Goal: Book appointment/travel/reservation

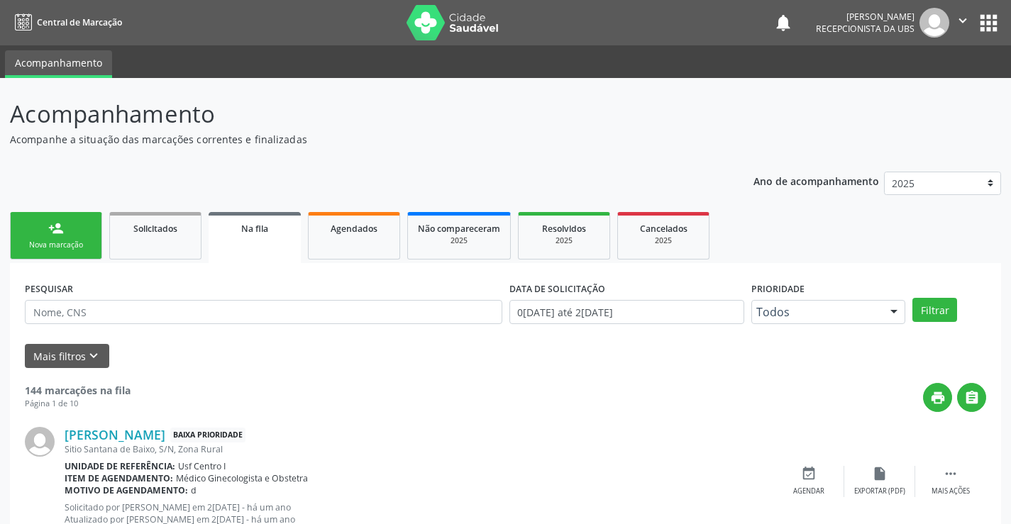
click at [50, 232] on div "person_add" at bounding box center [56, 229] width 16 height 16
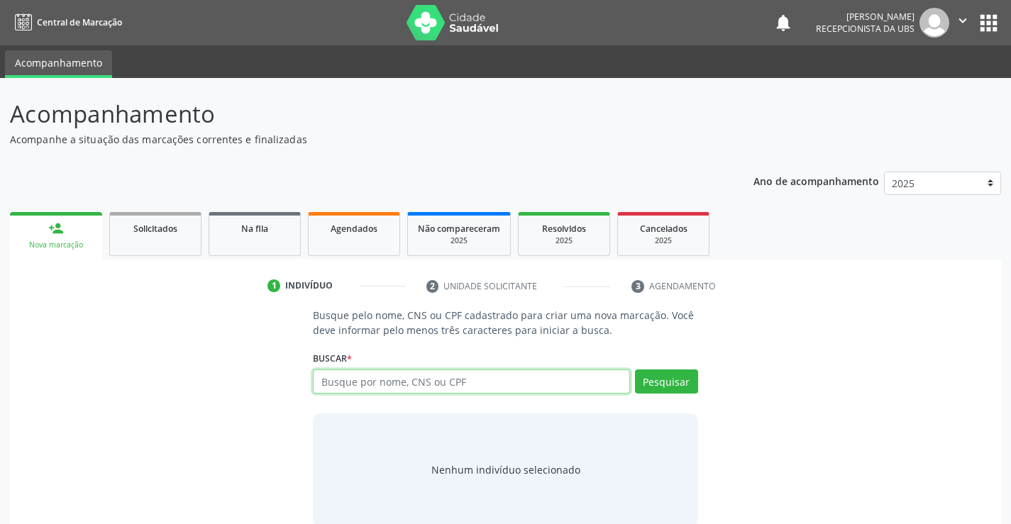
click at [360, 380] on input "text" at bounding box center [471, 382] width 316 height 24
click at [350, 382] on input "text" at bounding box center [471, 382] width 316 height 24
type input "898003404667516"
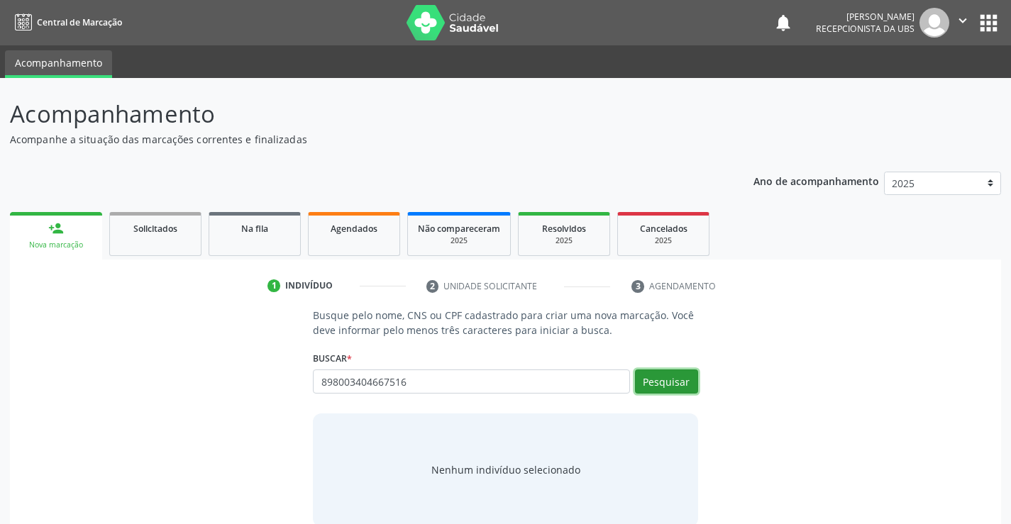
click at [674, 379] on button "Pesquisar" at bounding box center [666, 382] width 63 height 24
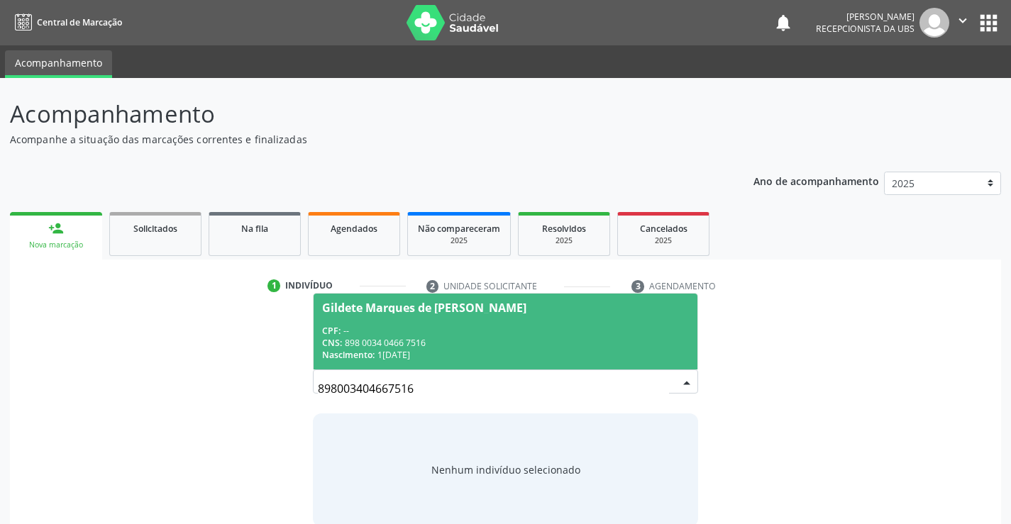
click at [378, 337] on div "CNS: 898 0034 0466 7516" at bounding box center [505, 343] width 366 height 12
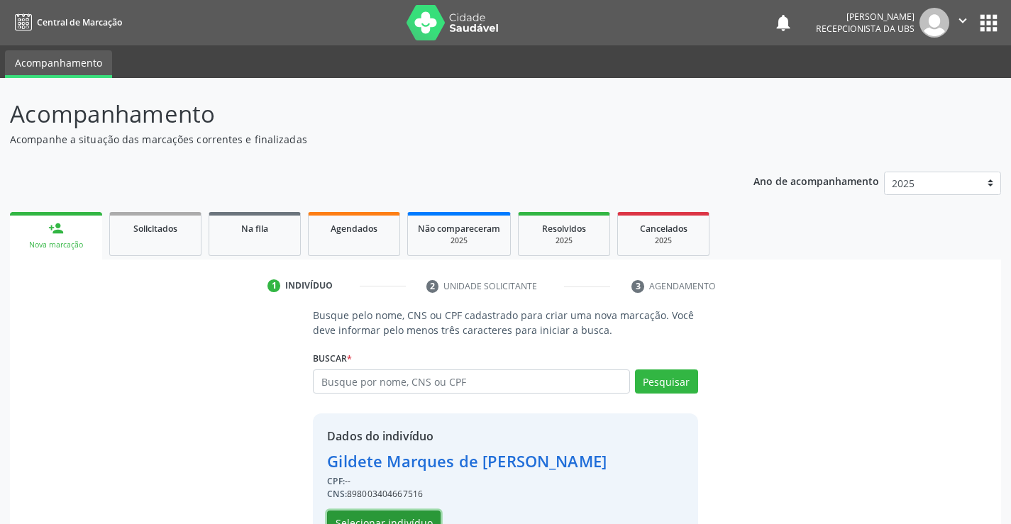
click at [409, 515] on button "Selecionar indivíduo" at bounding box center [384, 523] width 114 height 24
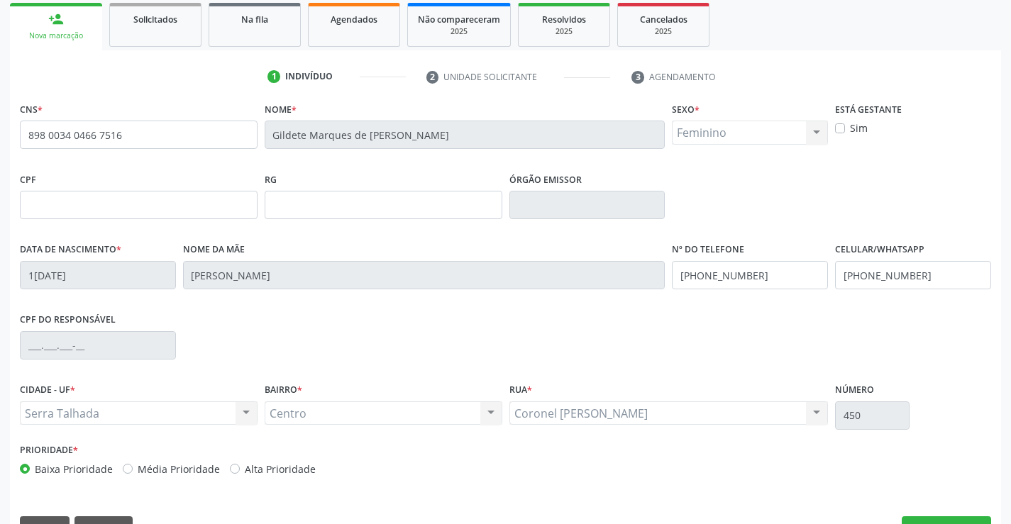
scroll to position [245, 0]
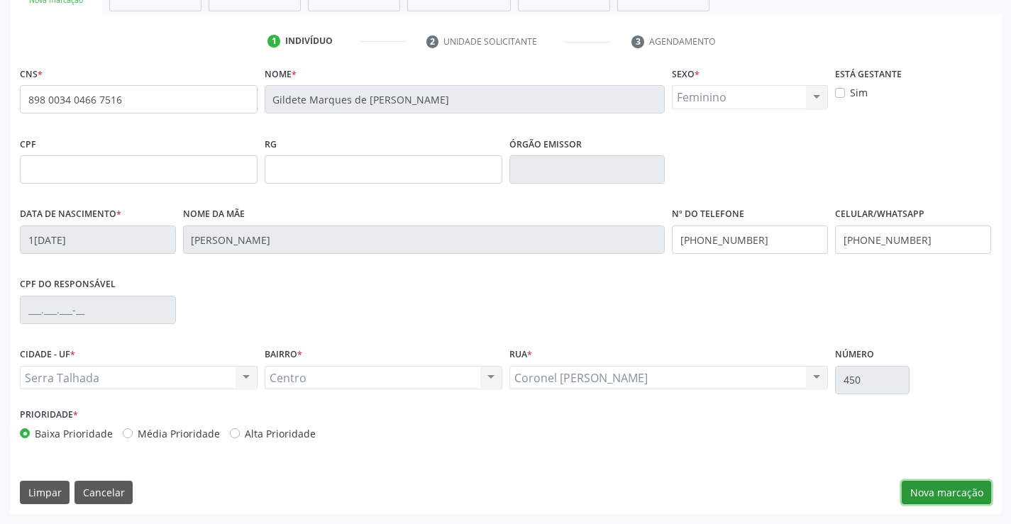
click at [942, 495] on button "Nova marcação" at bounding box center [946, 493] width 89 height 24
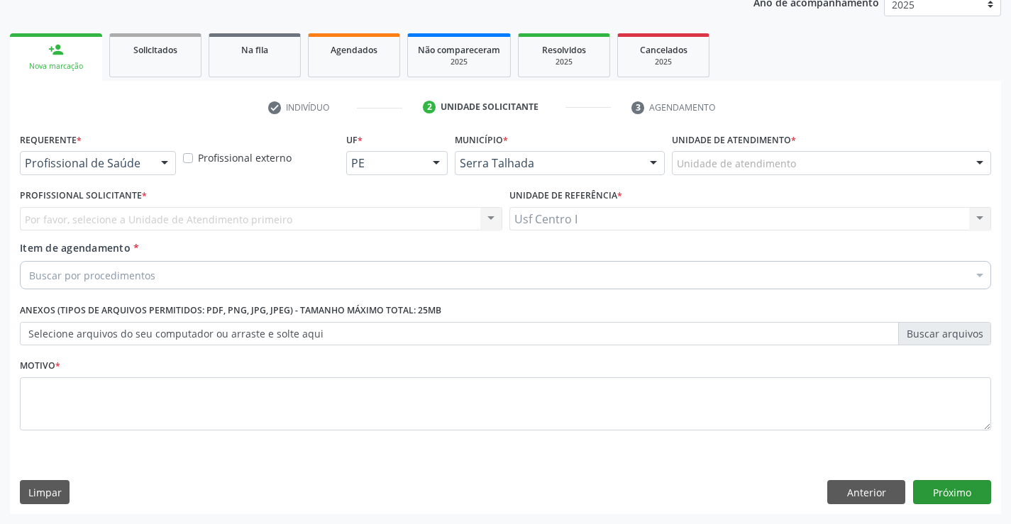
scroll to position [179, 0]
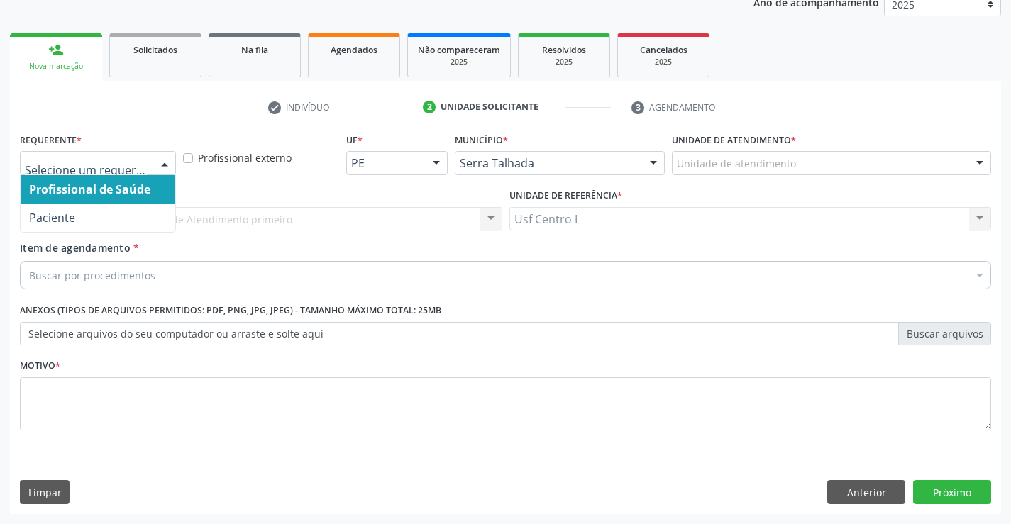
drag, startPoint x: 171, startPoint y: 164, endPoint x: 215, endPoint y: 150, distance: 46.2
click at [172, 164] on div at bounding box center [164, 164] width 21 height 24
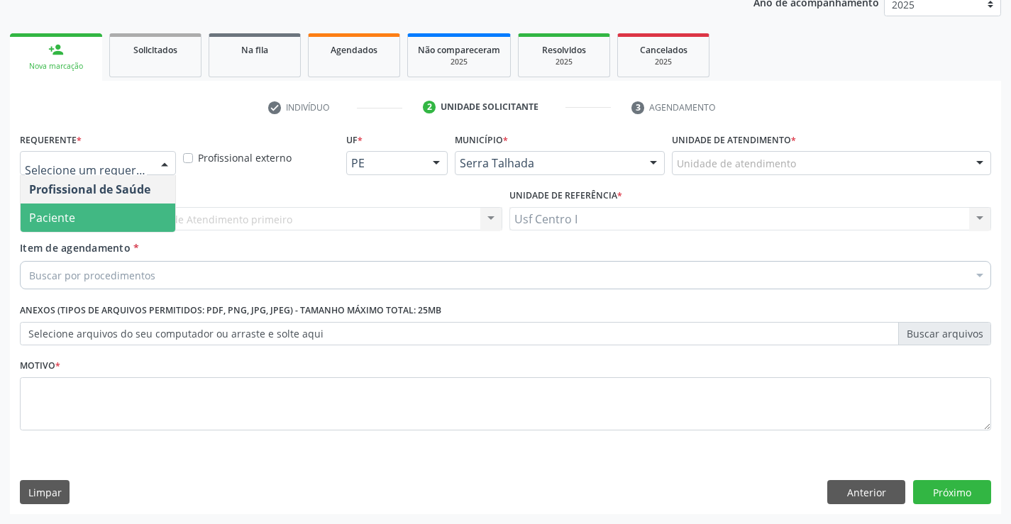
drag, startPoint x: 123, startPoint y: 209, endPoint x: 145, endPoint y: 185, distance: 32.6
click at [125, 205] on span "Paciente" at bounding box center [98, 218] width 155 height 28
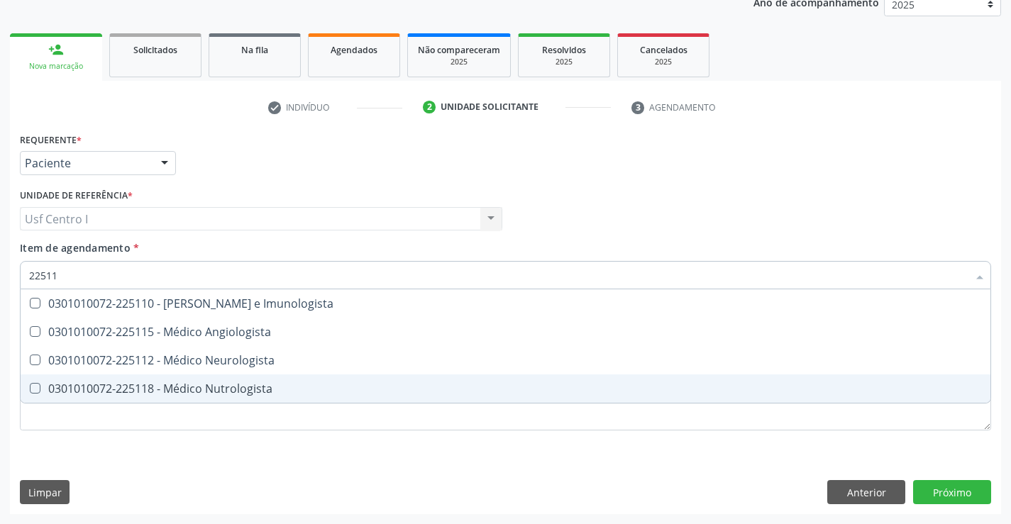
type input "225115"
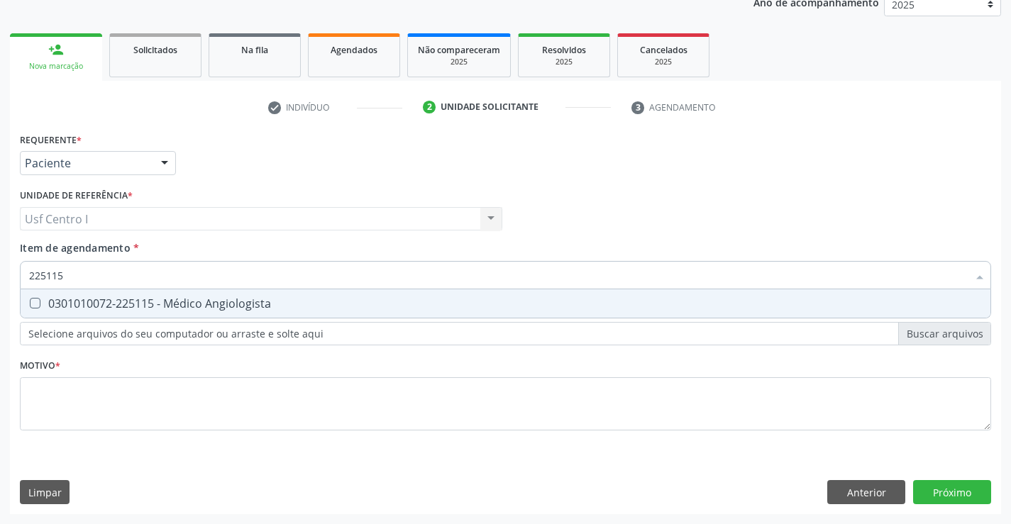
click at [32, 303] on Angiologista at bounding box center [35, 303] width 11 height 11
click at [30, 303] on Angiologista "checkbox" at bounding box center [25, 303] width 9 height 9
checkbox Angiologista "true"
click at [46, 397] on div "Requerente * Paciente Profissional de Saúde Paciente Nenhum resultado encontrad…" at bounding box center [505, 289] width 971 height 321
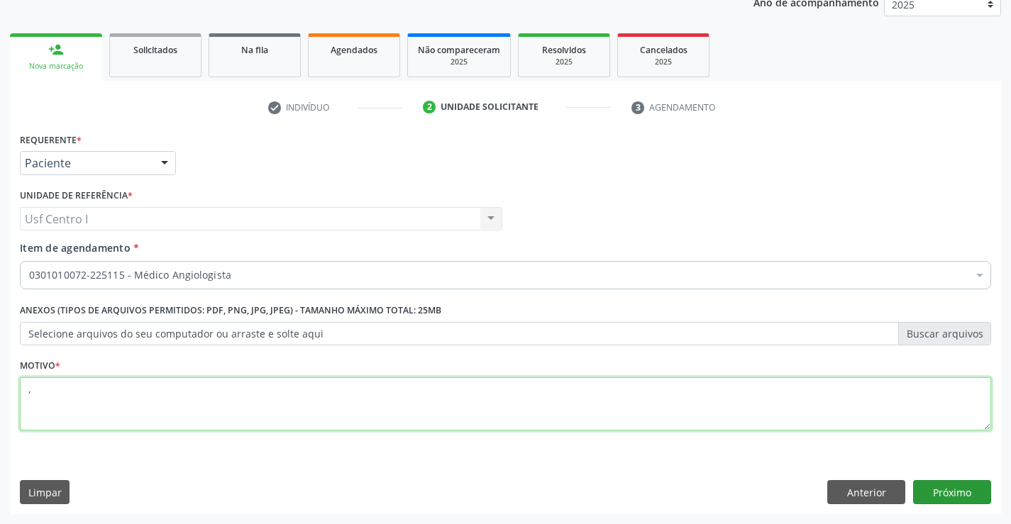
type textarea ","
drag, startPoint x: 973, startPoint y: 492, endPoint x: 981, endPoint y: 482, distance: 13.1
click at [981, 482] on button "Próximo" at bounding box center [952, 492] width 78 height 24
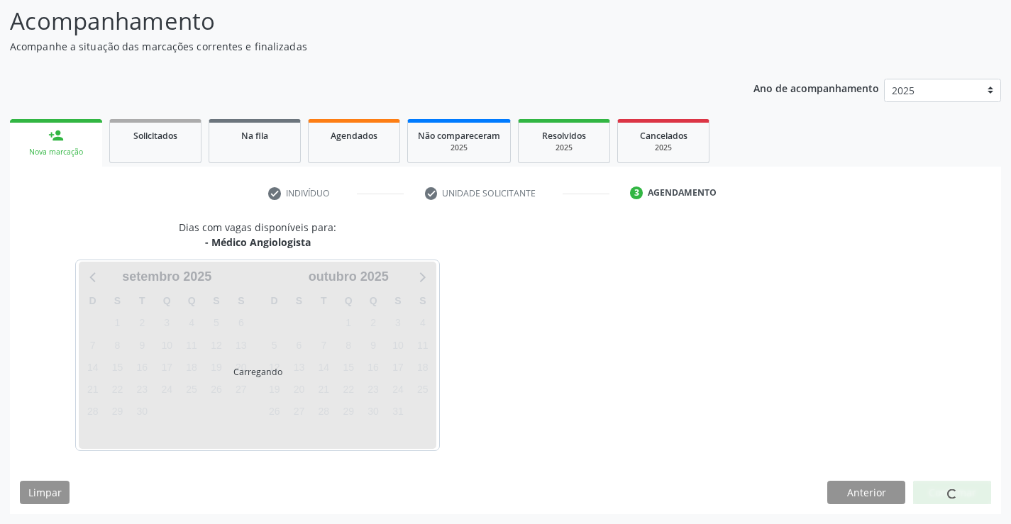
scroll to position [93, 0]
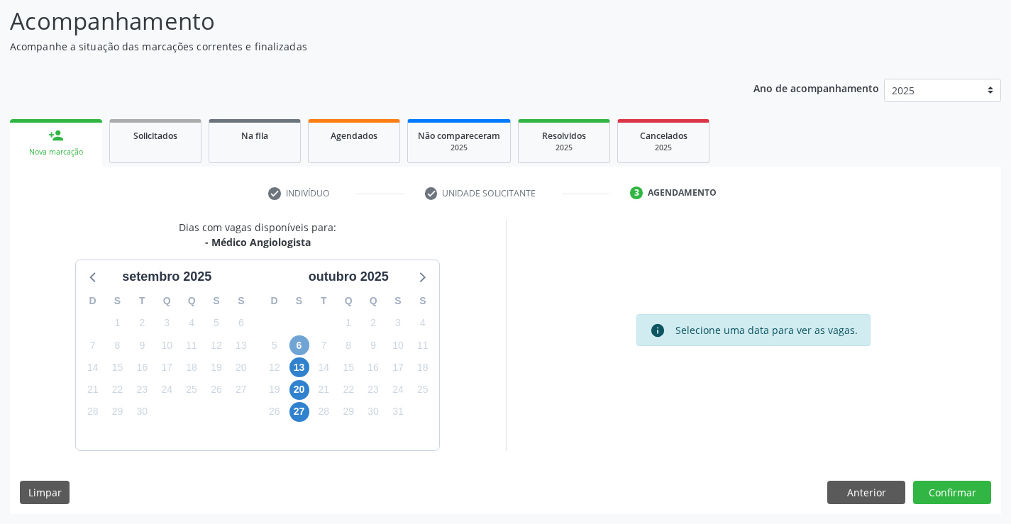
click at [298, 346] on span "6" at bounding box center [300, 346] width 20 height 20
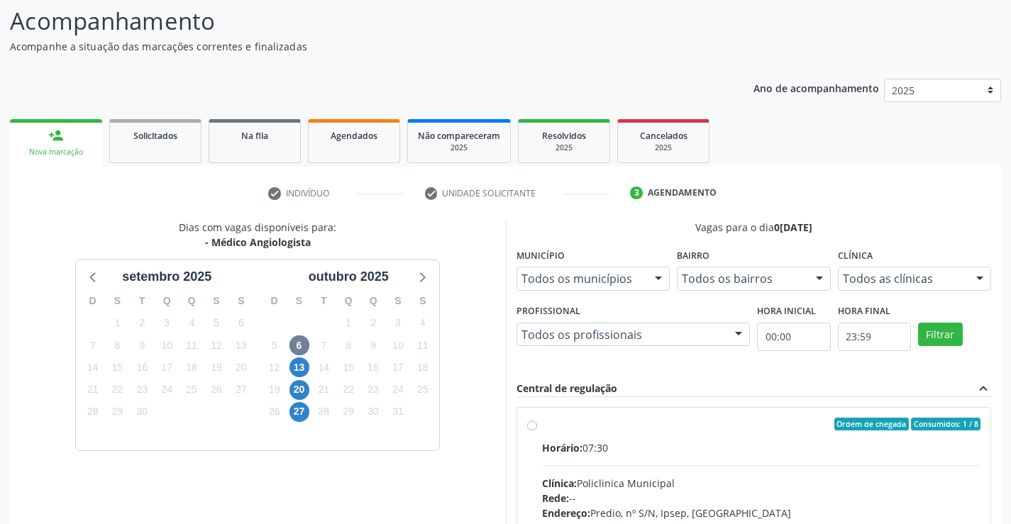
click at [542, 424] on label "Ordem de chegada Consumidos: 1 / 8 Horário: 07:30 Clínica: Policlinica Municipa…" at bounding box center [761, 527] width 439 height 218
click at [529, 424] on input "Ordem de chegada Consumidos: 1 / 8 Horário: 07:30 Clínica: Policlinica Municipa…" at bounding box center [532, 424] width 10 height 13
radio input "true"
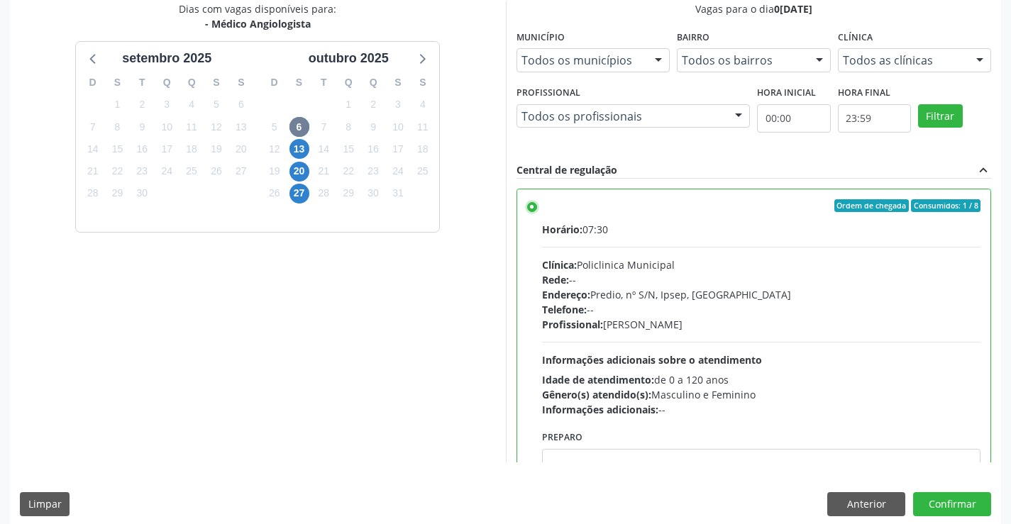
scroll to position [324, 0]
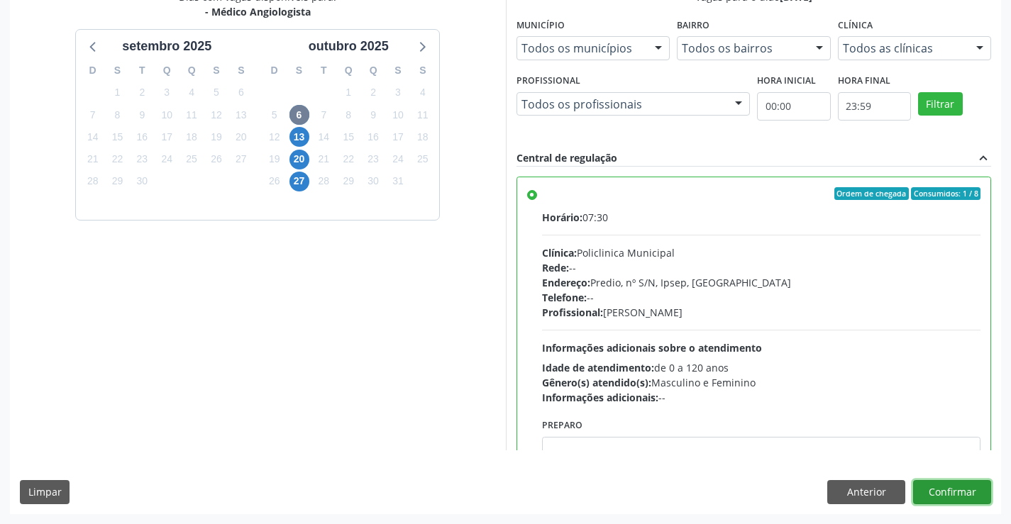
click at [965, 490] on button "Confirmar" at bounding box center [952, 492] width 78 height 24
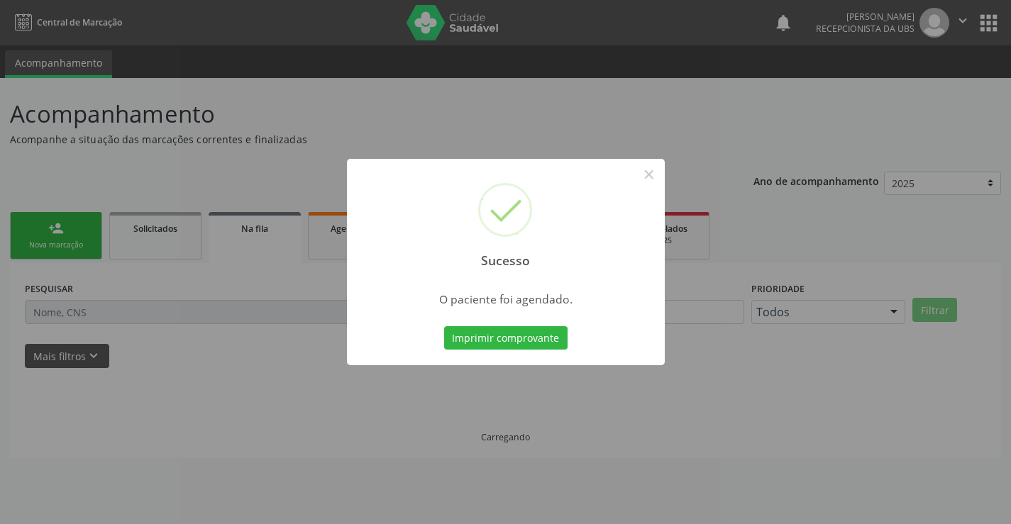
scroll to position [0, 0]
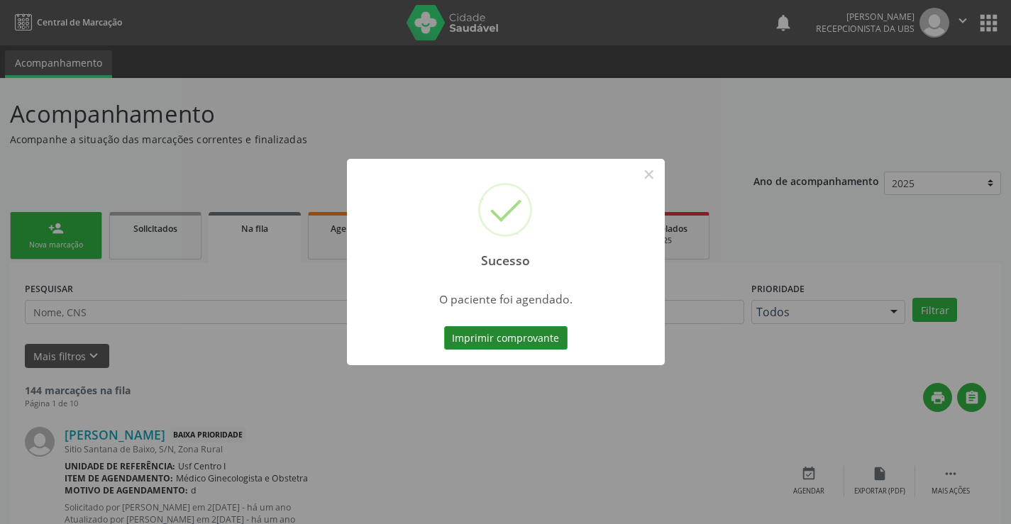
click at [520, 333] on button "Imprimir comprovante" at bounding box center [505, 338] width 123 height 24
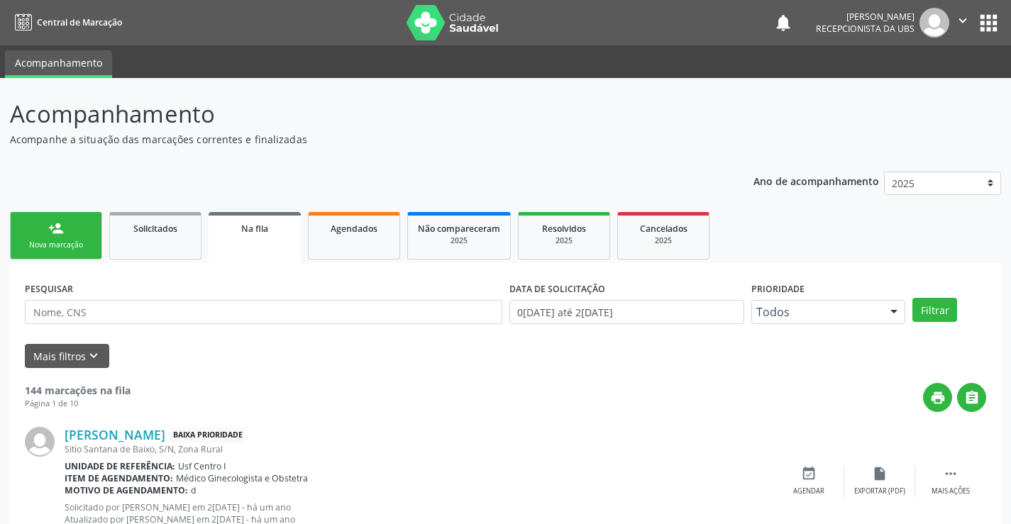
click at [55, 232] on div "person_add" at bounding box center [56, 229] width 16 height 16
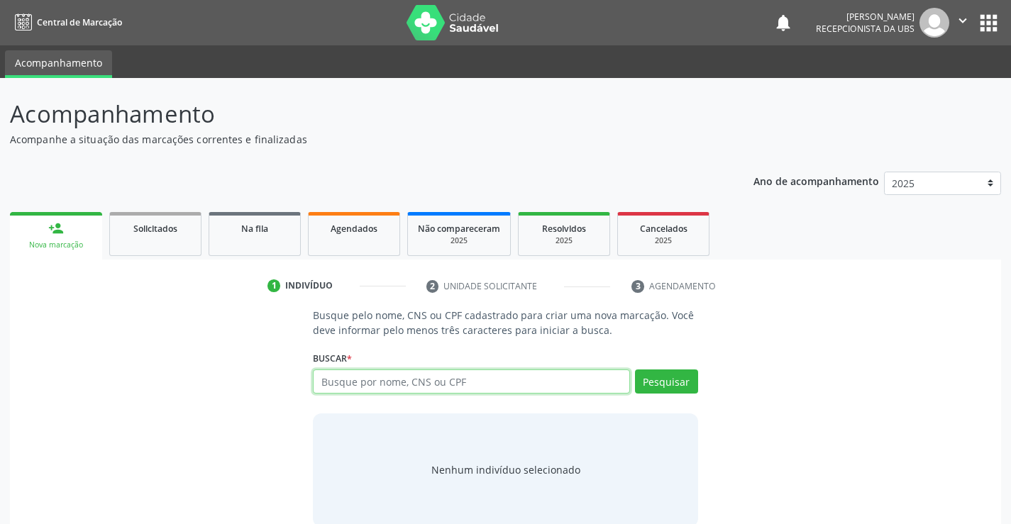
click at [373, 380] on input "text" at bounding box center [471, 382] width 316 height 24
type input "898050092255568"
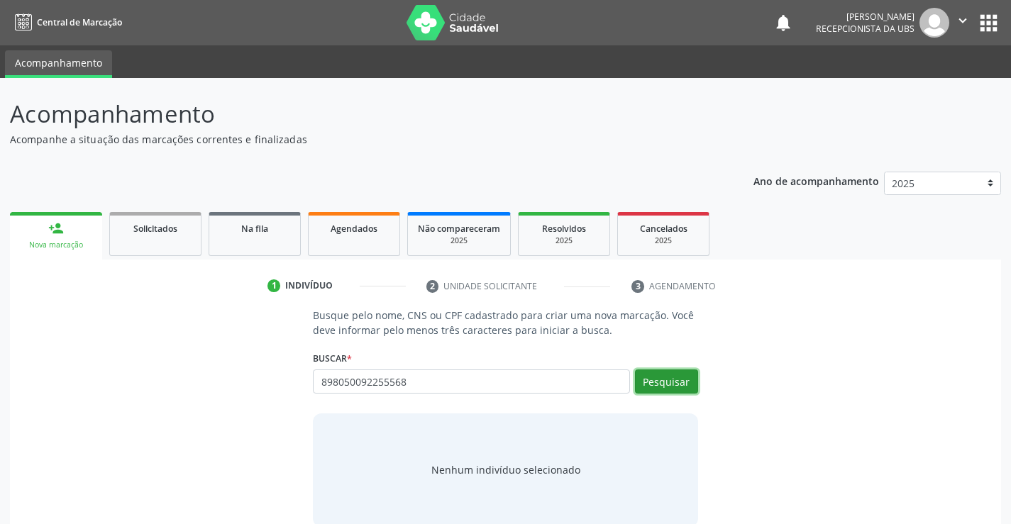
click at [658, 376] on button "Pesquisar" at bounding box center [666, 382] width 63 height 24
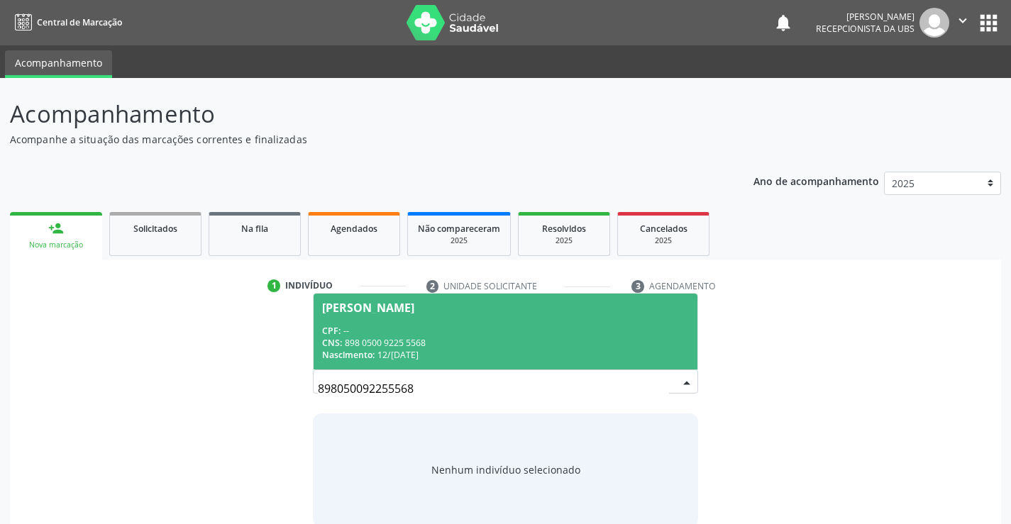
click at [383, 313] on div "Maria dos Anjos dos Santos Silva" at bounding box center [368, 307] width 92 height 11
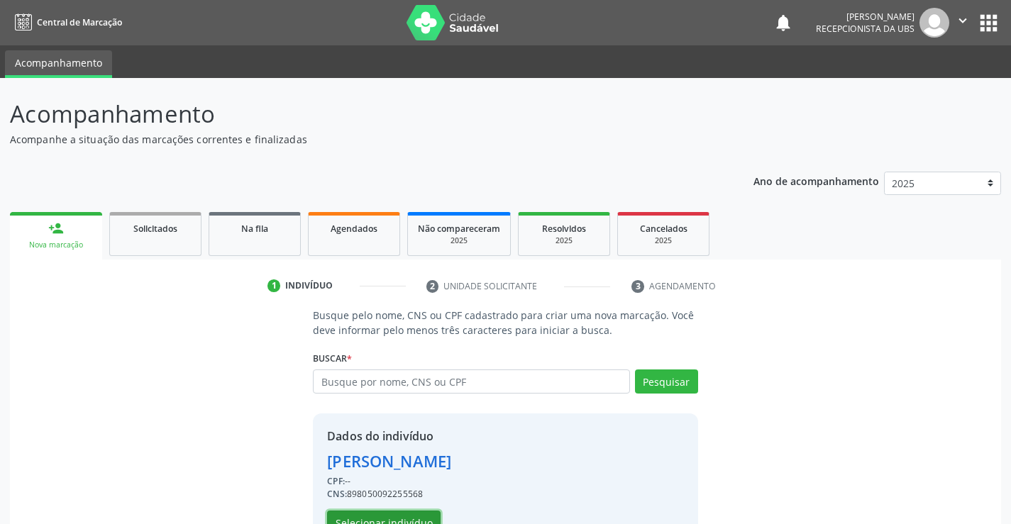
click at [421, 514] on button "Selecionar indivíduo" at bounding box center [384, 523] width 114 height 24
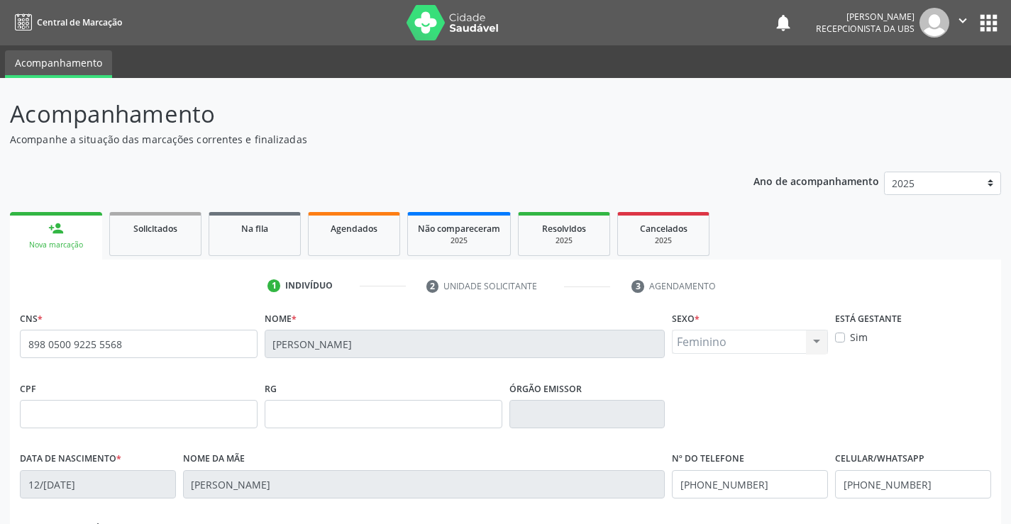
scroll to position [245, 0]
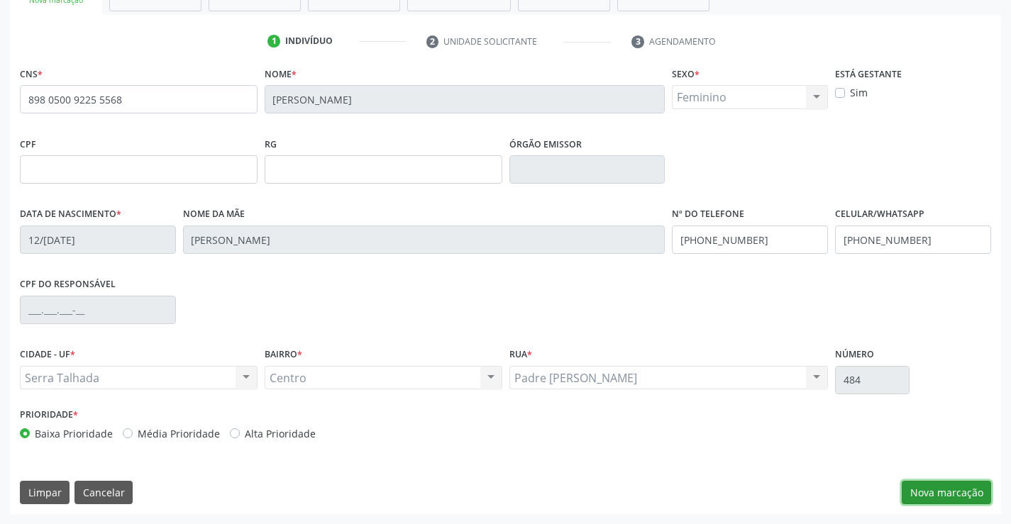
click at [957, 487] on button "Nova marcação" at bounding box center [946, 493] width 89 height 24
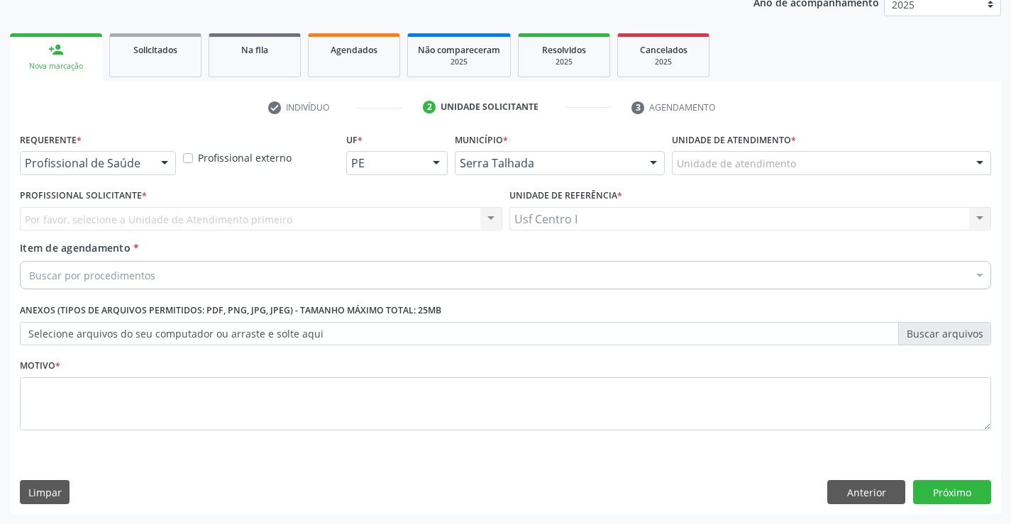
drag, startPoint x: 155, startPoint y: 164, endPoint x: 166, endPoint y: 162, distance: 10.7
click at [158, 164] on div at bounding box center [164, 164] width 21 height 24
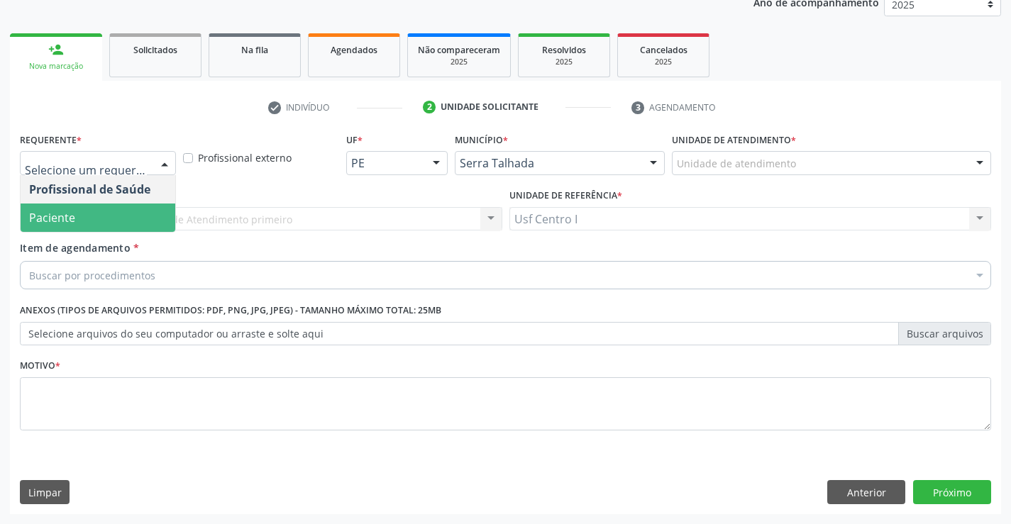
drag, startPoint x: 123, startPoint y: 216, endPoint x: 130, endPoint y: 209, distance: 10.0
click at [123, 215] on span "Paciente" at bounding box center [98, 218] width 155 height 28
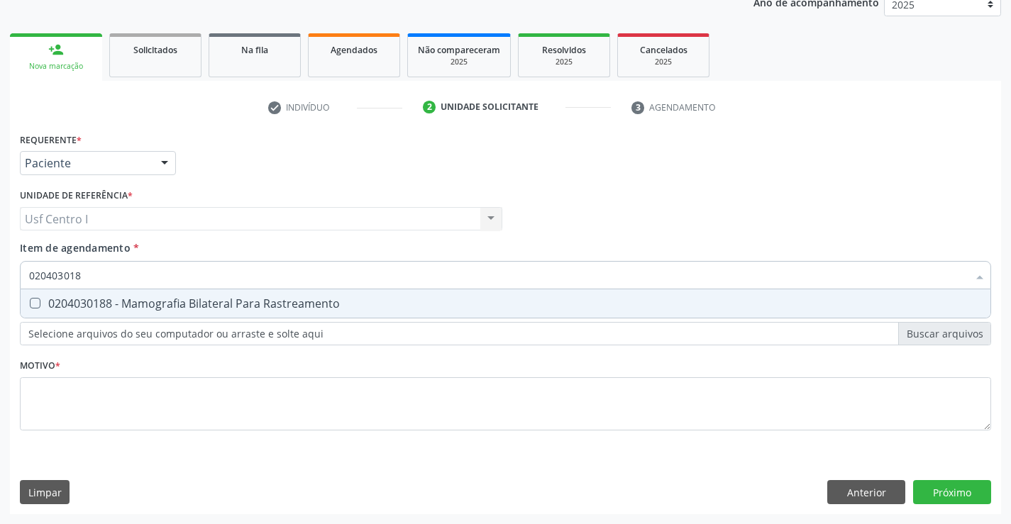
type input "0204030188"
click at [37, 306] on Rastreamento at bounding box center [35, 303] width 11 height 11
click at [30, 306] on Rastreamento "checkbox" at bounding box center [25, 303] width 9 height 9
checkbox Rastreamento "true"
click at [57, 409] on div "Requerente * Paciente Profissional de Saúde Paciente Nenhum resultado encontrad…" at bounding box center [505, 289] width 971 height 321
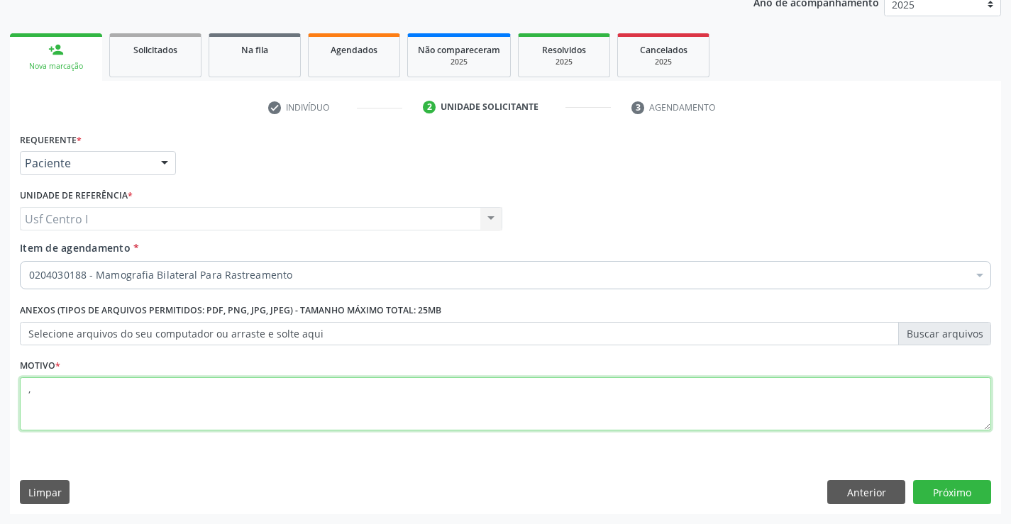
type textarea ","
click at [949, 505] on div "Requerente * Paciente Profissional de Saúde Paciente Nenhum resultado encontrad…" at bounding box center [505, 321] width 991 height 385
click at [959, 500] on button "Próximo" at bounding box center [952, 492] width 78 height 24
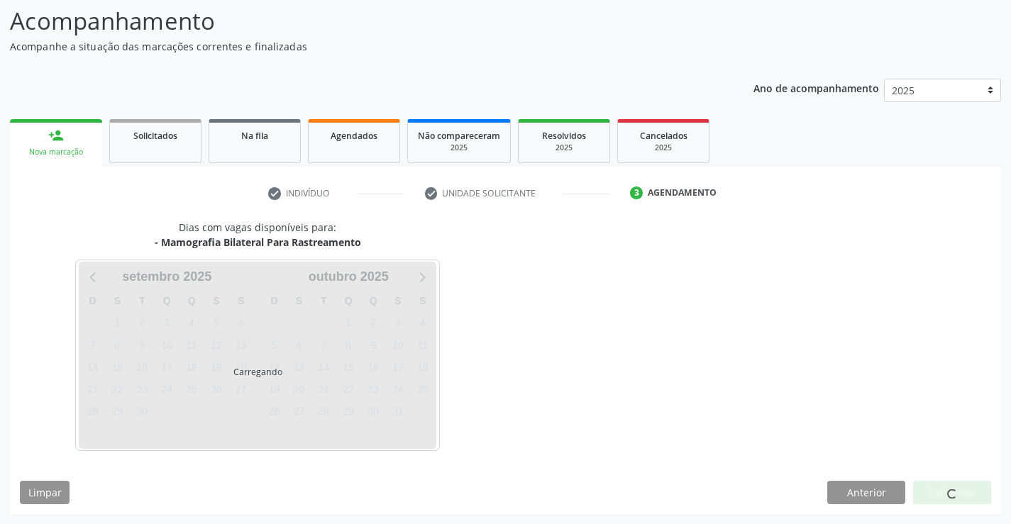
scroll to position [93, 0]
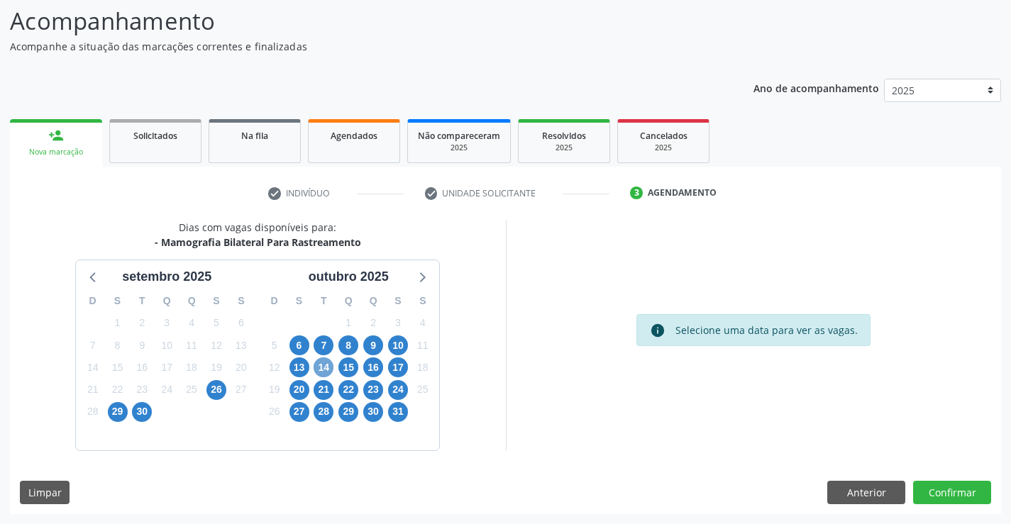
click at [327, 370] on span "14" at bounding box center [324, 368] width 20 height 20
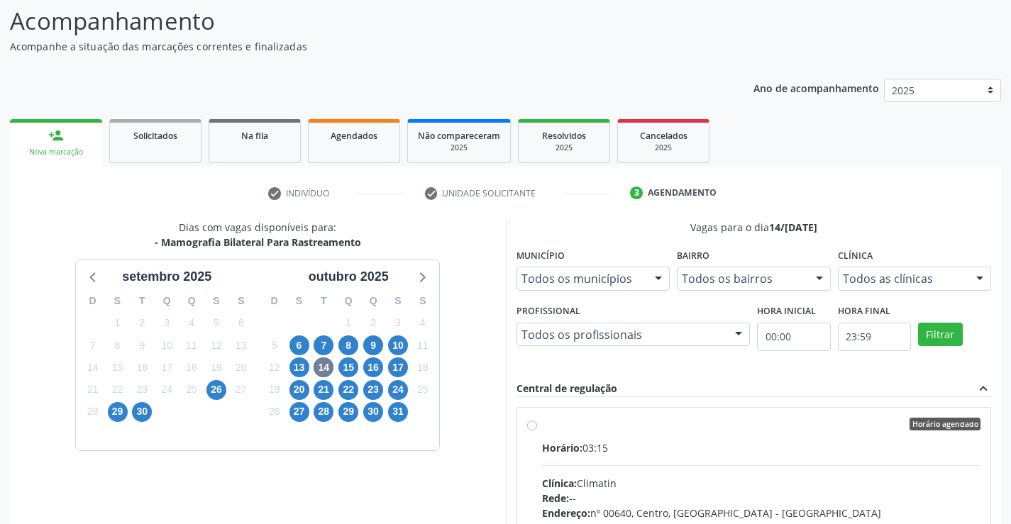
click at [542, 425] on label "Horário agendado Horário: 03:15 Clínica: Climatin Rede: -- Endereço: nº 00640, …" at bounding box center [761, 527] width 439 height 218
click at [529, 425] on input "Horário agendado Horário: 03:15 Clínica: Climatin Rede: -- Endereço: nº 00640, …" at bounding box center [532, 424] width 10 height 13
radio input "true"
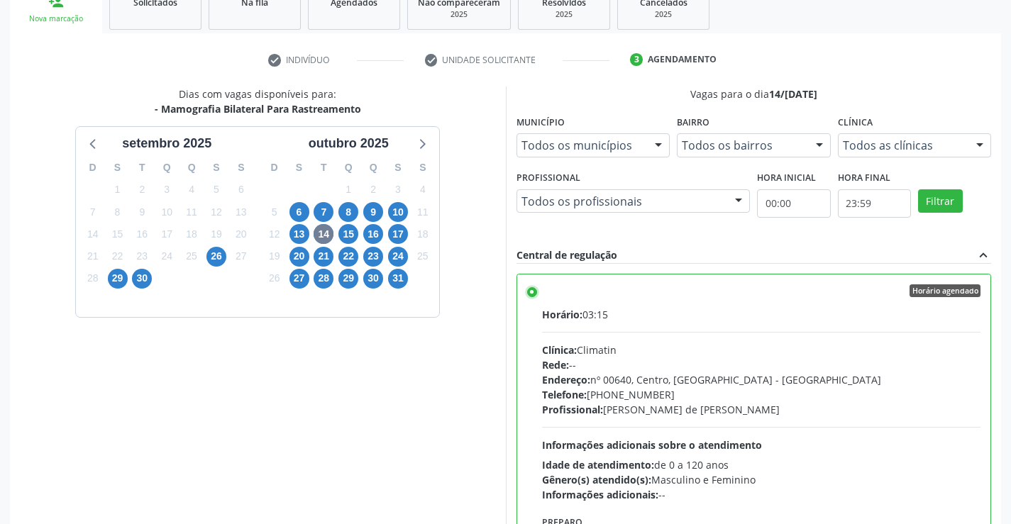
scroll to position [324, 0]
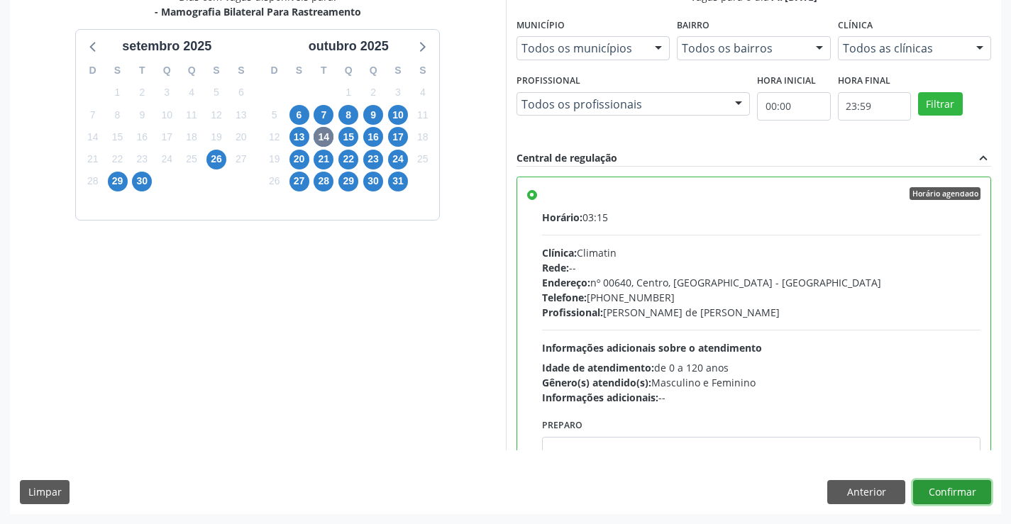
click at [959, 497] on button "Confirmar" at bounding box center [952, 492] width 78 height 24
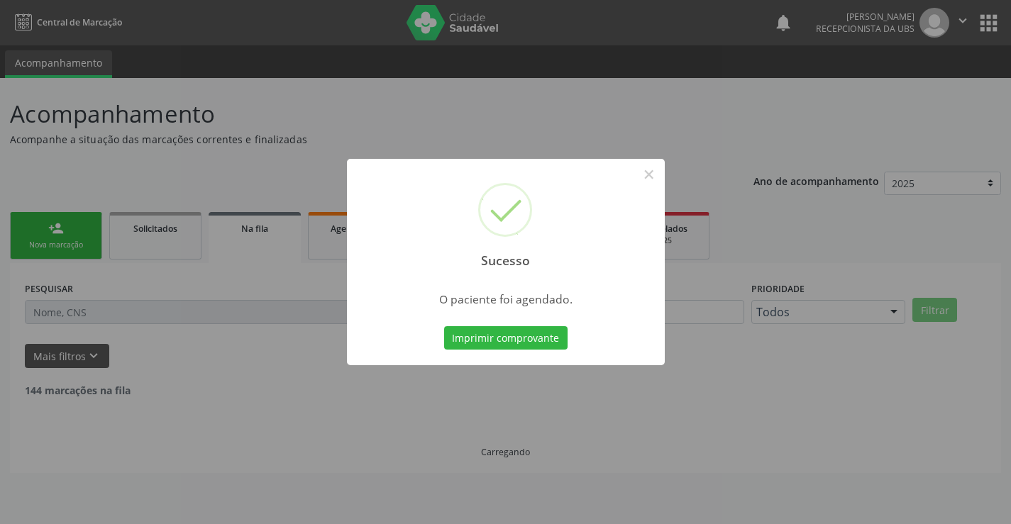
scroll to position [0, 0]
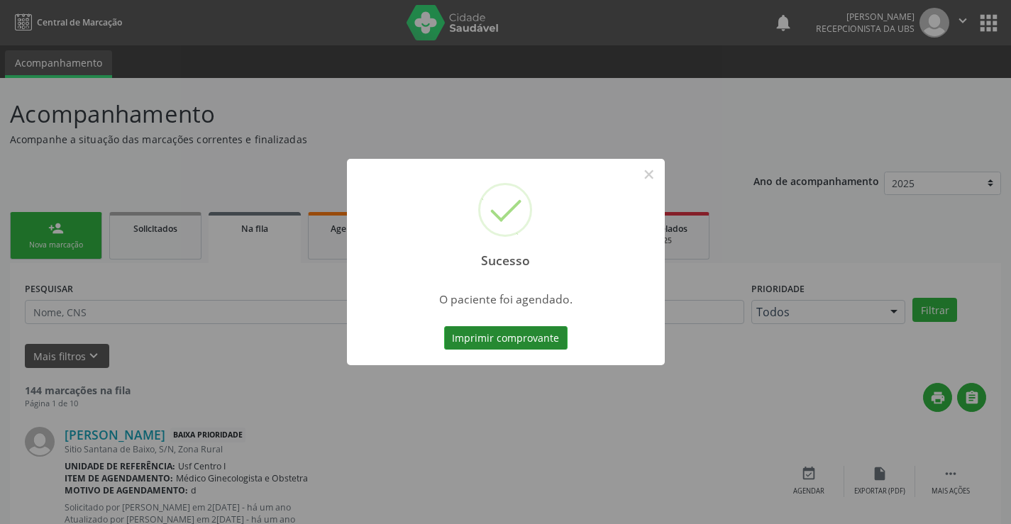
click at [505, 338] on button "Imprimir comprovante" at bounding box center [505, 338] width 123 height 24
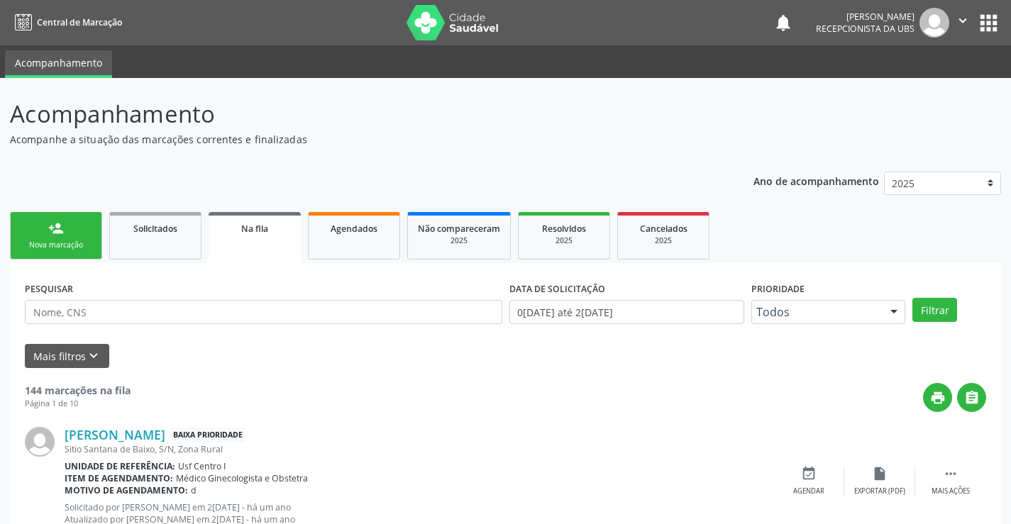
click at [65, 234] on link "person_add Nova marcação" at bounding box center [56, 236] width 92 height 48
click at [70, 234] on link "person_add Nova marcação" at bounding box center [56, 236] width 92 height 48
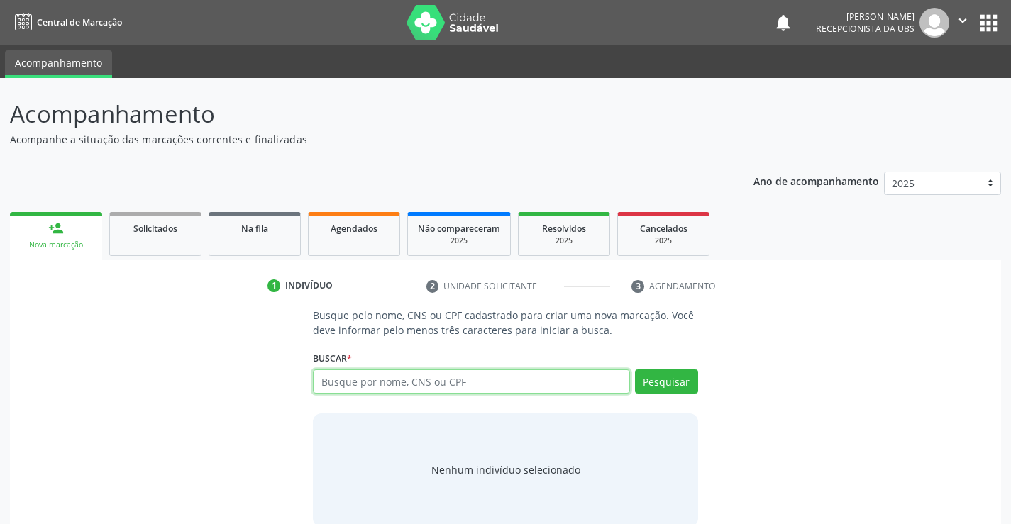
click at [353, 381] on input "text" at bounding box center [471, 382] width 316 height 24
type input "704807141229945"
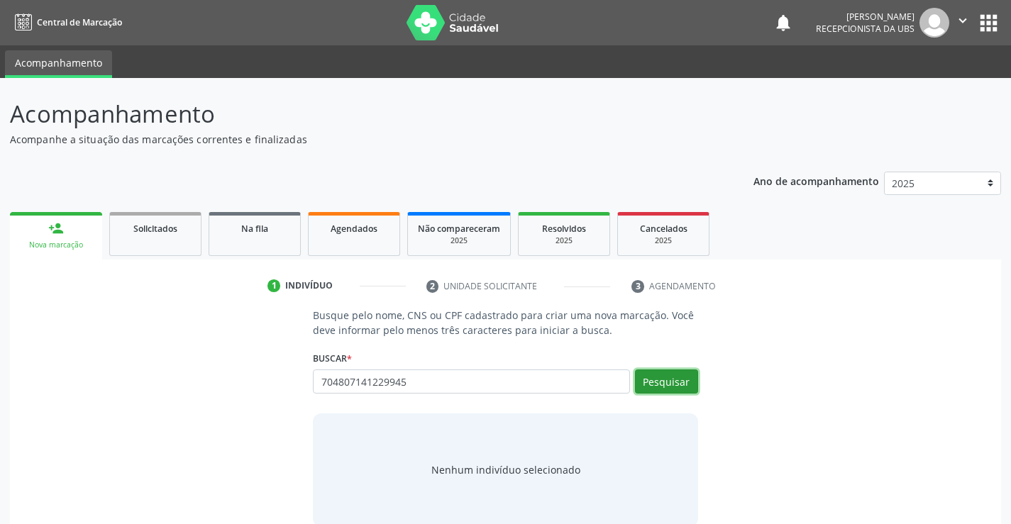
click at [656, 375] on button "Pesquisar" at bounding box center [666, 382] width 63 height 24
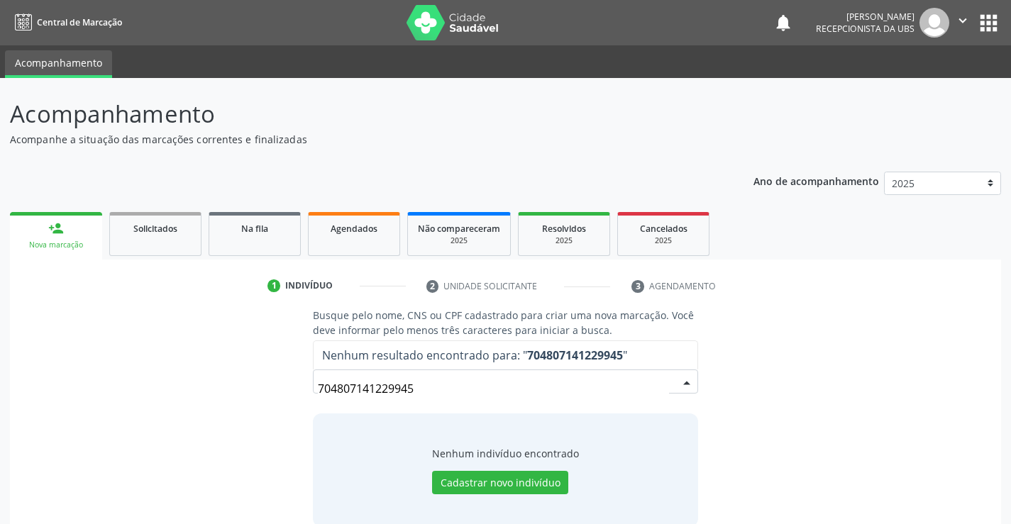
click at [389, 387] on input "704807141229945" at bounding box center [493, 389] width 351 height 28
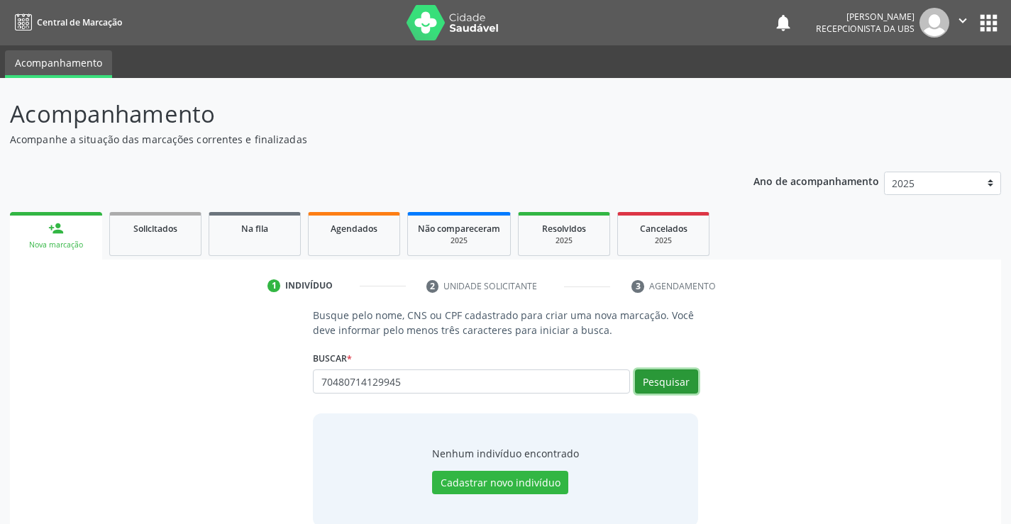
click at [652, 387] on button "Pesquisar" at bounding box center [666, 382] width 63 height 24
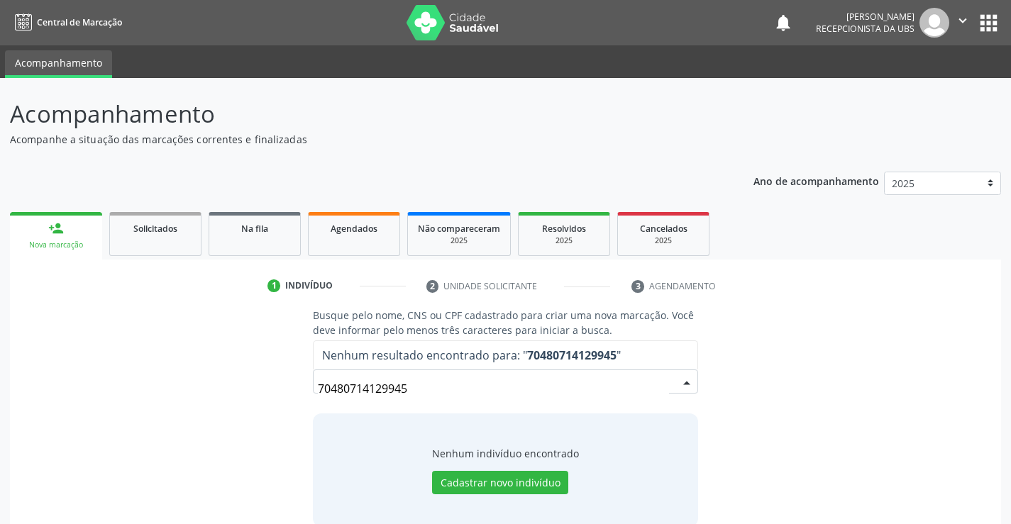
click at [358, 387] on input "70480714129945" at bounding box center [493, 389] width 351 height 28
type input "704807014129945"
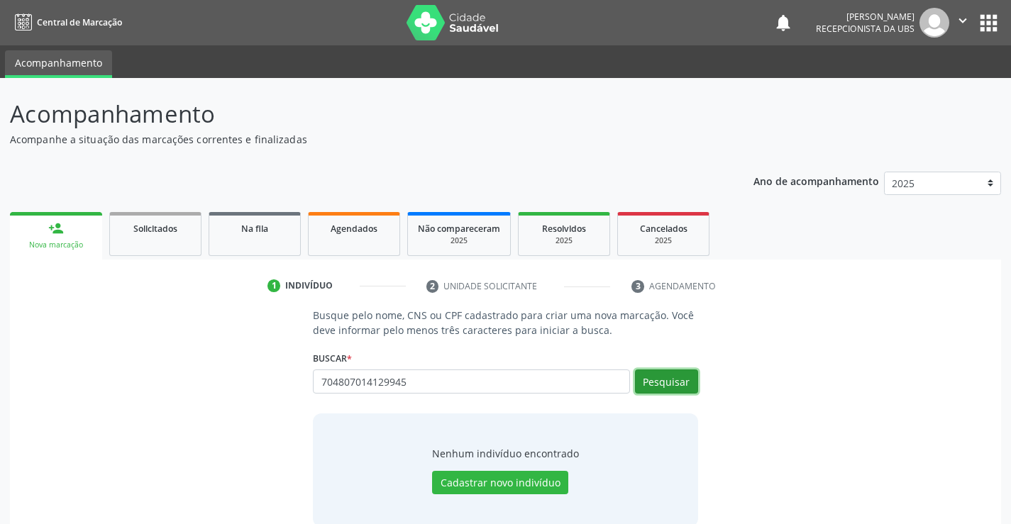
click at [660, 377] on button "Pesquisar" at bounding box center [666, 382] width 63 height 24
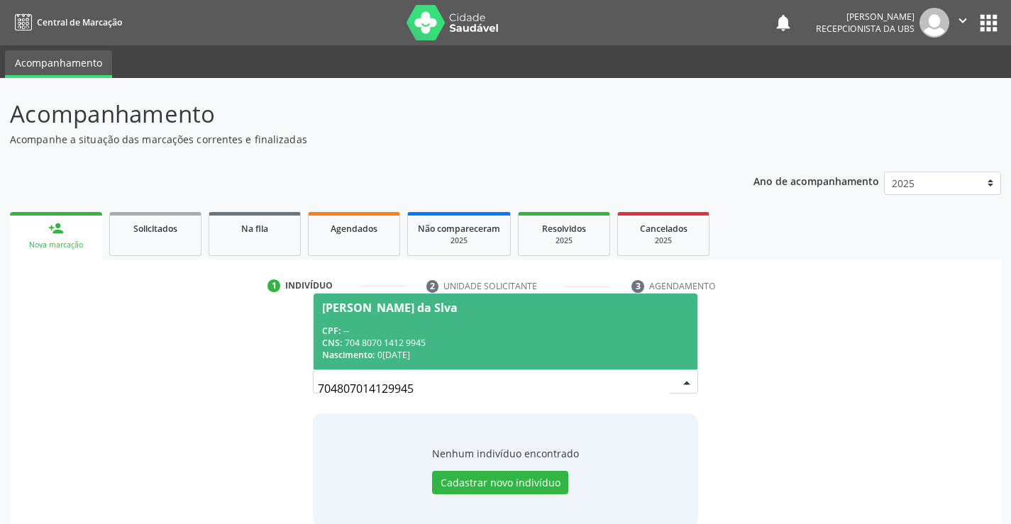
click at [378, 337] on div "CNS: 704 8070 1412 9945" at bounding box center [505, 343] width 366 height 12
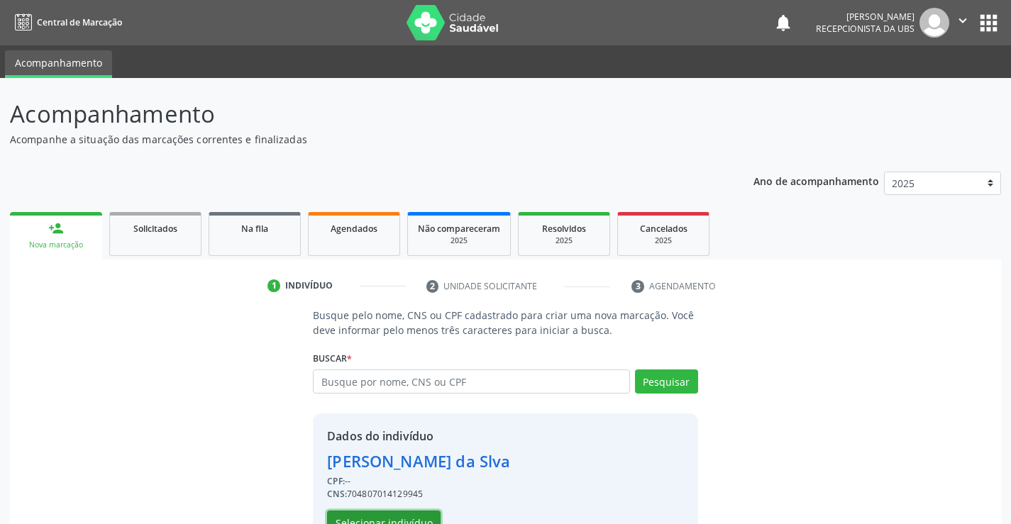
click at [381, 517] on button "Selecionar indivíduo" at bounding box center [384, 523] width 114 height 24
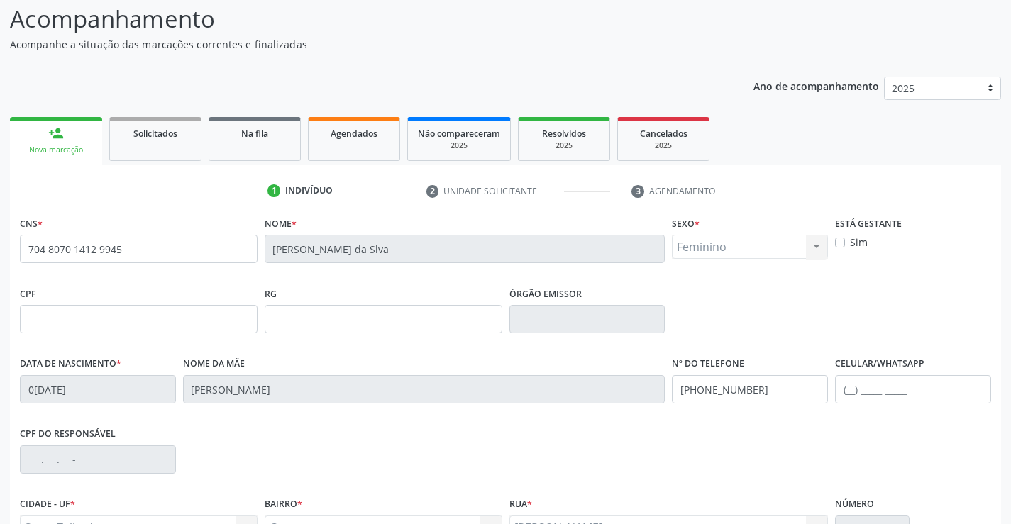
scroll to position [228, 0]
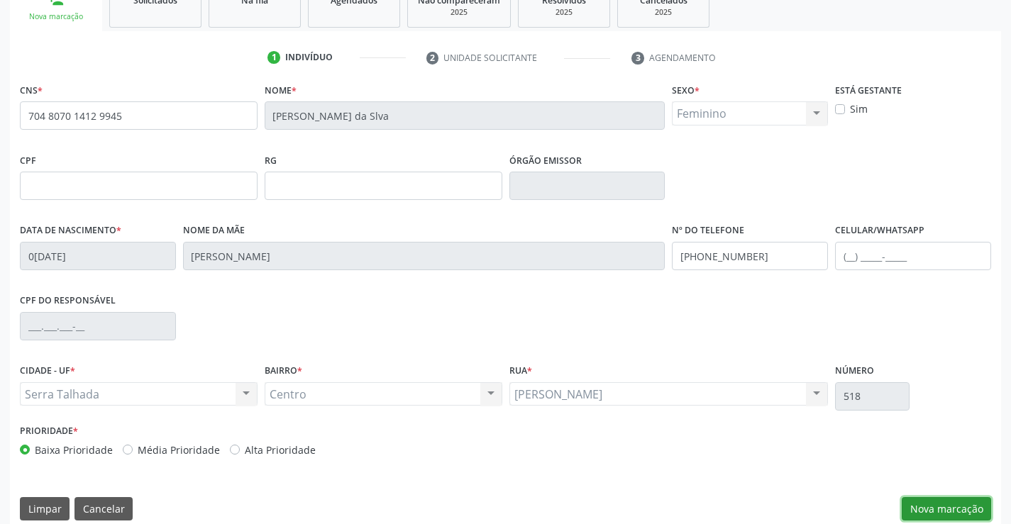
click at [956, 505] on button "Nova marcação" at bounding box center [946, 509] width 89 height 24
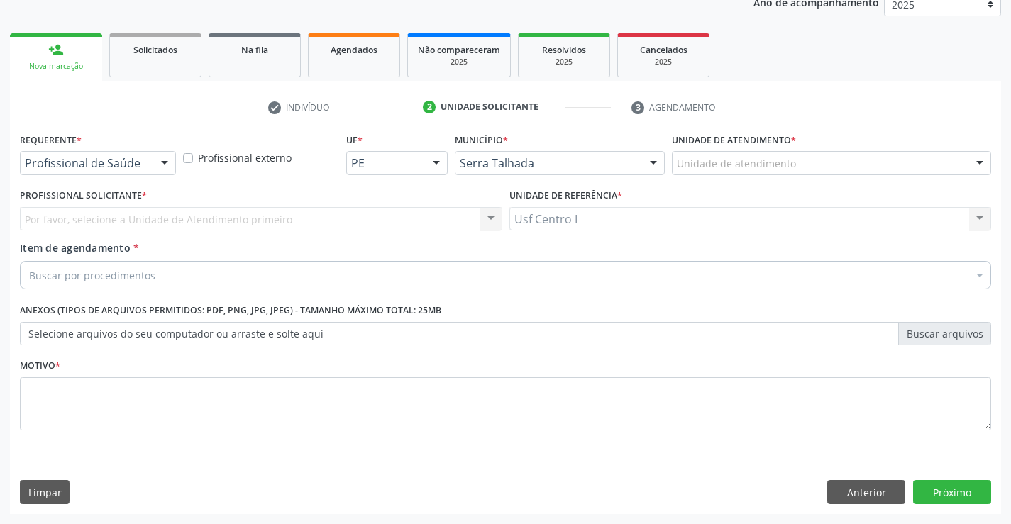
click at [152, 164] on div "Profissional de Saúde" at bounding box center [98, 163] width 156 height 24
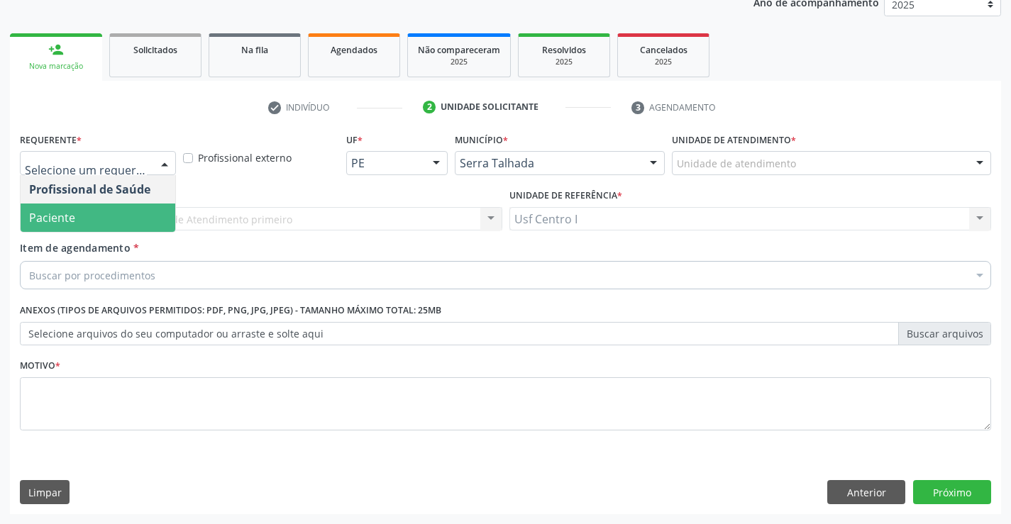
click at [100, 223] on span "Paciente" at bounding box center [98, 218] width 155 height 28
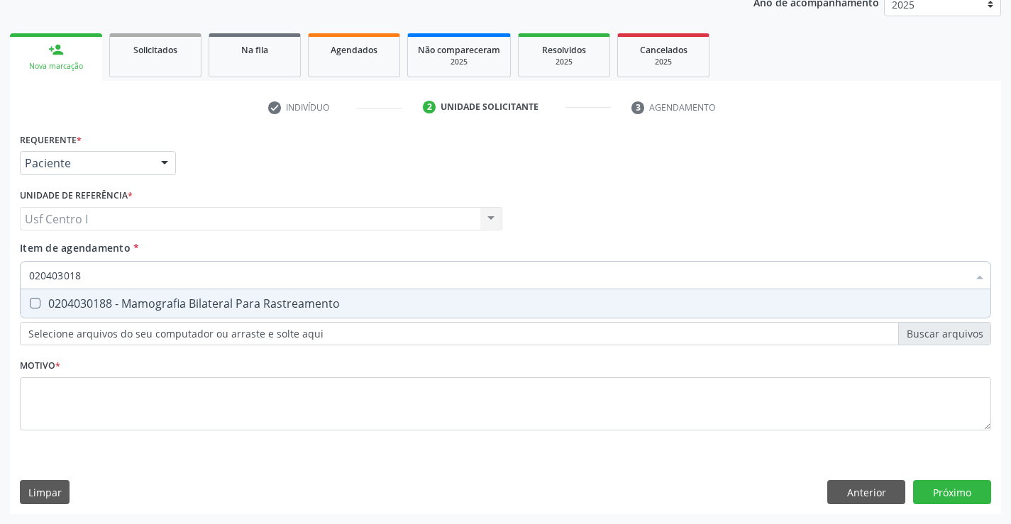
type input "0204030188"
drag, startPoint x: 33, startPoint y: 303, endPoint x: 29, endPoint y: 355, distance: 51.9
click at [33, 316] on span "0204030188 - Mamografia Bilateral Para Rastreamento" at bounding box center [506, 304] width 970 height 28
checkbox Rastreamento "true"
click at [35, 401] on div "Requerente * Paciente Profissional de Saúde Paciente Nenhum resultado encontrad…" at bounding box center [505, 289] width 971 height 321
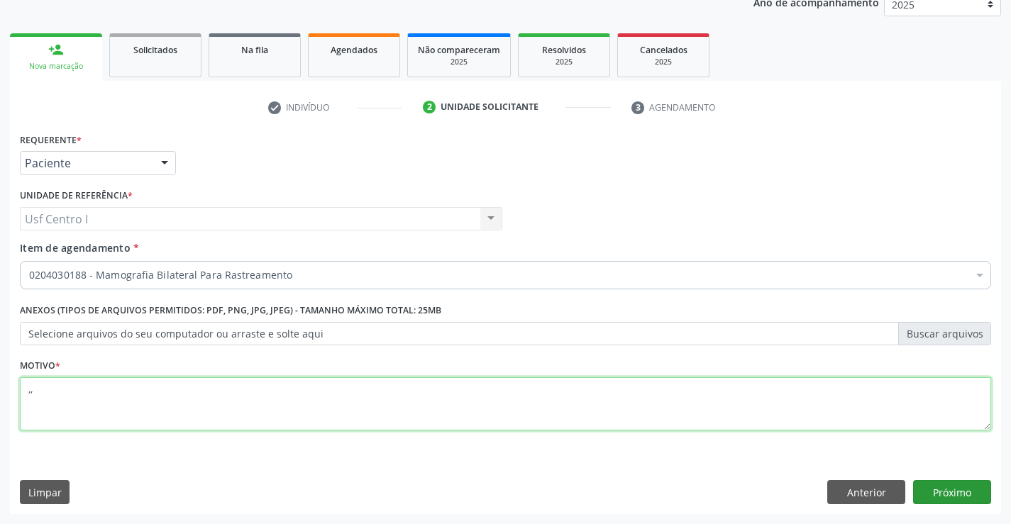
type textarea ",,"
click at [954, 489] on button "Próximo" at bounding box center [952, 492] width 78 height 24
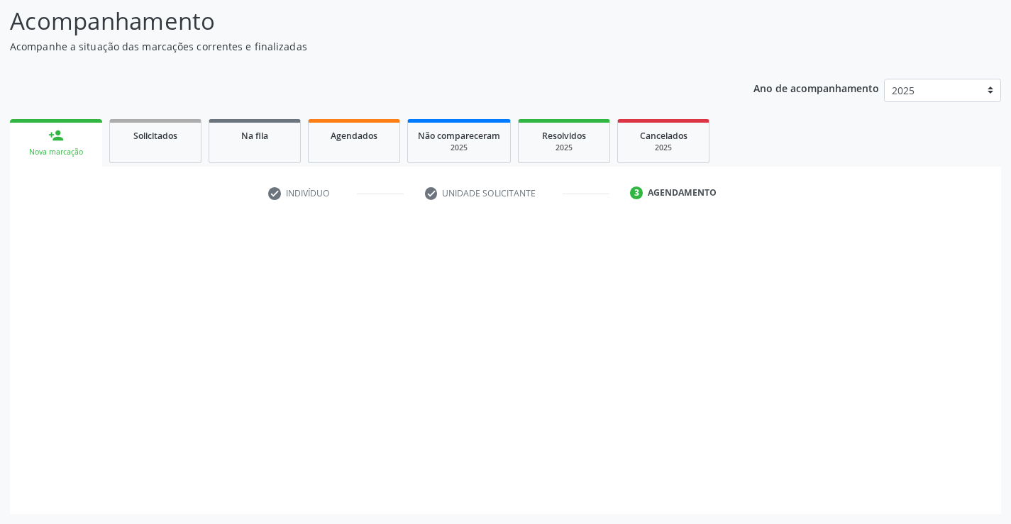
scroll to position [93, 0]
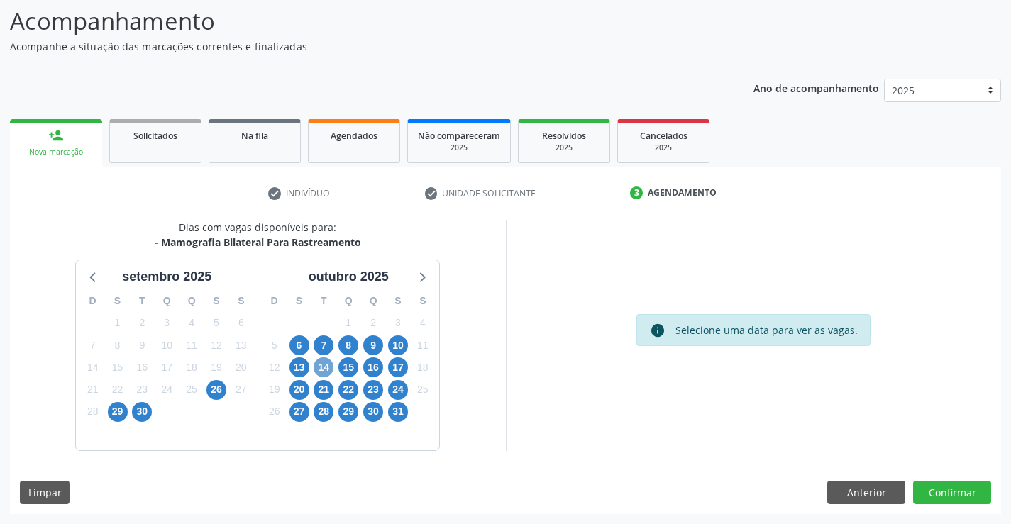
click at [324, 365] on span "14" at bounding box center [324, 368] width 20 height 20
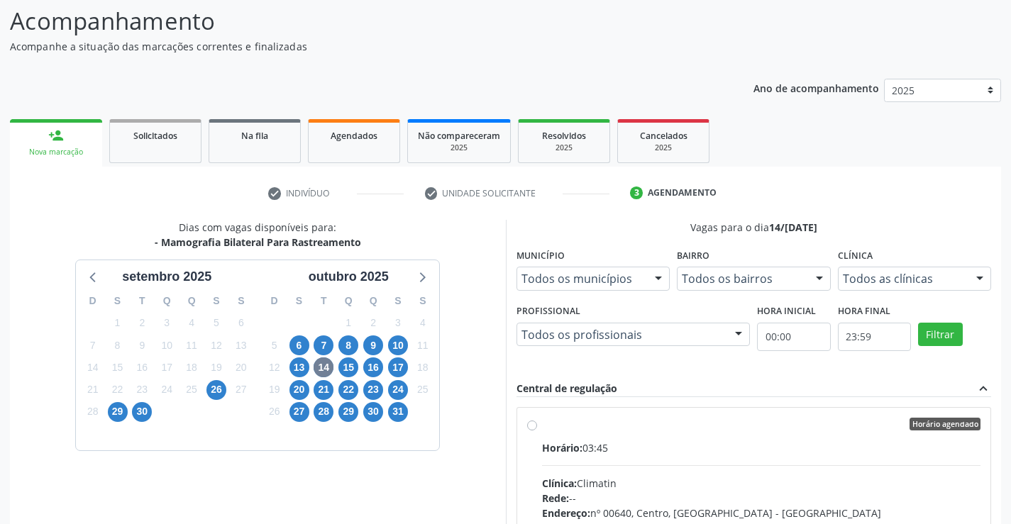
click at [542, 426] on label "Horário agendado Horário: 03:45 Clínica: Climatin Rede: -- Endereço: nº 00640, …" at bounding box center [761, 527] width 439 height 218
click at [533, 426] on input "Horário agendado Horário: 03:45 Clínica: Climatin Rede: -- Endereço: nº 00640, …" at bounding box center [532, 424] width 10 height 13
radio input "true"
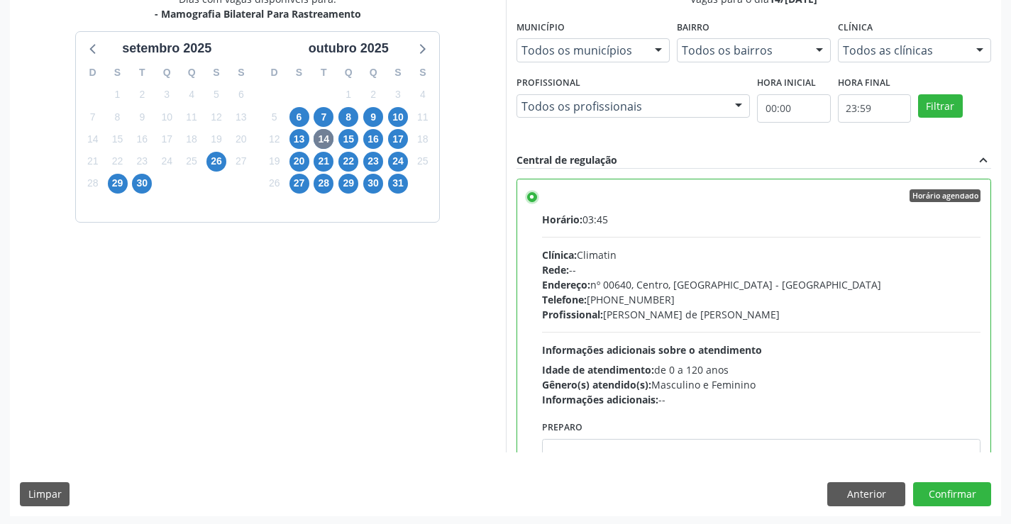
scroll to position [324, 0]
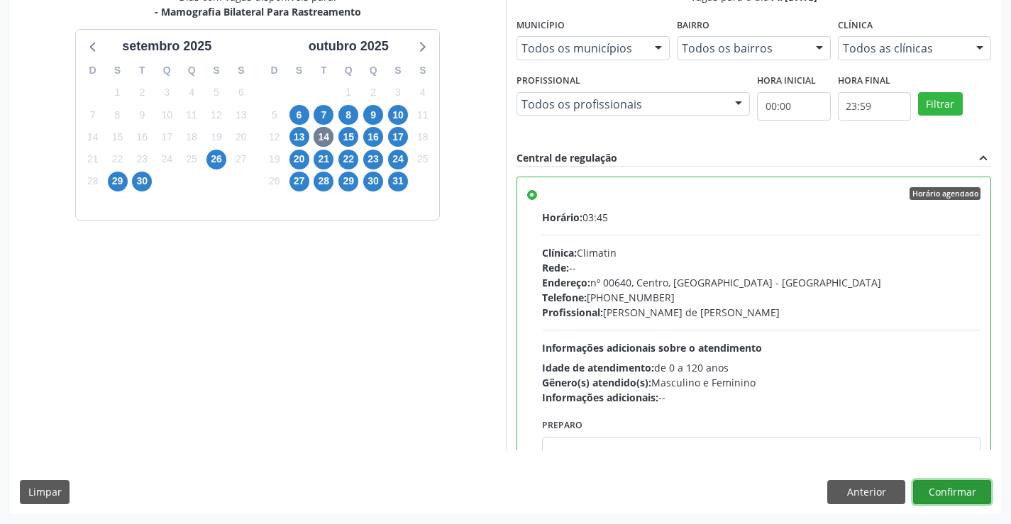
click at [970, 490] on button "Confirmar" at bounding box center [952, 492] width 78 height 24
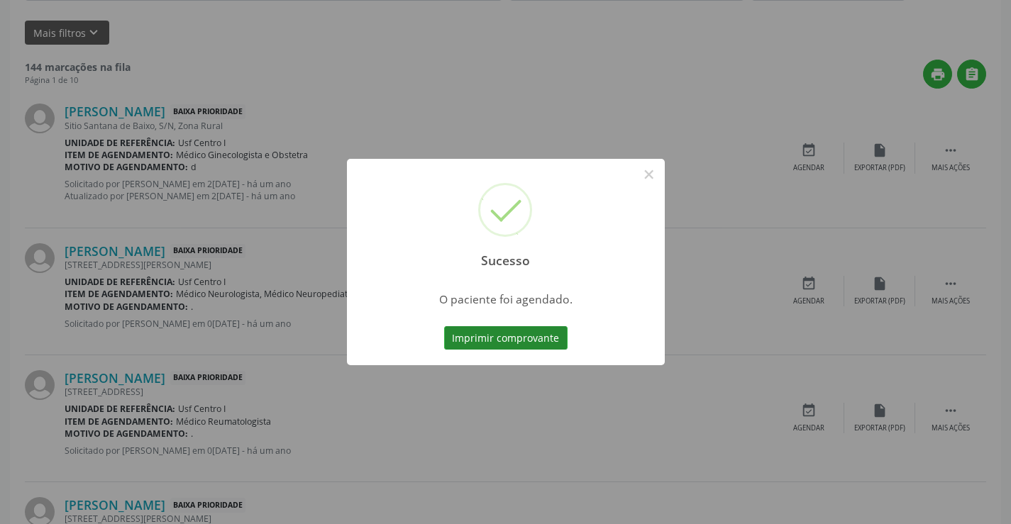
click at [496, 336] on button "Imprimir comprovante" at bounding box center [505, 338] width 123 height 24
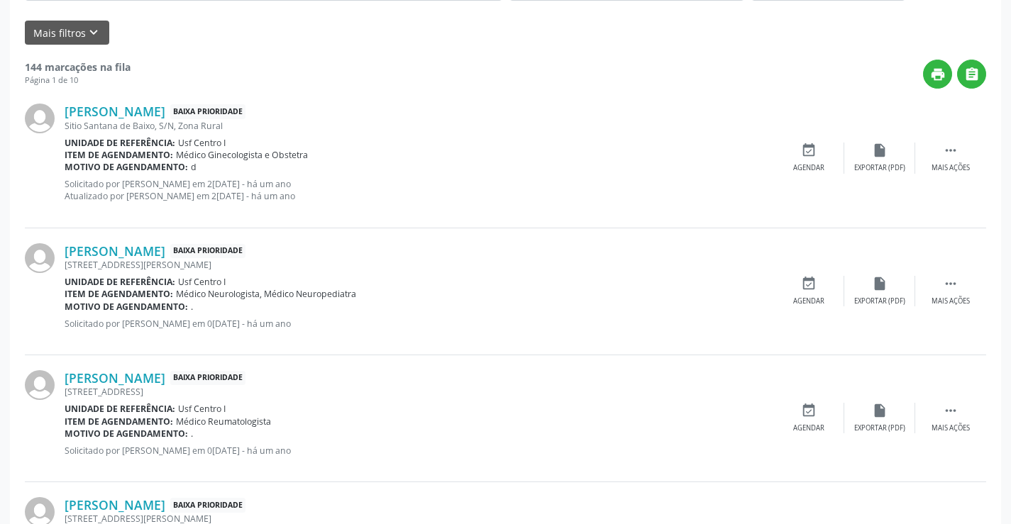
scroll to position [0, 0]
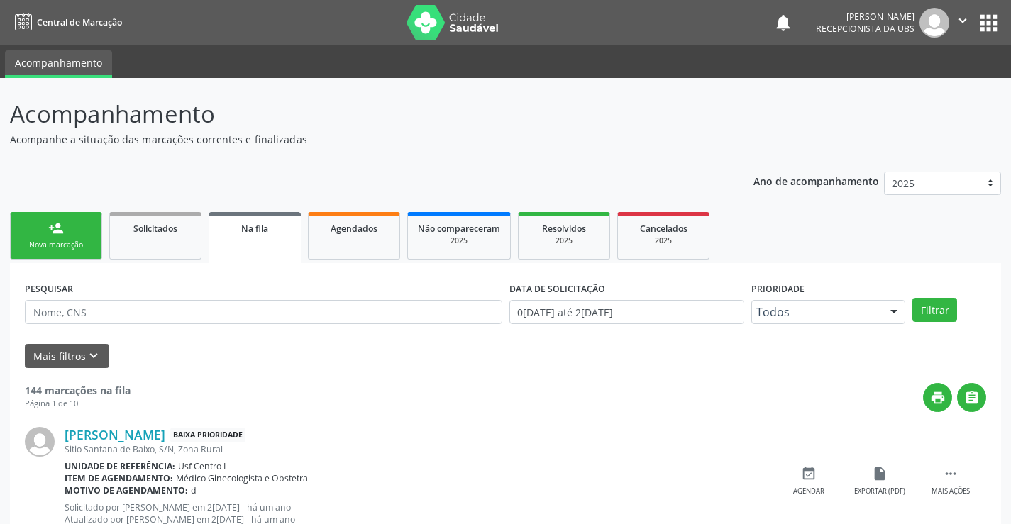
click at [38, 228] on link "person_add Nova marcação" at bounding box center [56, 236] width 92 height 48
click at [62, 235] on div "person_add" at bounding box center [56, 229] width 16 height 16
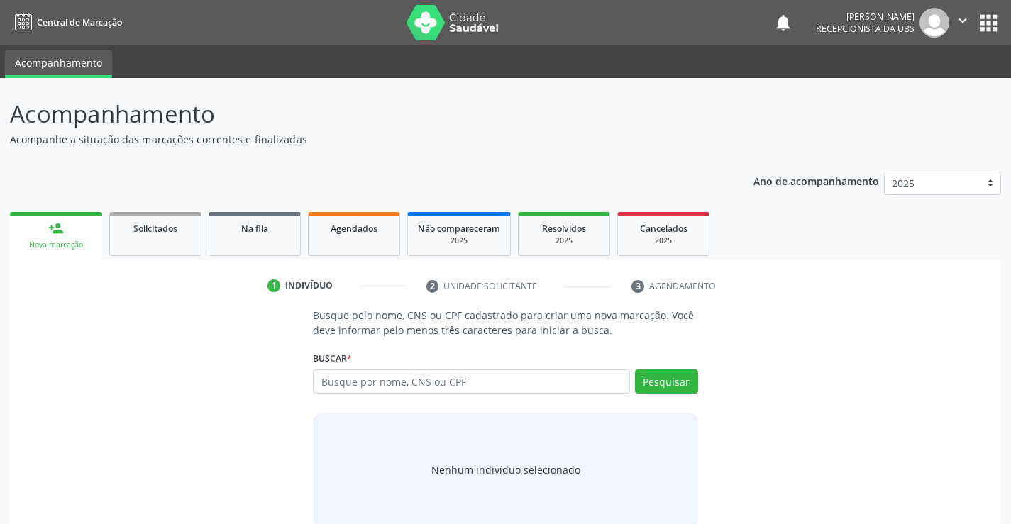
click at [69, 238] on link "person_add Nova marcação" at bounding box center [56, 236] width 92 height 48
drag, startPoint x: 363, startPoint y: 385, endPoint x: 355, endPoint y: 404, distance: 21.0
click at [360, 395] on div "Busque por nome, CNS ou CPF Nenhum resultado encontrado para: " " Digite nome, …" at bounding box center [505, 387] width 385 height 34
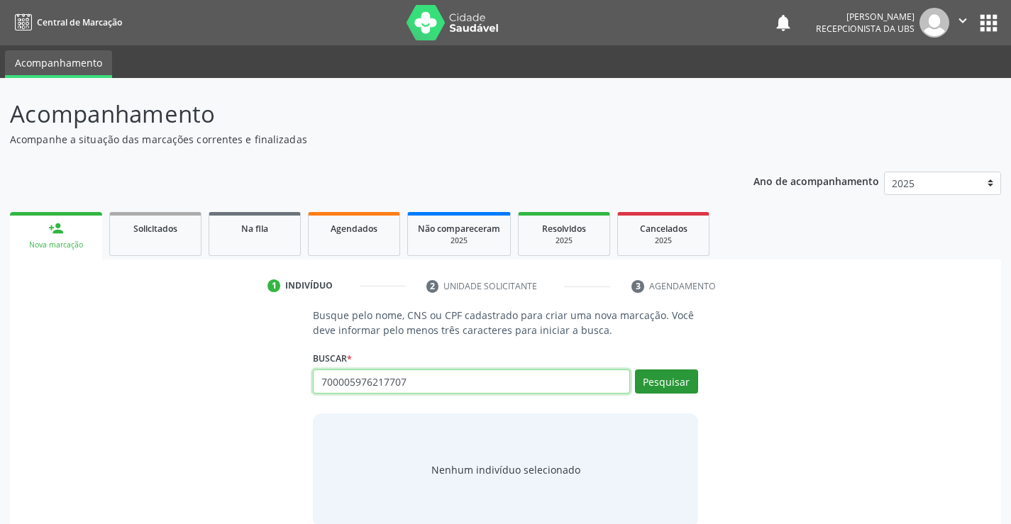
type input "700005976217707"
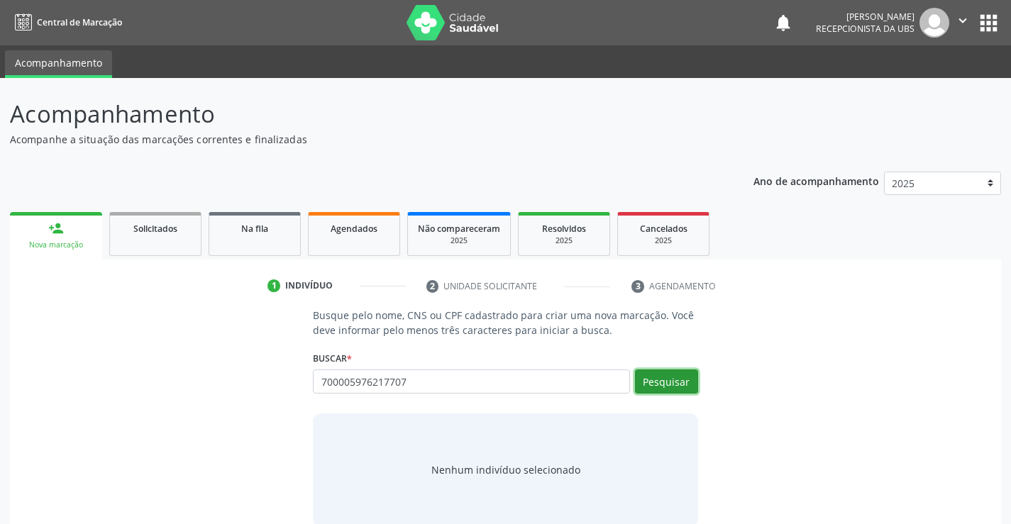
click at [665, 382] on button "Pesquisar" at bounding box center [666, 382] width 63 height 24
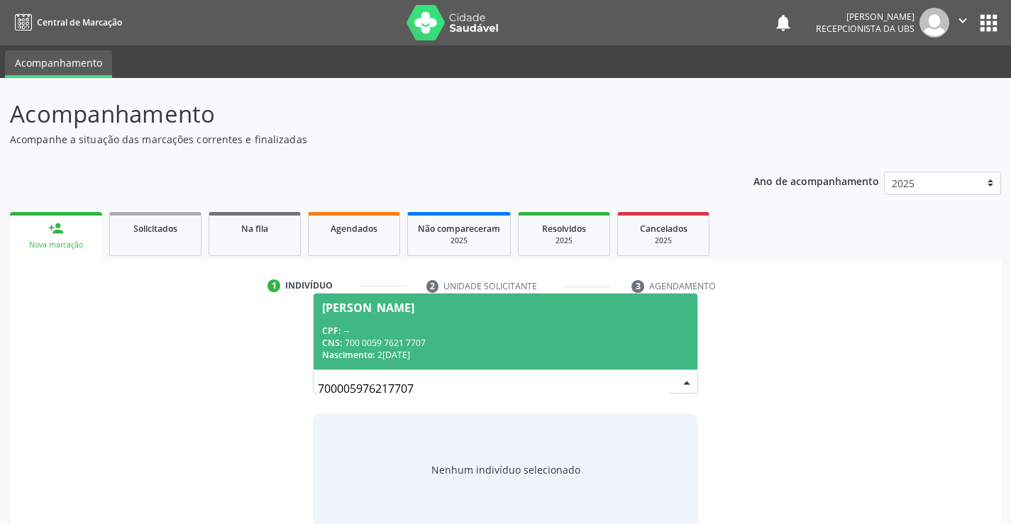
click at [439, 329] on div "CPF: --" at bounding box center [505, 331] width 366 height 12
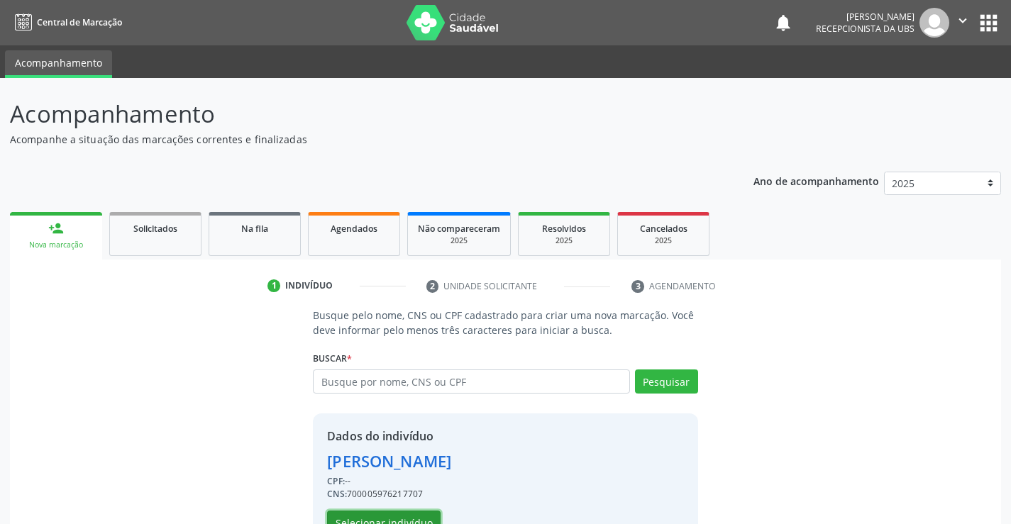
click at [371, 516] on button "Selecionar indivíduo" at bounding box center [384, 523] width 114 height 24
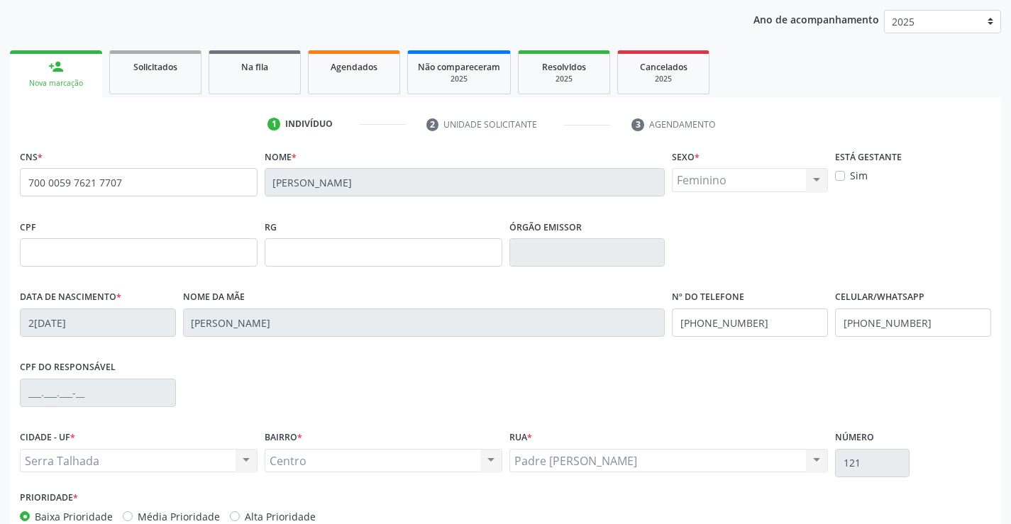
scroll to position [245, 0]
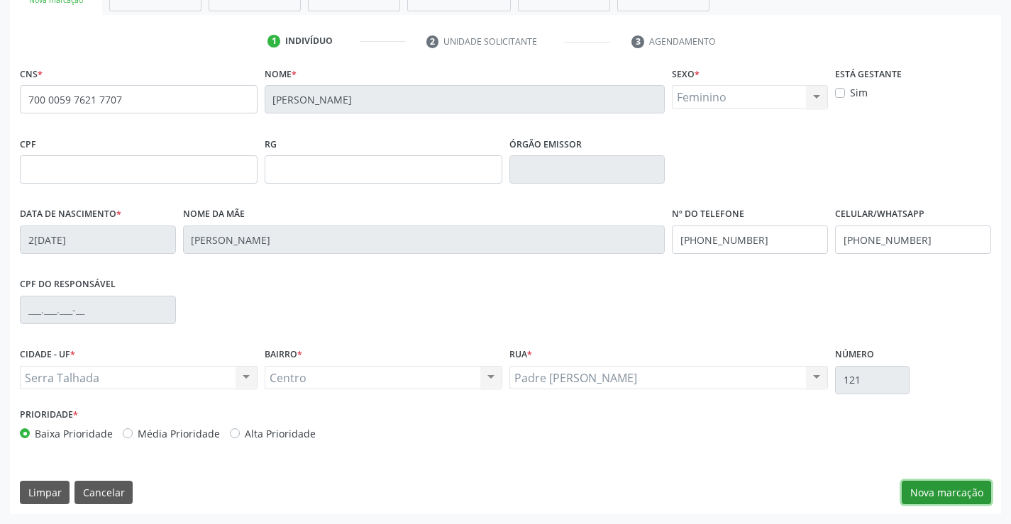
click at [961, 490] on button "Nova marcação" at bounding box center [946, 493] width 89 height 24
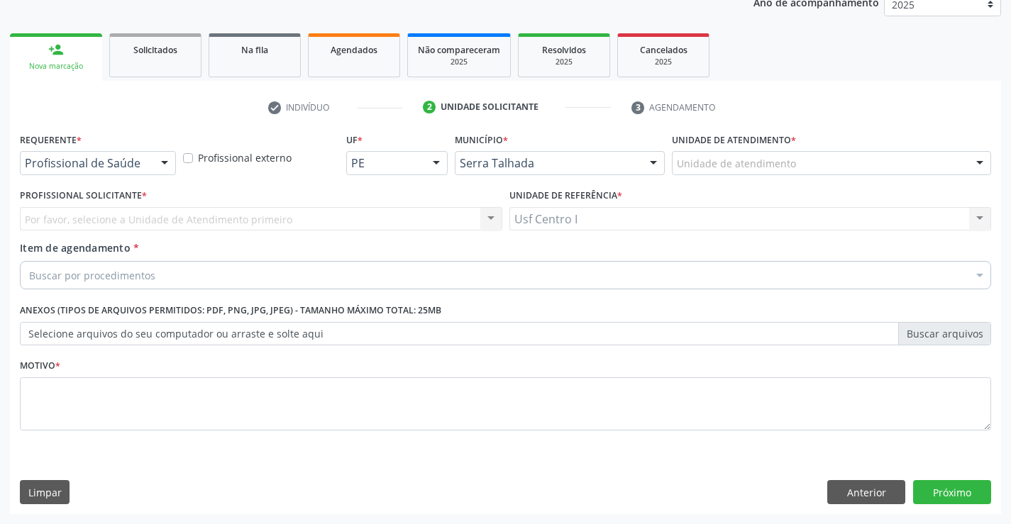
scroll to position [179, 0]
click at [162, 166] on div at bounding box center [164, 164] width 21 height 24
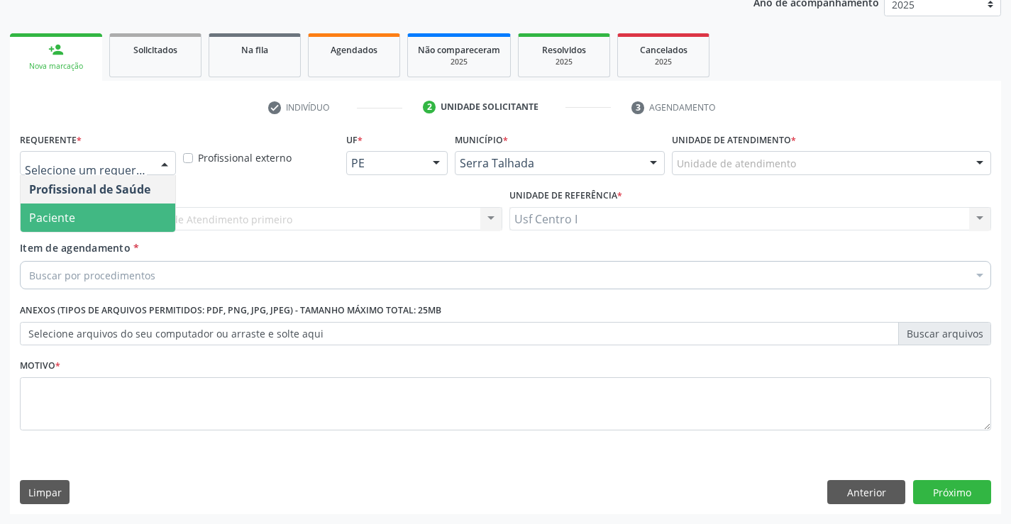
drag, startPoint x: 84, startPoint y: 219, endPoint x: 77, endPoint y: 243, distance: 25.6
click at [84, 217] on span "Paciente" at bounding box center [98, 218] width 155 height 28
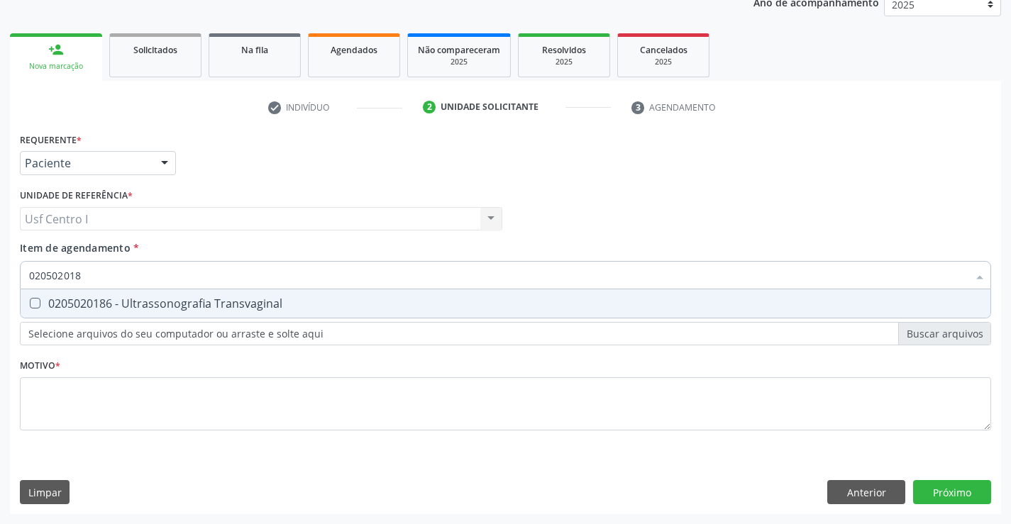
type input "0205020186"
click at [35, 299] on Transvaginal at bounding box center [35, 303] width 11 height 11
click at [30, 299] on Transvaginal "checkbox" at bounding box center [25, 303] width 9 height 9
checkbox Transvaginal "true"
click at [37, 407] on div "Requerente * Paciente Profissional de Saúde Paciente Nenhum resultado encontrad…" at bounding box center [505, 289] width 971 height 321
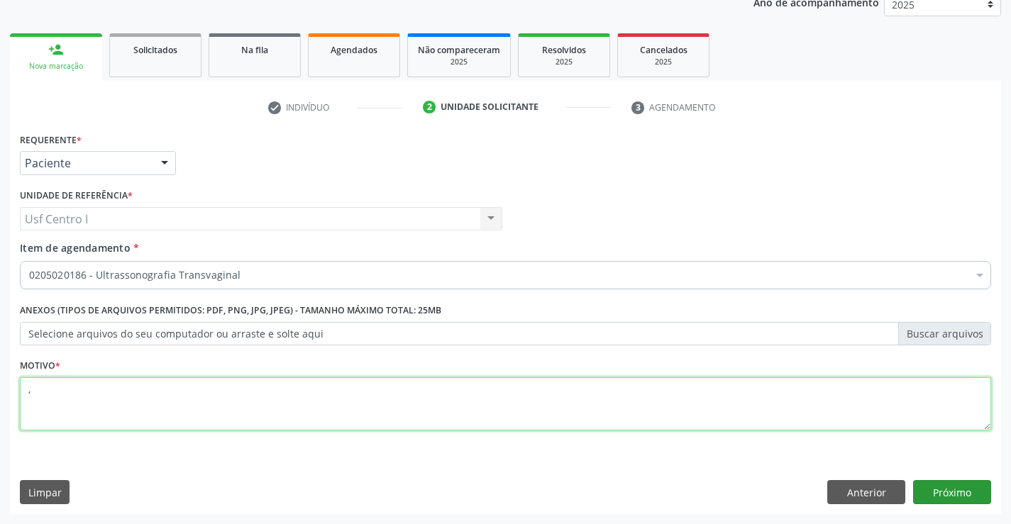
type textarea ","
click at [964, 493] on button "Próximo" at bounding box center [952, 492] width 78 height 24
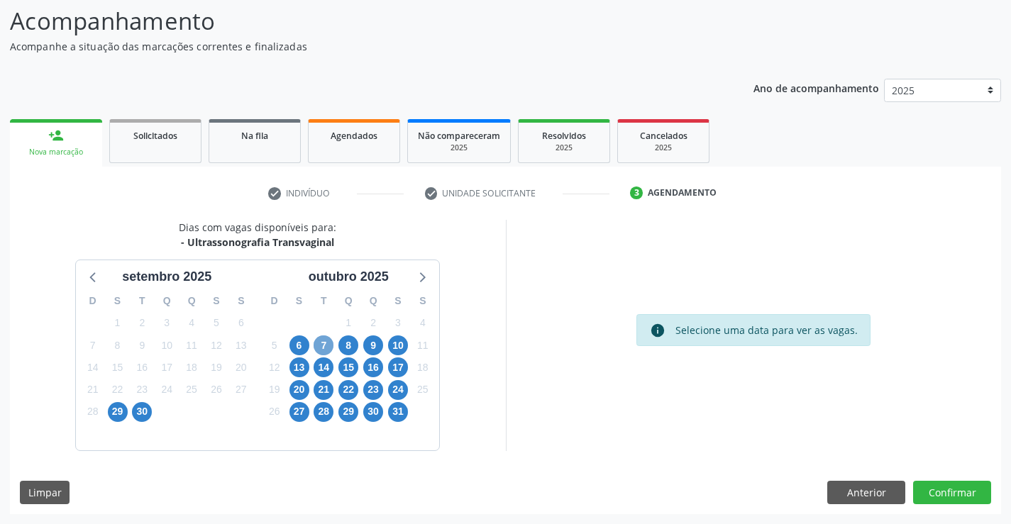
click at [324, 348] on span "7" at bounding box center [324, 346] width 20 height 20
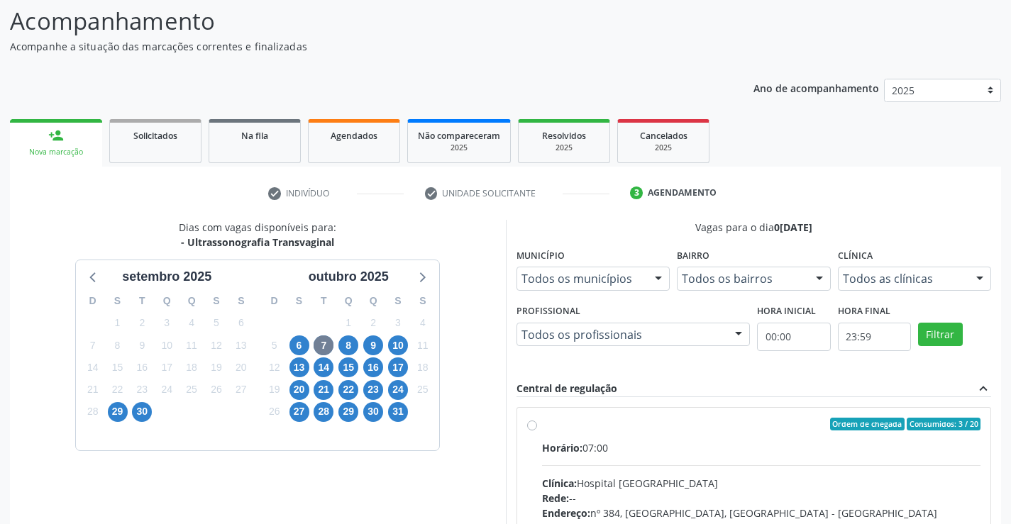
click at [542, 424] on label "Ordem de chegada Consumidos: 3 / 20 Horário: 07:00 Clínica: Hospital Sao Franci…" at bounding box center [761, 527] width 439 height 218
click at [534, 424] on input "Ordem de chegada Consumidos: 3 / 20 Horário: 07:00 Clínica: Hospital Sao Franci…" at bounding box center [532, 424] width 10 height 13
radio input "true"
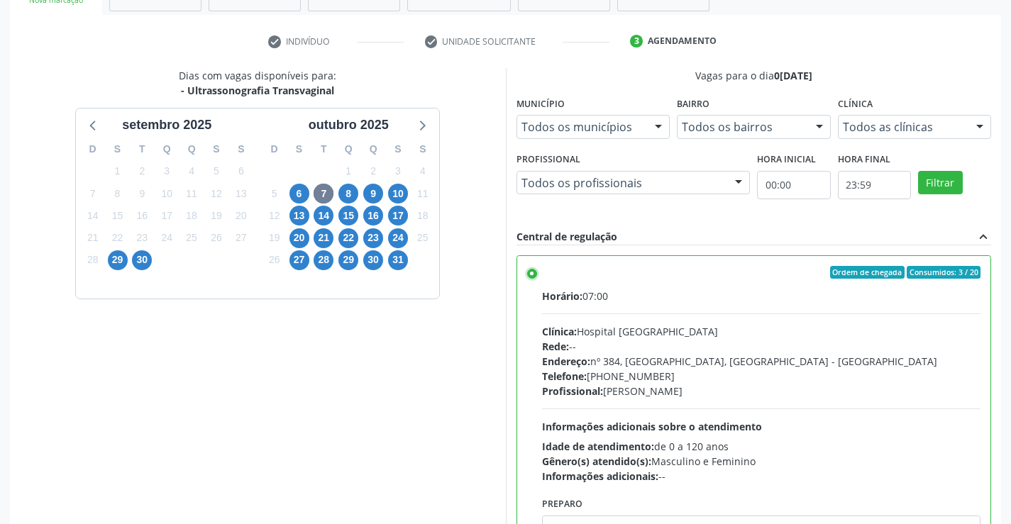
scroll to position [324, 0]
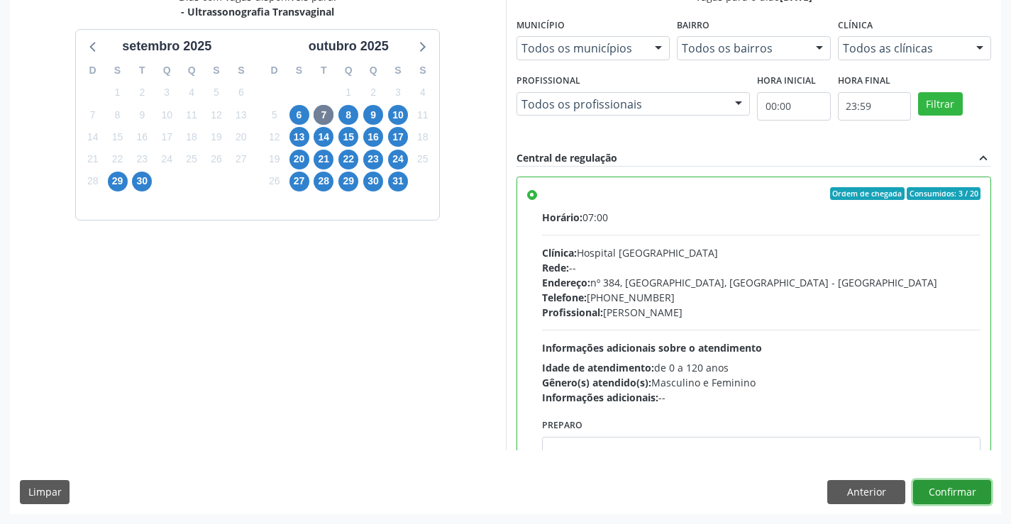
click at [954, 492] on button "Confirmar" at bounding box center [952, 492] width 78 height 24
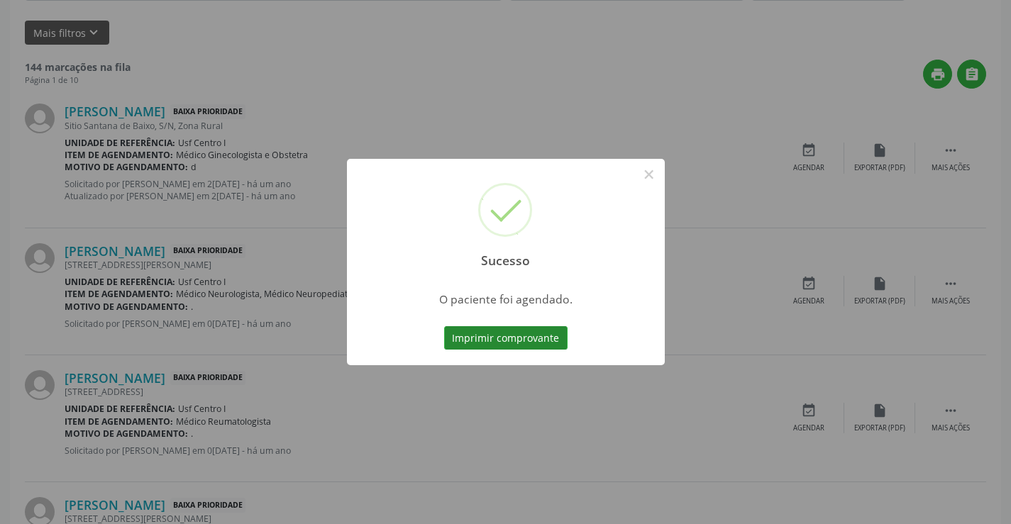
scroll to position [0, 0]
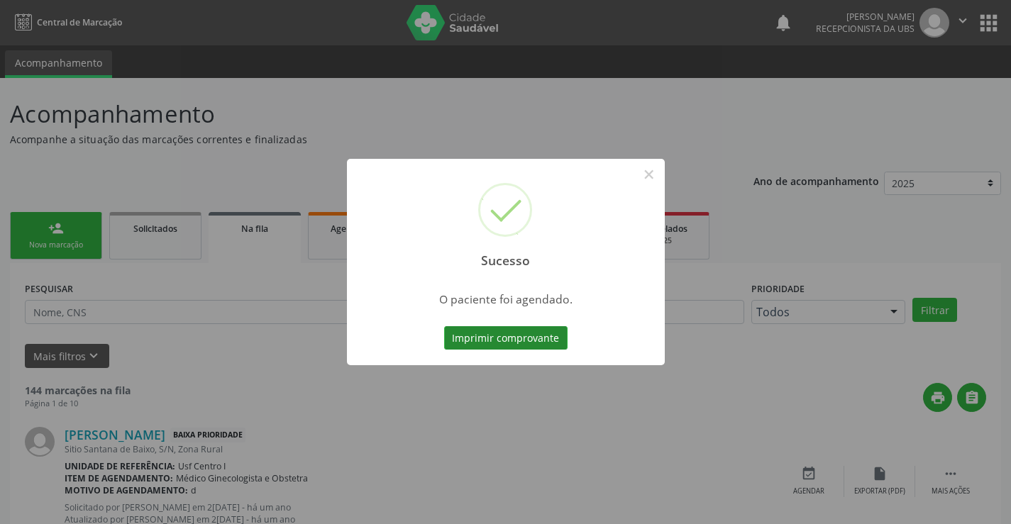
click at [545, 343] on button "Imprimir comprovante" at bounding box center [505, 338] width 123 height 24
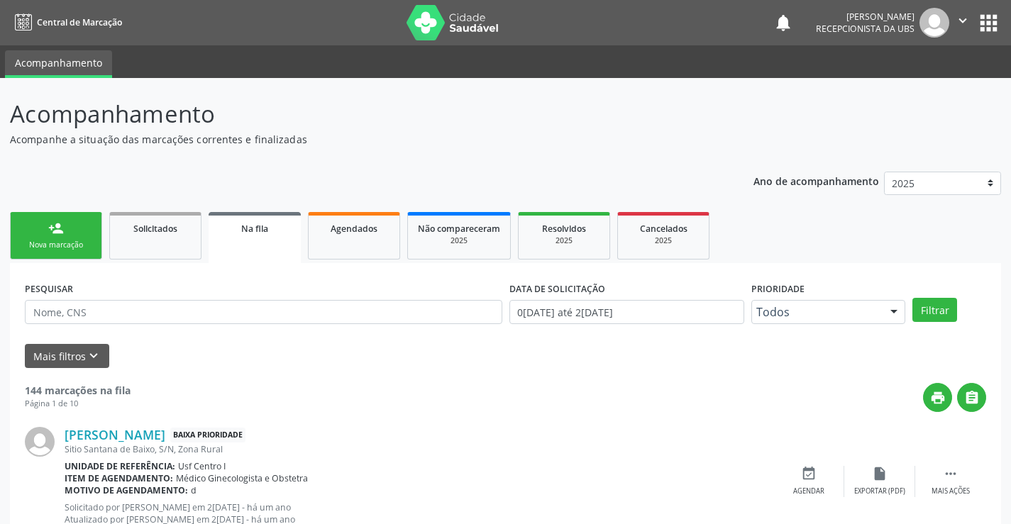
click at [50, 240] on div "Nova marcação" at bounding box center [56, 245] width 71 height 11
click at [55, 245] on div "Nova marcação" at bounding box center [56, 245] width 71 height 11
click at [55, 246] on div "Nova marcação" at bounding box center [56, 245] width 71 height 11
click at [56, 246] on div "Nova marcação" at bounding box center [56, 245] width 71 height 11
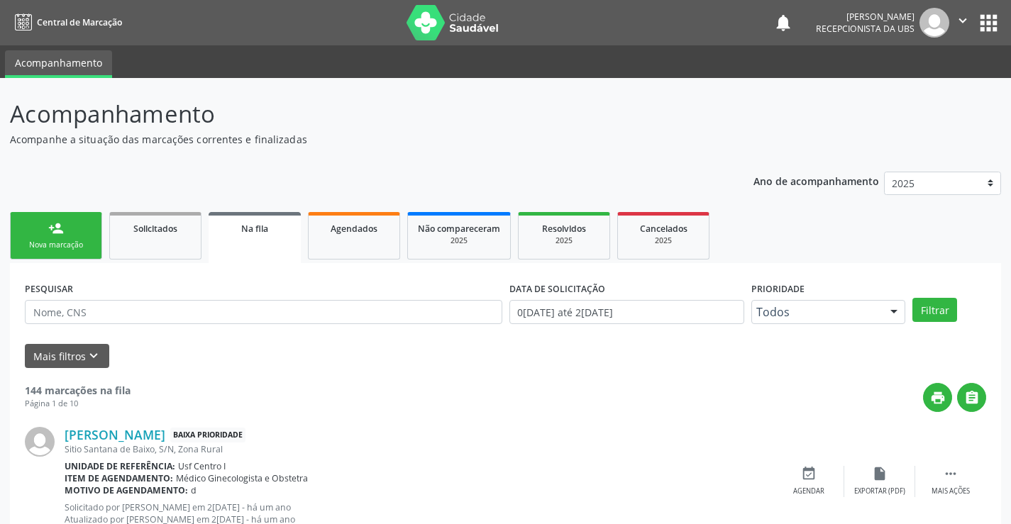
click at [55, 234] on div "person_add" at bounding box center [56, 229] width 16 height 16
click at [61, 242] on div "Nova marcação" at bounding box center [56, 245] width 71 height 11
click at [60, 238] on link "person_add Nova marcação" at bounding box center [56, 236] width 92 height 48
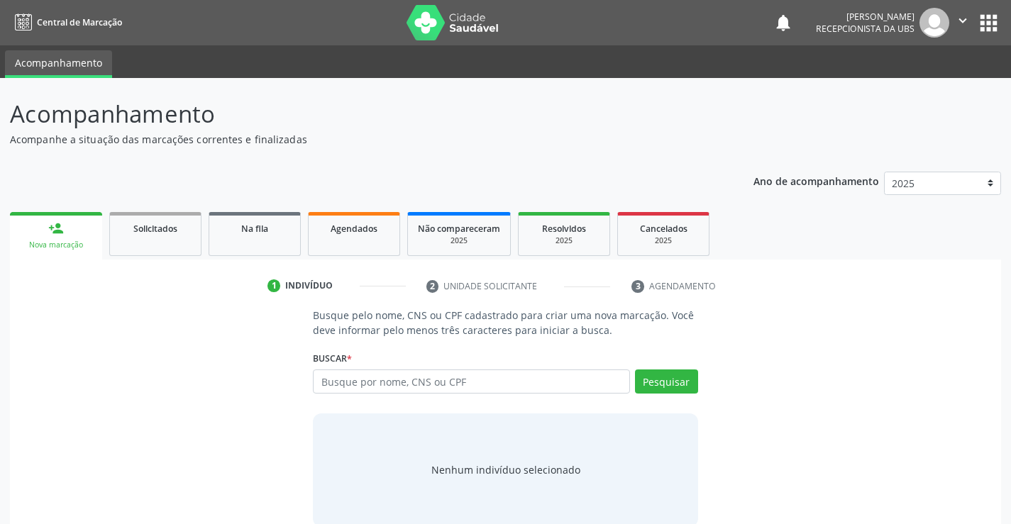
drag, startPoint x: 60, startPoint y: 238, endPoint x: 334, endPoint y: 370, distance: 303.7
click at [61, 239] on link "person_add Nova marcação" at bounding box center [56, 236] width 92 height 48
click at [341, 373] on input "text" at bounding box center [471, 382] width 316 height 24
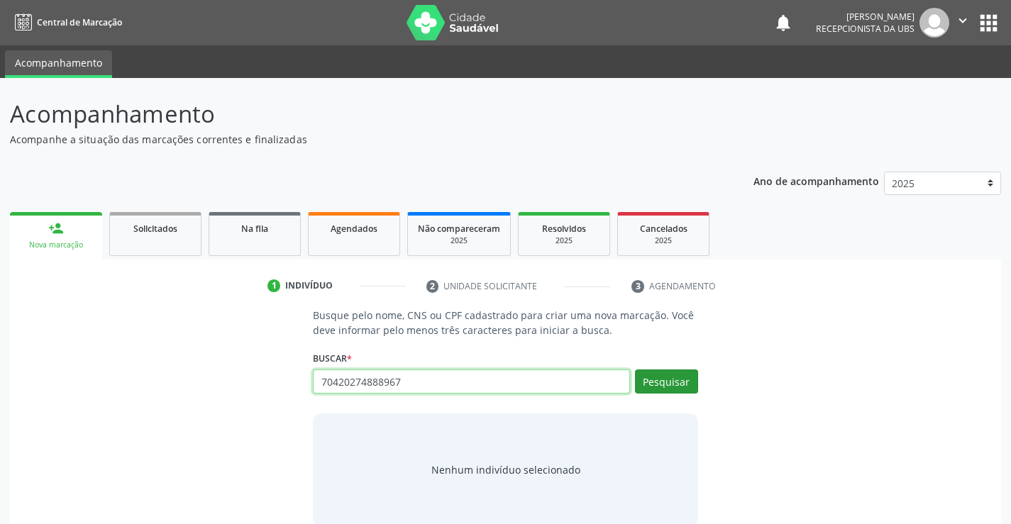
type input "70420274888967"
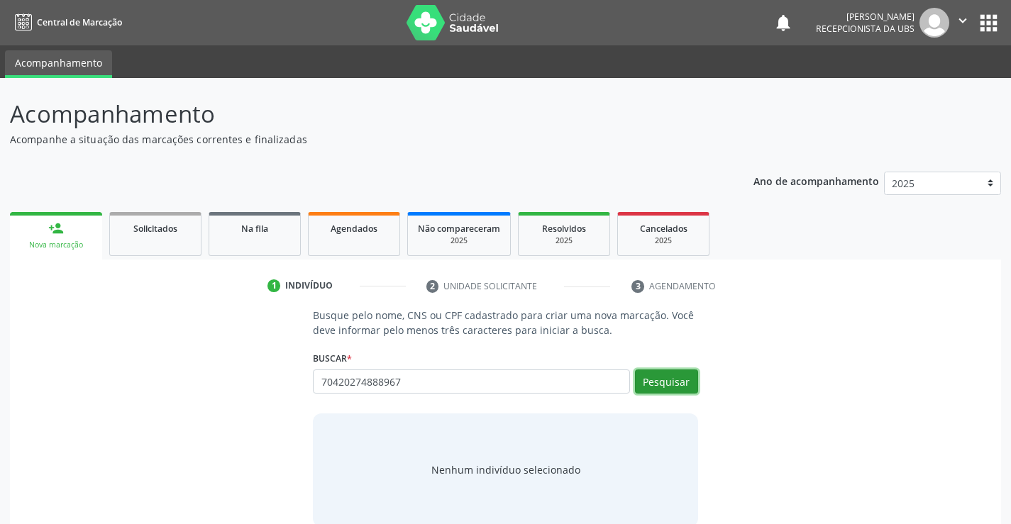
click at [679, 380] on button "Pesquisar" at bounding box center [666, 382] width 63 height 24
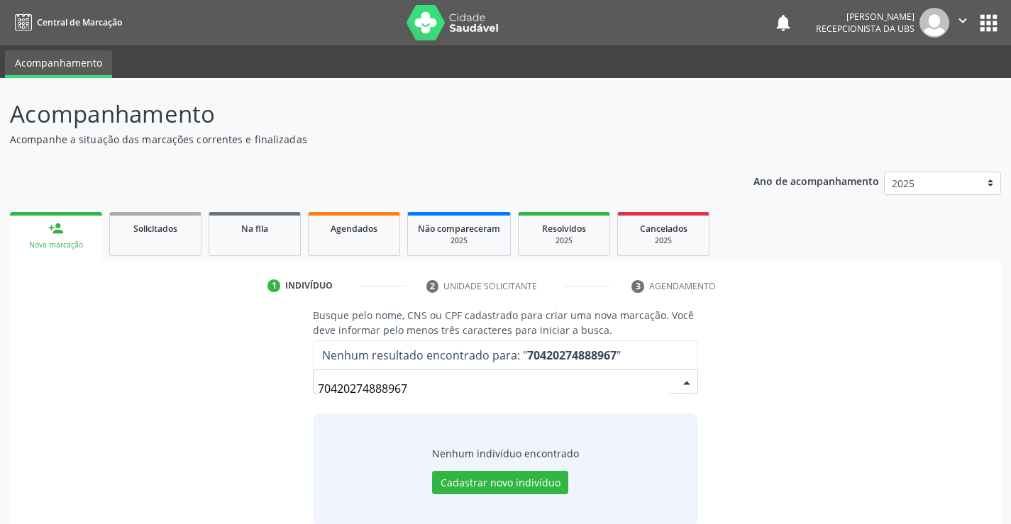
click at [404, 385] on input "70420274888967" at bounding box center [493, 389] width 351 height 28
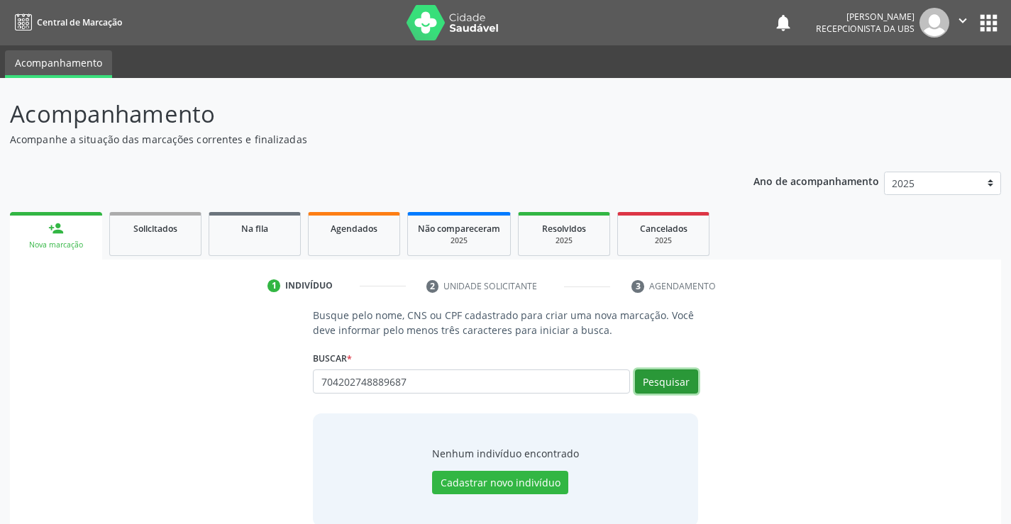
click at [658, 382] on button "Pesquisar" at bounding box center [666, 382] width 63 height 24
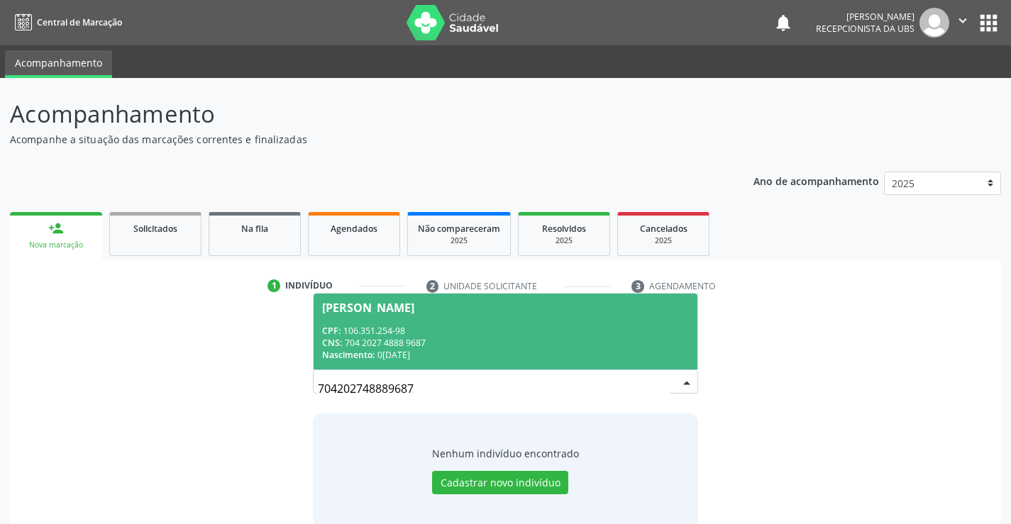
click at [363, 352] on span "Nascimento:" at bounding box center [348, 355] width 53 height 12
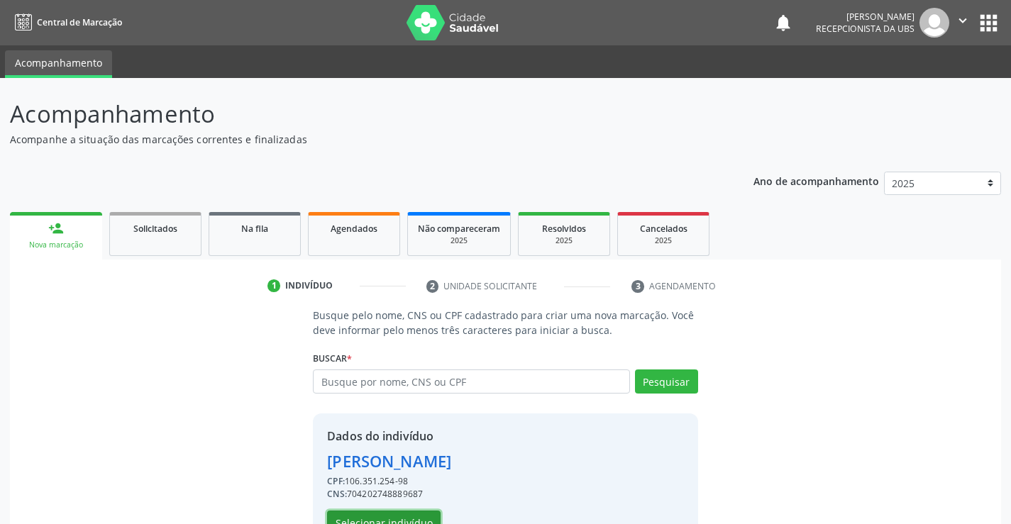
click at [416, 514] on button "Selecionar indivíduo" at bounding box center [384, 523] width 114 height 24
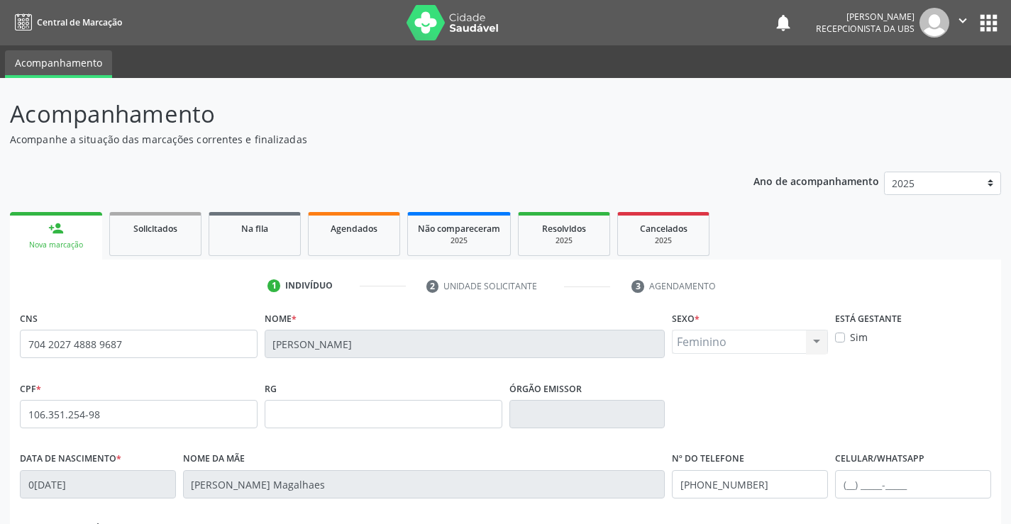
scroll to position [245, 0]
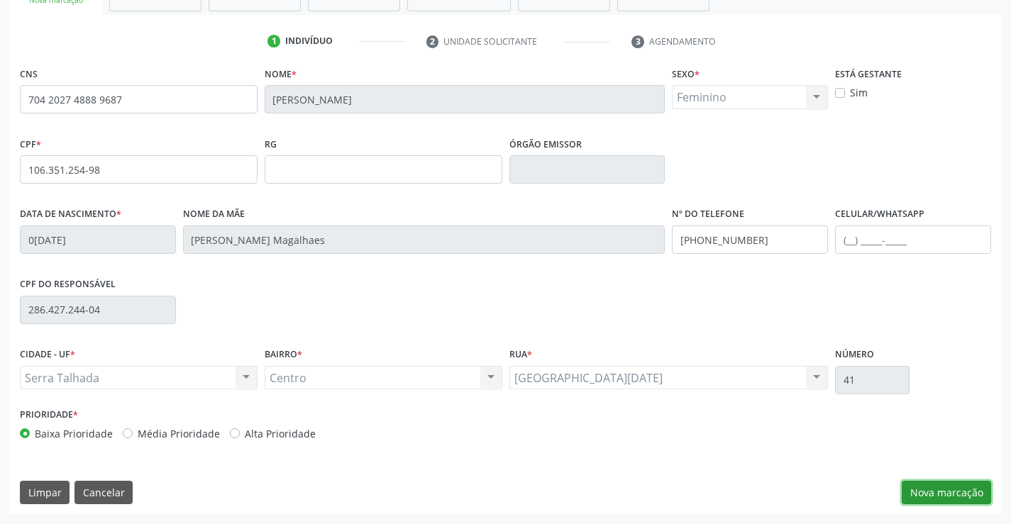
click at [949, 487] on button "Nova marcação" at bounding box center [946, 493] width 89 height 24
click at [0, 0] on div at bounding box center [0, 0] width 0 height 0
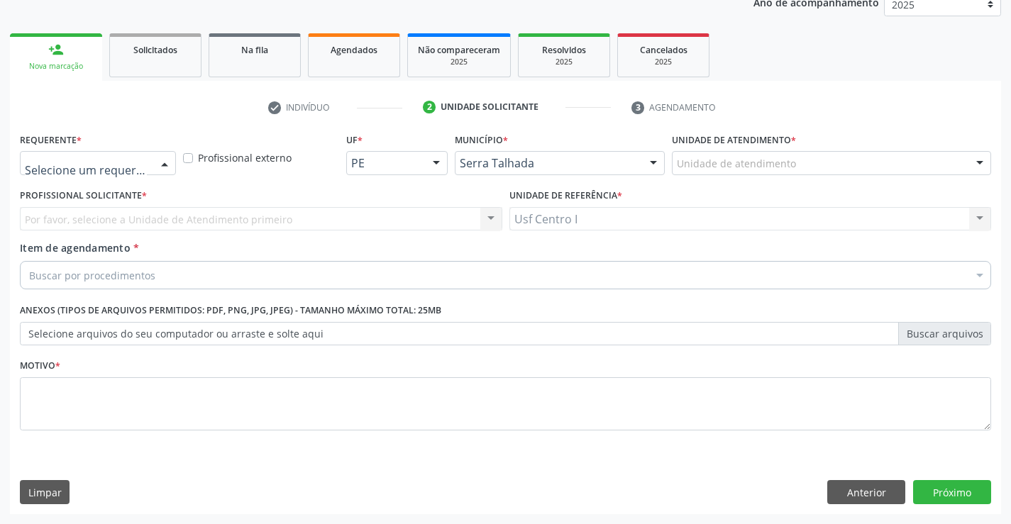
scroll to position [179, 0]
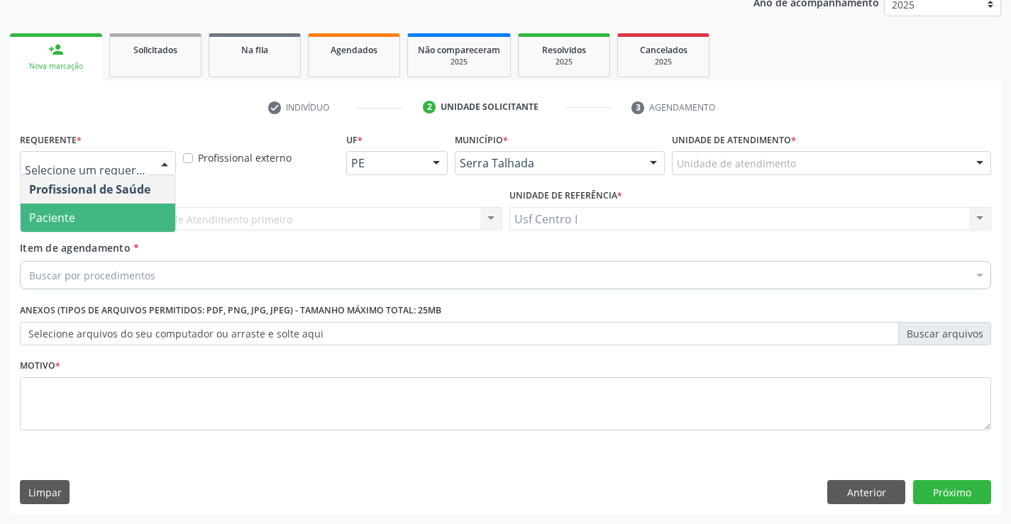
click at [71, 217] on span "Paciente" at bounding box center [52, 218] width 46 height 16
click at [128, 214] on span "Paciente" at bounding box center [98, 218] width 155 height 28
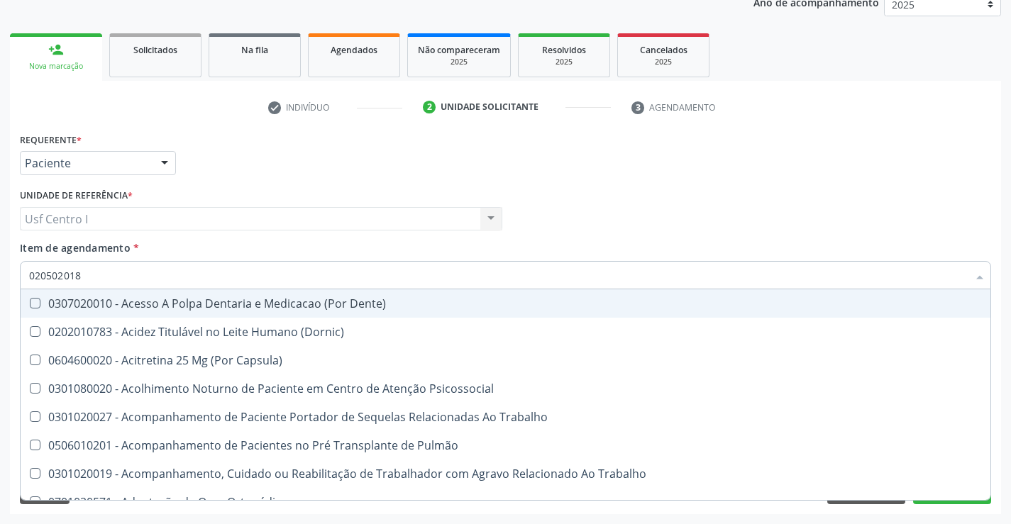
type input "0205020186"
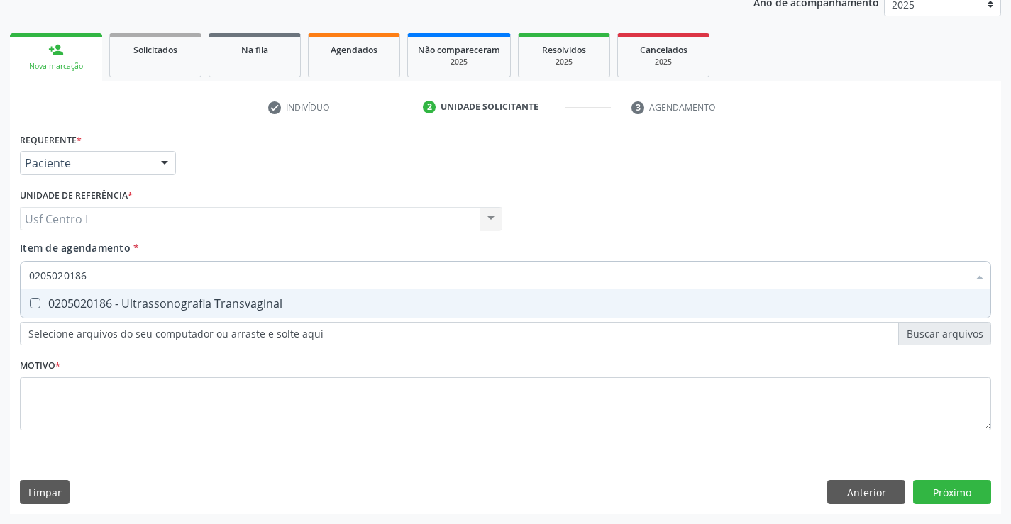
click at [35, 304] on Transvaginal at bounding box center [35, 303] width 11 height 11
click at [30, 304] on Transvaginal "checkbox" at bounding box center [25, 303] width 9 height 9
checkbox Transvaginal "true"
click at [52, 396] on div "Requerente * Paciente Profissional de Saúde Paciente Nenhum resultado encontrad…" at bounding box center [505, 289] width 971 height 321
type textarea ","
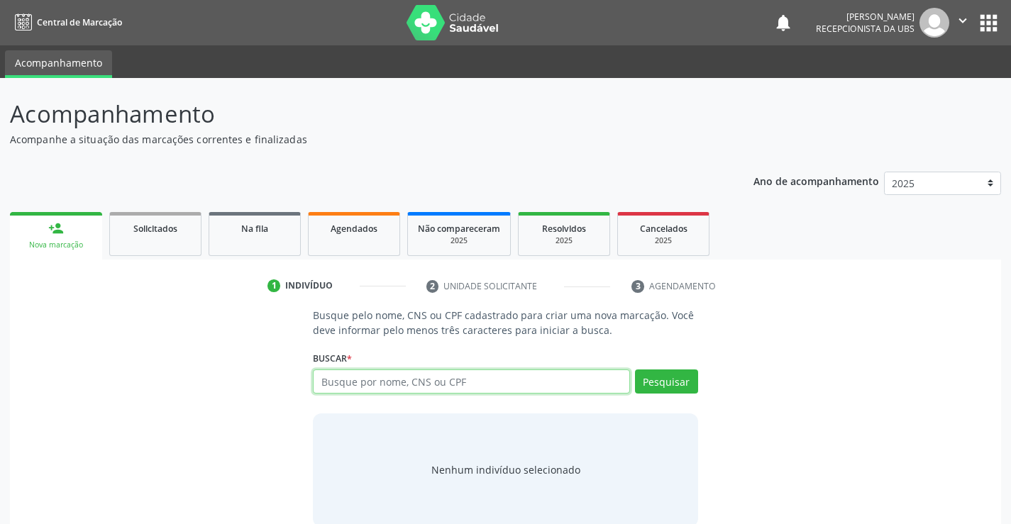
click at [383, 377] on input "text" at bounding box center [471, 382] width 316 height 24
type input "704202748889687"
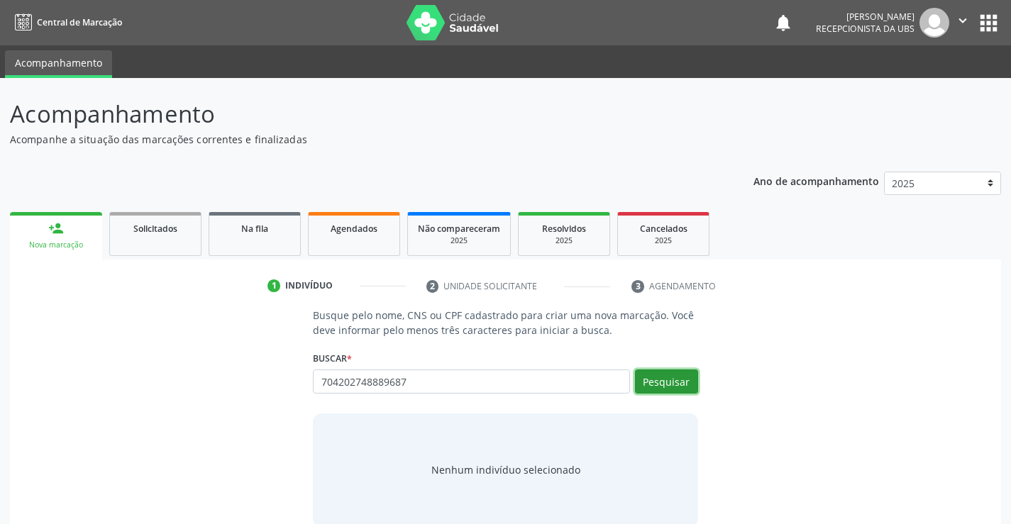
click at [661, 379] on button "Pesquisar" at bounding box center [666, 382] width 63 height 24
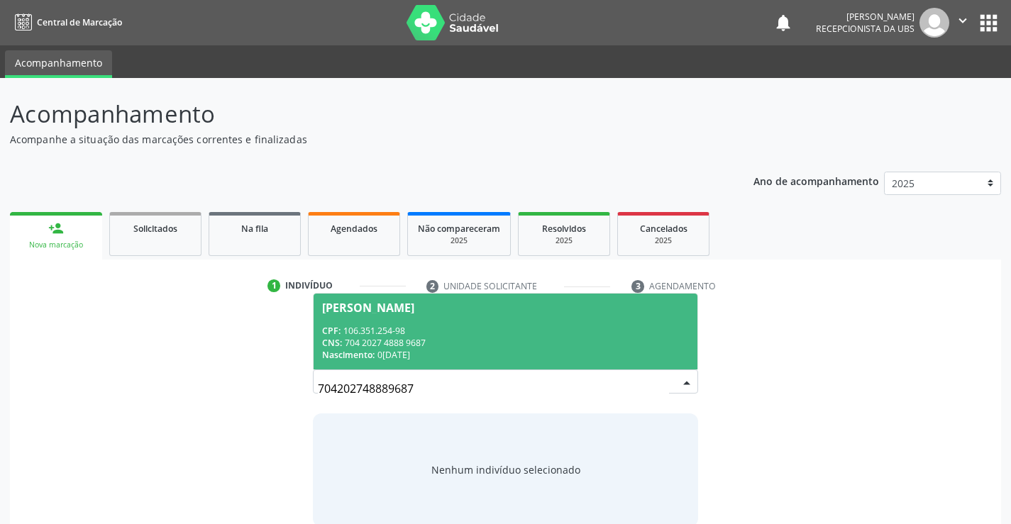
click at [374, 334] on div "CPF: 106.351.254-98" at bounding box center [505, 331] width 366 height 12
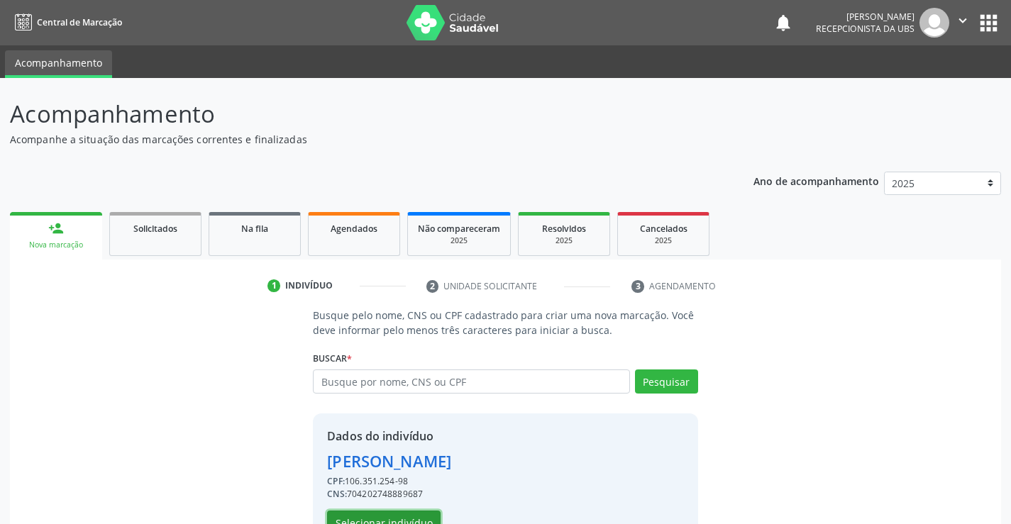
click at [419, 513] on button "Selecionar indivíduo" at bounding box center [384, 523] width 114 height 24
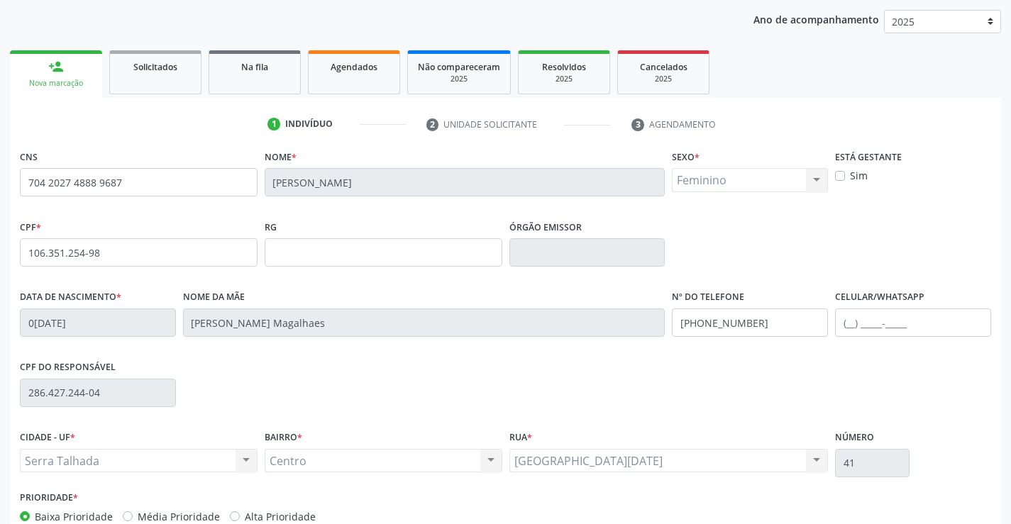
scroll to position [245, 0]
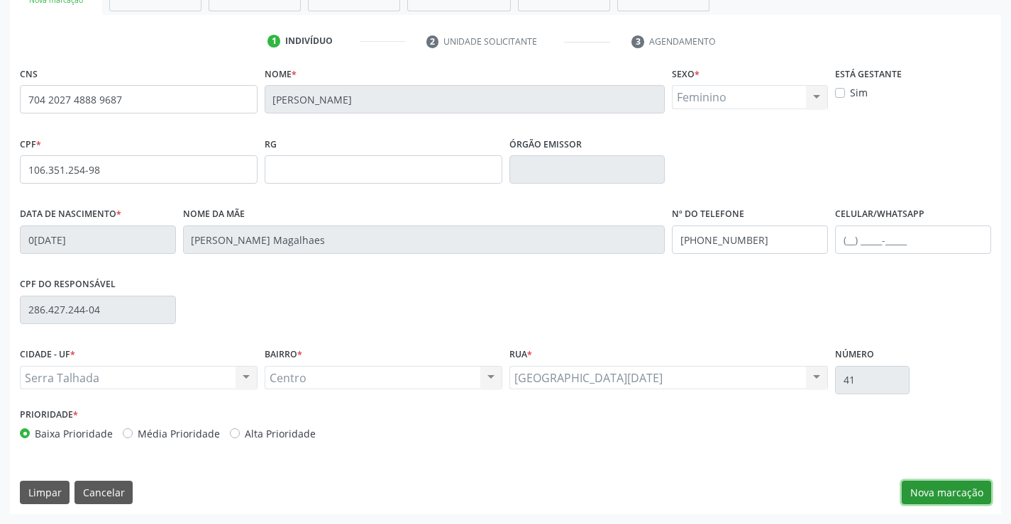
click at [952, 488] on button "Nova marcação" at bounding box center [946, 493] width 89 height 24
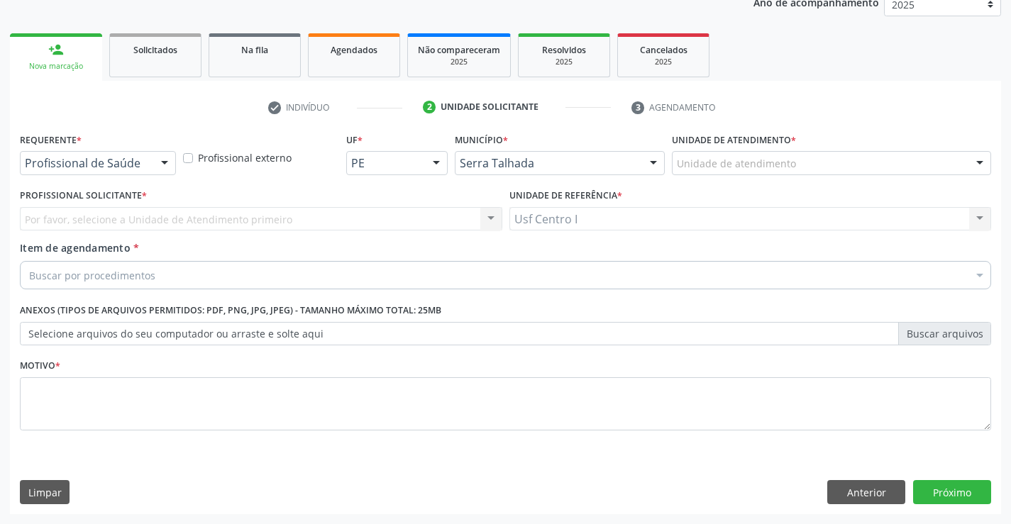
click at [163, 165] on div at bounding box center [164, 164] width 21 height 24
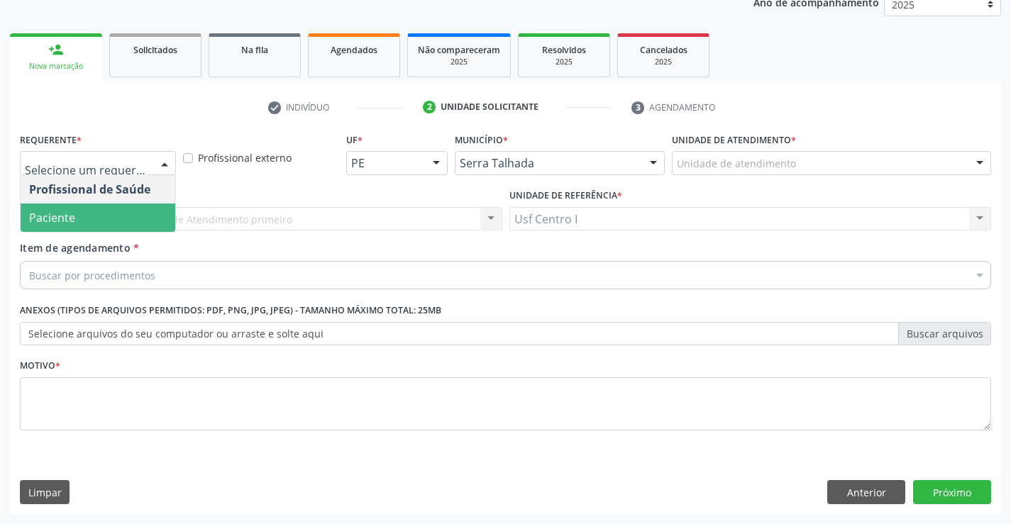
click at [104, 216] on span "Paciente" at bounding box center [98, 218] width 155 height 28
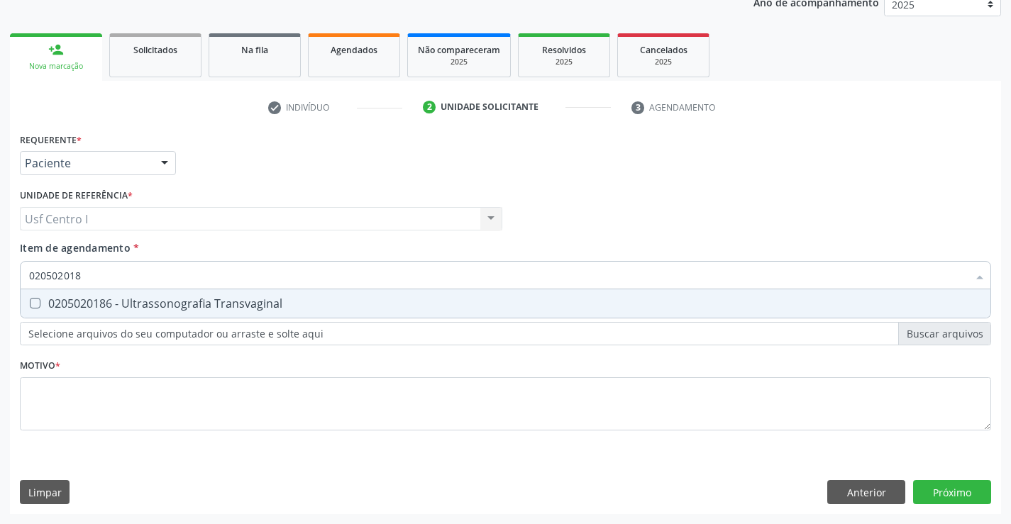
type input "0205020186"
click at [33, 305] on Transvaginal at bounding box center [35, 303] width 11 height 11
click at [30, 305] on Transvaginal "checkbox" at bounding box center [25, 303] width 9 height 9
checkbox Transvaginal "true"
click at [32, 395] on div "Requerente * Paciente Profissional de Saúde Paciente Nenhum resultado encontrad…" at bounding box center [505, 289] width 971 height 321
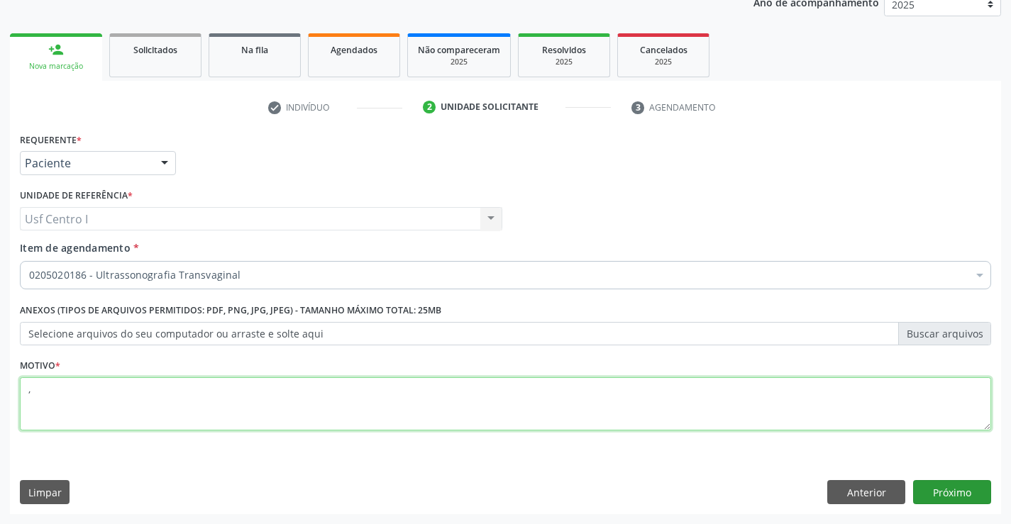
type textarea ","
click at [956, 495] on button "Próximo" at bounding box center [952, 492] width 78 height 24
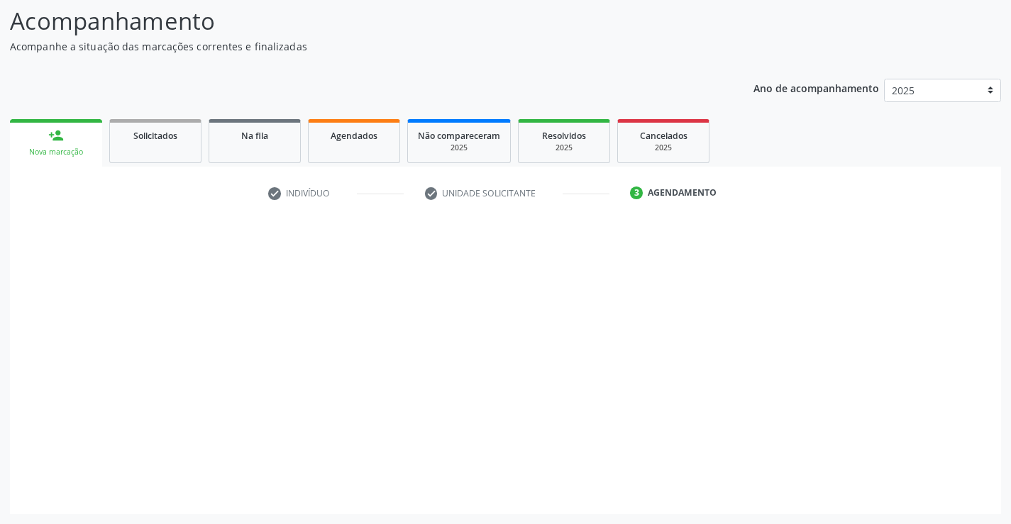
scroll to position [93, 0]
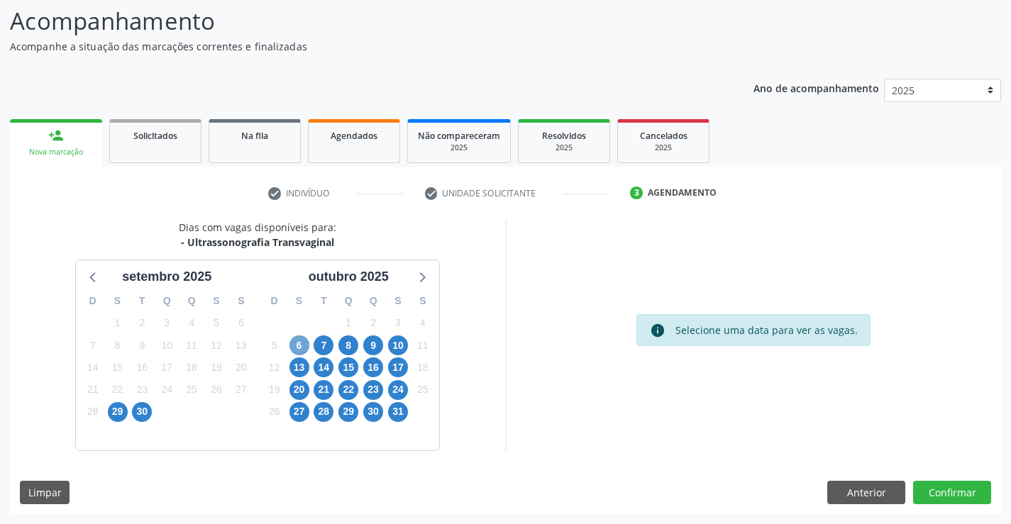
click at [302, 352] on span "6" at bounding box center [300, 346] width 20 height 20
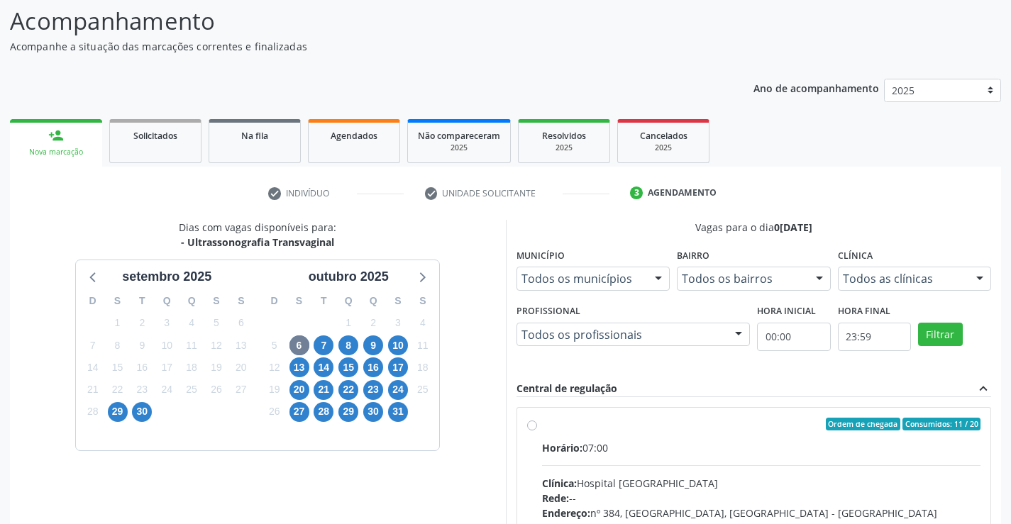
click at [542, 427] on label "Ordem de chegada Consumidos: 11 / 20 Horário: 07:00 Clínica: Hospital [GEOGRAPH…" at bounding box center [761, 527] width 439 height 218
click at [531, 427] on input "Ordem de chegada Consumidos: 11 / 20 Horário: 07:00 Clínica: Hospital [GEOGRAPH…" at bounding box center [532, 424] width 10 height 13
radio input "true"
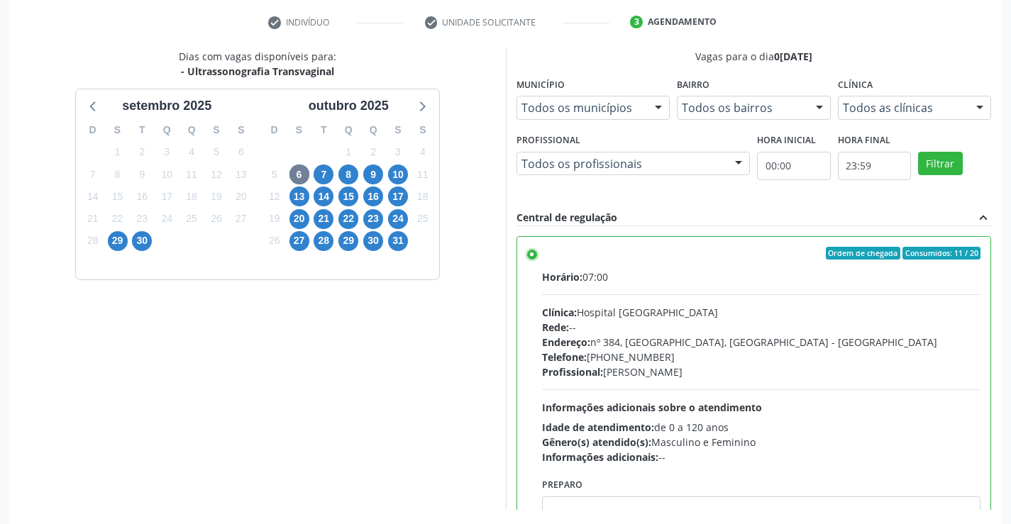
scroll to position [324, 0]
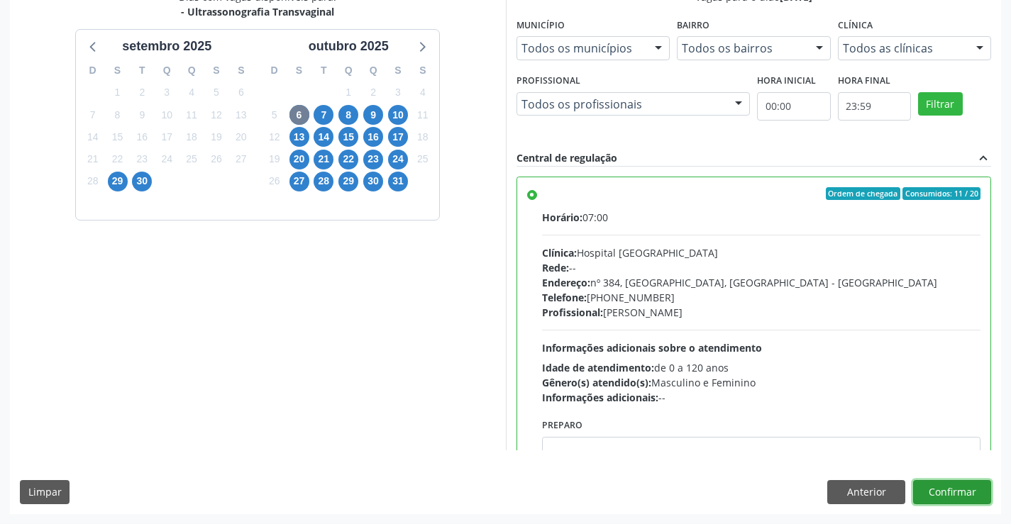
click at [965, 490] on button "Confirmar" at bounding box center [952, 492] width 78 height 24
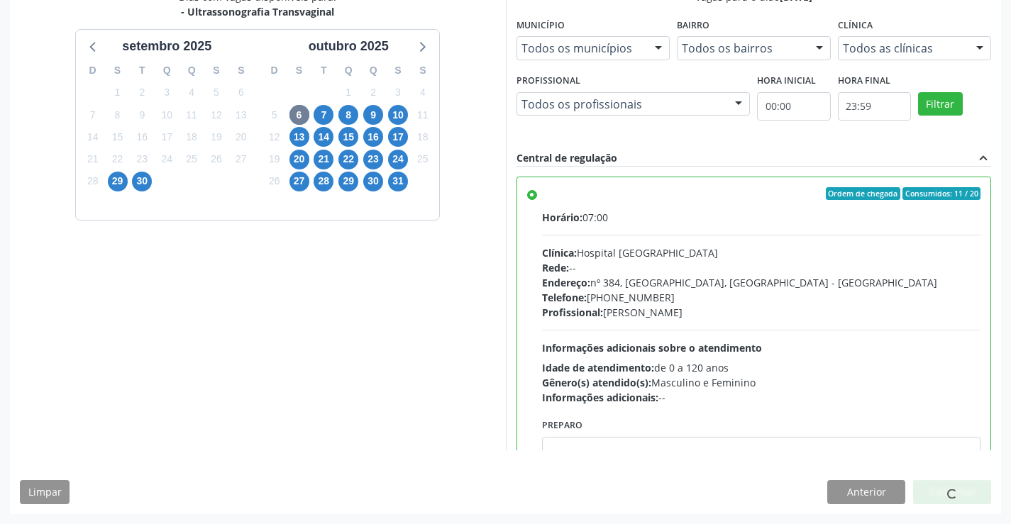
scroll to position [0, 0]
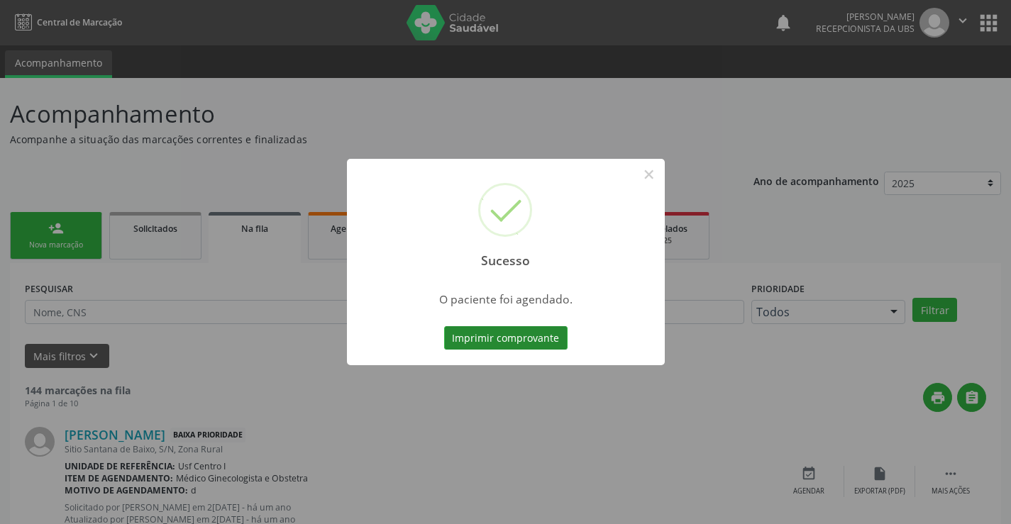
click at [486, 344] on button "Imprimir comprovante" at bounding box center [505, 338] width 123 height 24
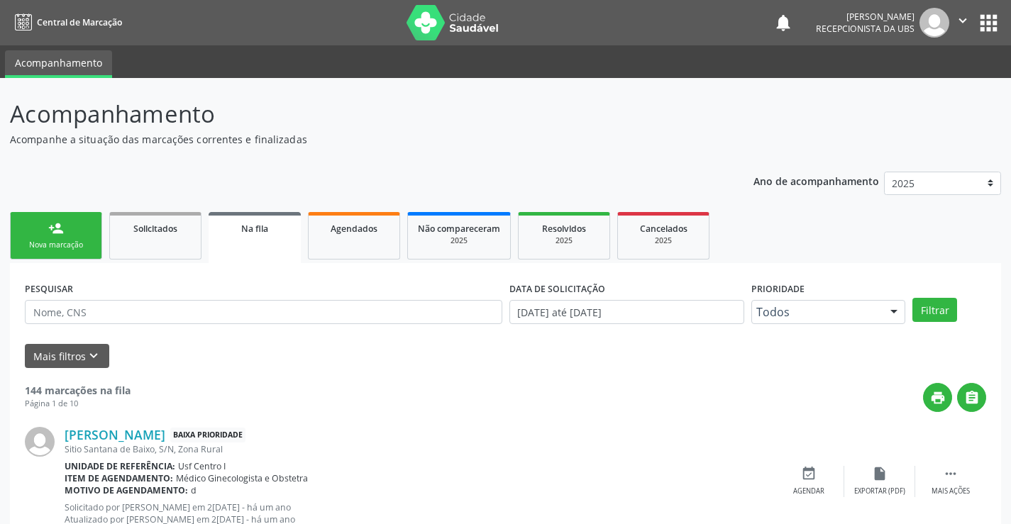
click at [63, 223] on div "person_add" at bounding box center [56, 229] width 16 height 16
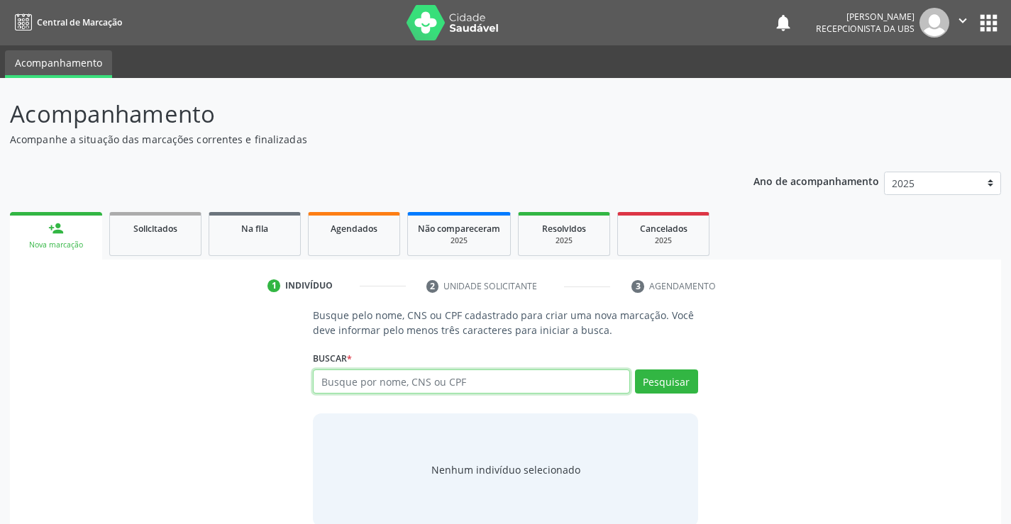
click at [392, 383] on input "text" at bounding box center [471, 382] width 316 height 24
type input "700505324174750"
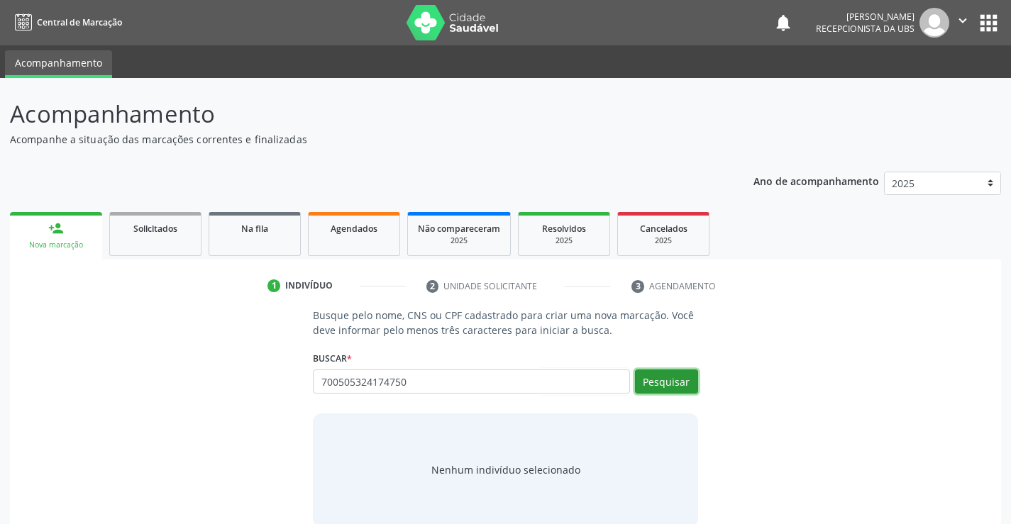
click at [672, 377] on button "Pesquisar" at bounding box center [666, 382] width 63 height 24
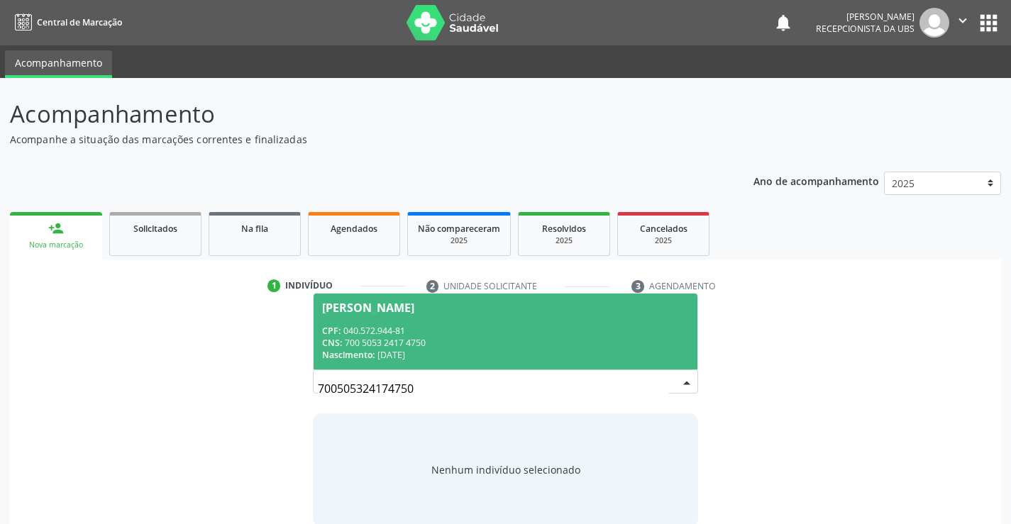
click at [399, 331] on div "CPF: 040.572.944-81" at bounding box center [505, 331] width 366 height 12
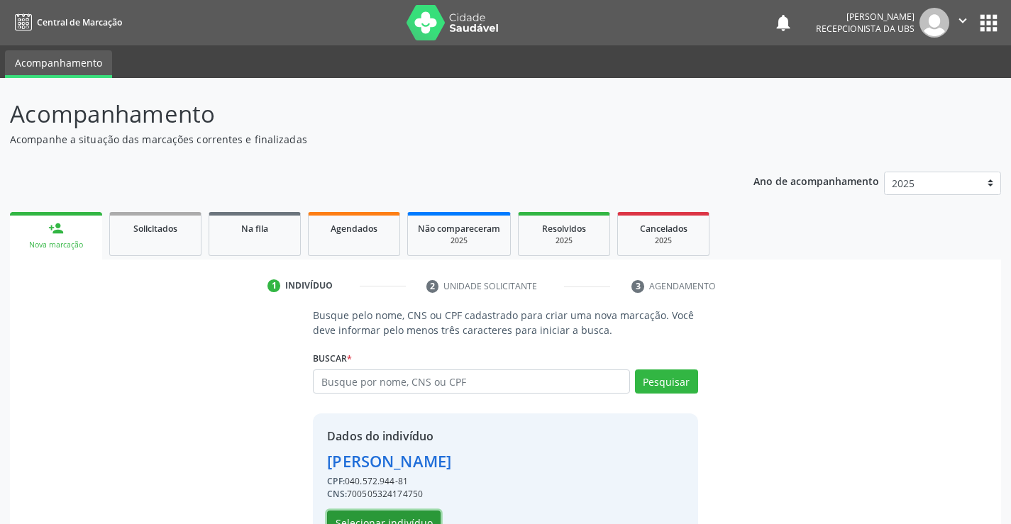
click at [424, 511] on button "Selecionar indivíduo" at bounding box center [384, 523] width 114 height 24
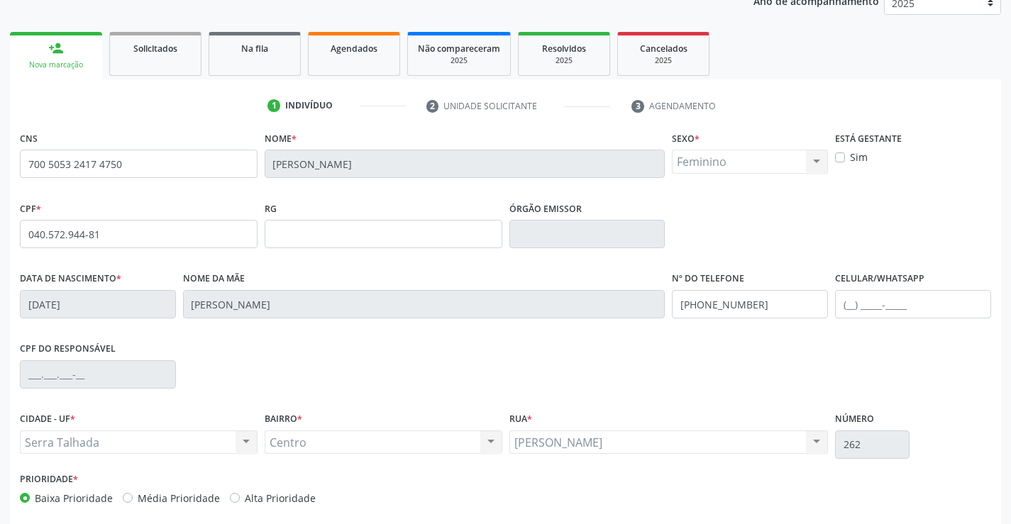
scroll to position [245, 0]
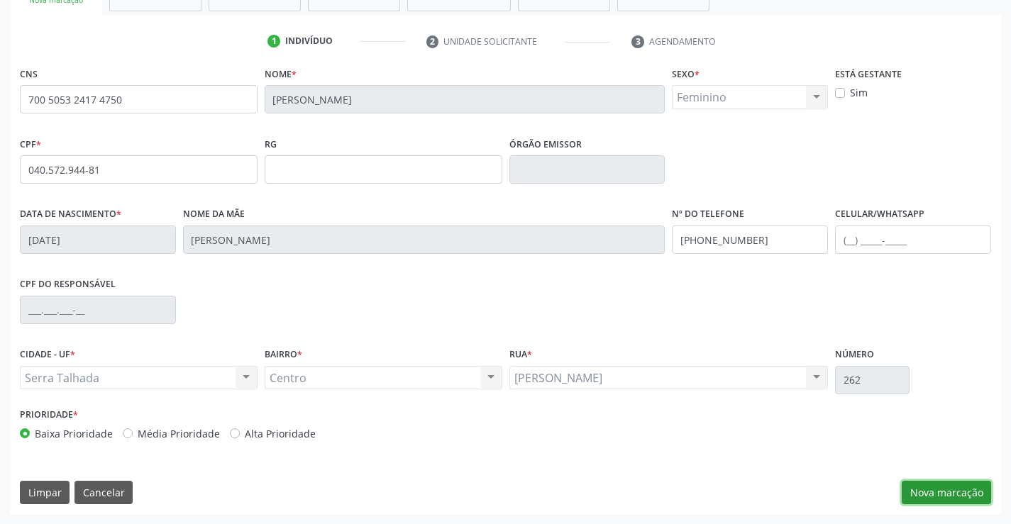
click at [954, 487] on button "Nova marcação" at bounding box center [946, 493] width 89 height 24
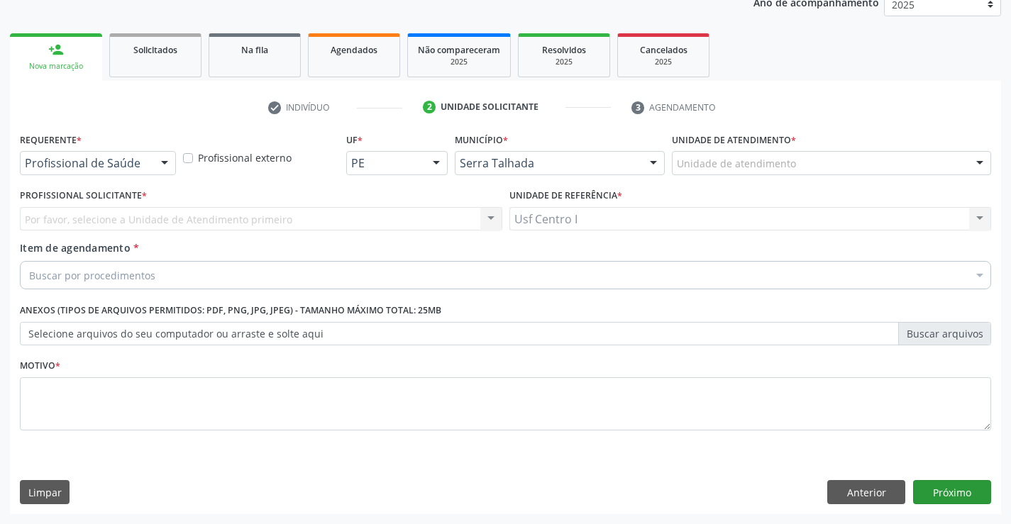
scroll to position [179, 0]
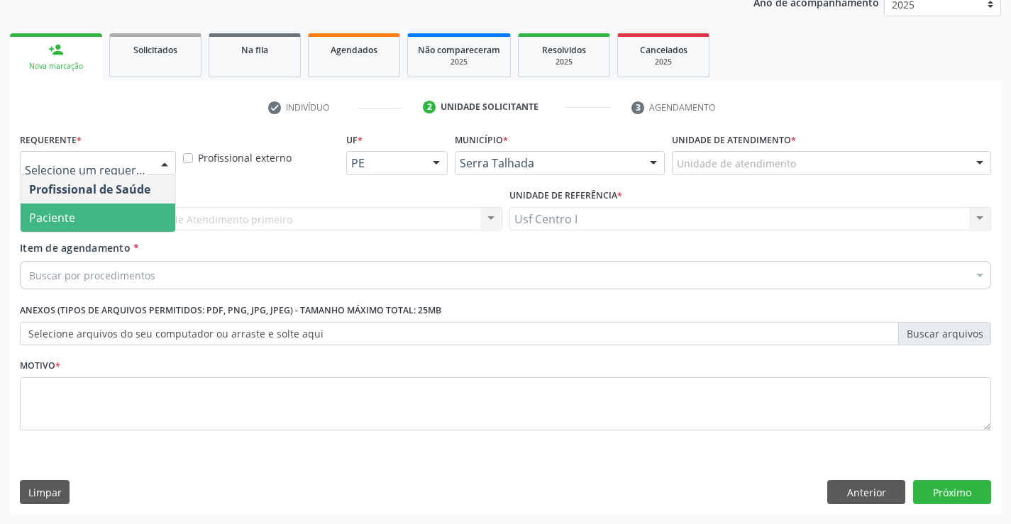
click at [116, 213] on span "Paciente" at bounding box center [98, 218] width 155 height 28
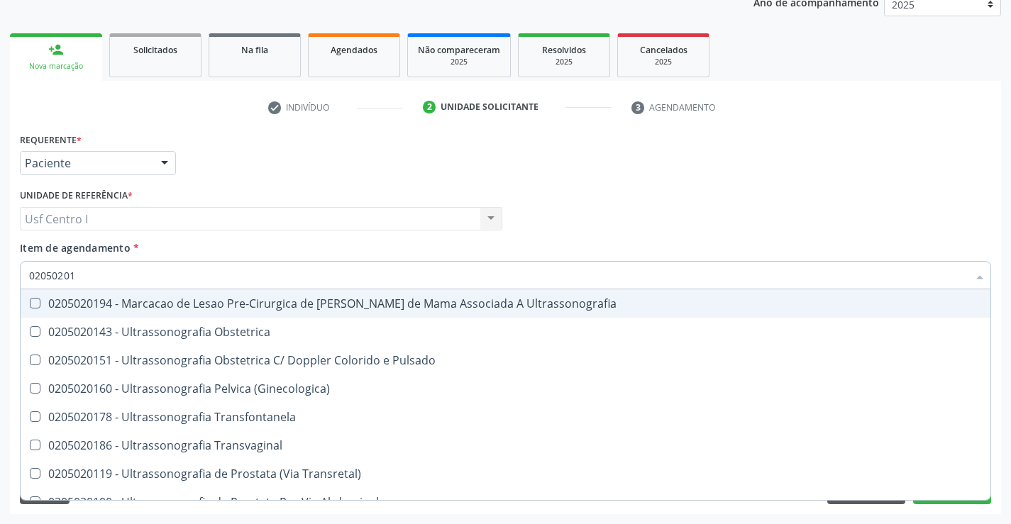
type input "020502018"
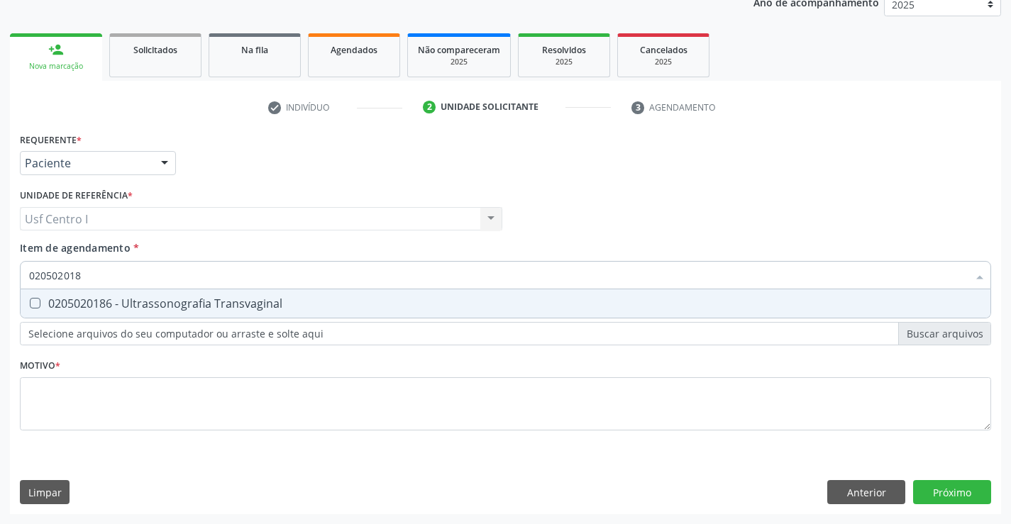
click at [34, 306] on Transvaginal at bounding box center [35, 303] width 11 height 11
click at [30, 306] on Transvaginal "checkbox" at bounding box center [25, 303] width 9 height 9
checkbox Transvaginal "true"
click at [34, 382] on div "Requerente * Paciente Profissional de Saúde Paciente Nenhum resultado encontrad…" at bounding box center [505, 289] width 971 height 321
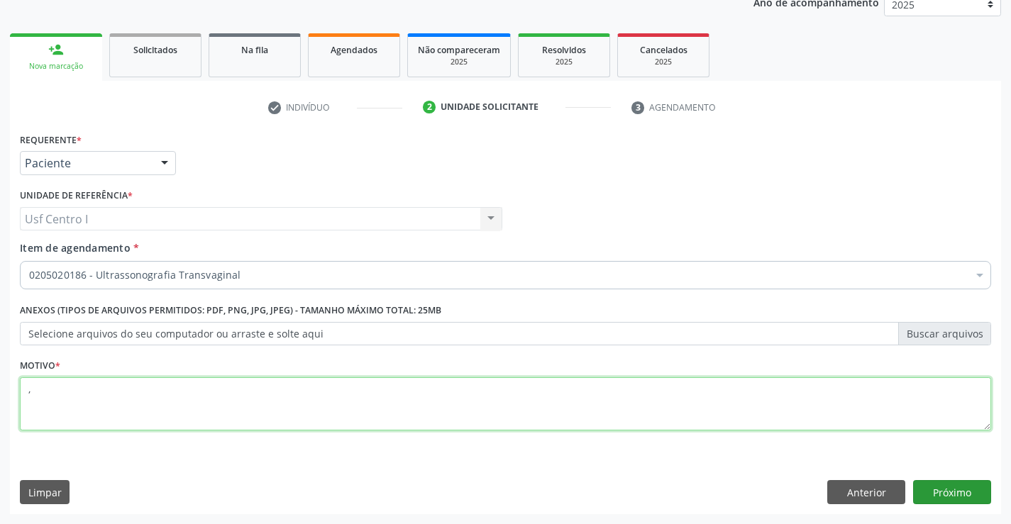
type textarea ","
click at [951, 490] on button "Próximo" at bounding box center [952, 492] width 78 height 24
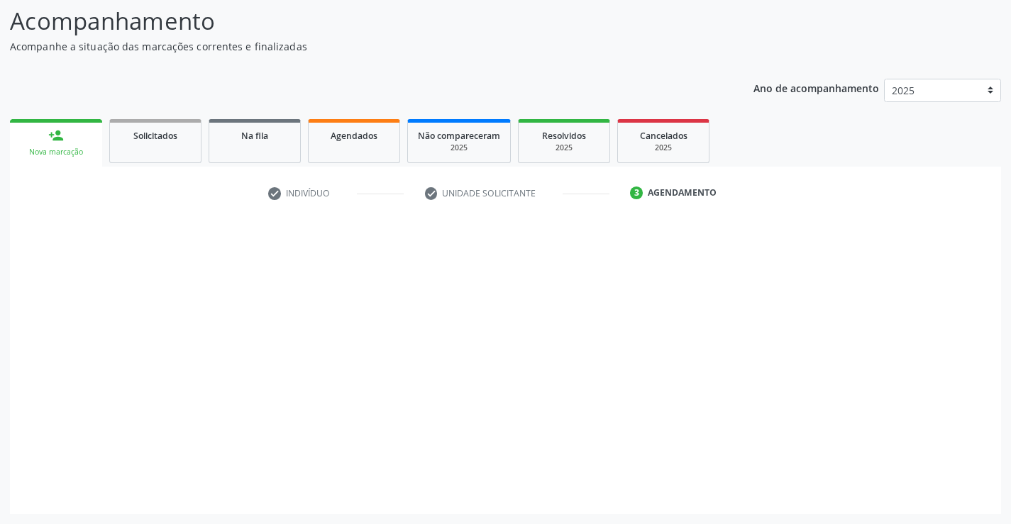
scroll to position [93, 0]
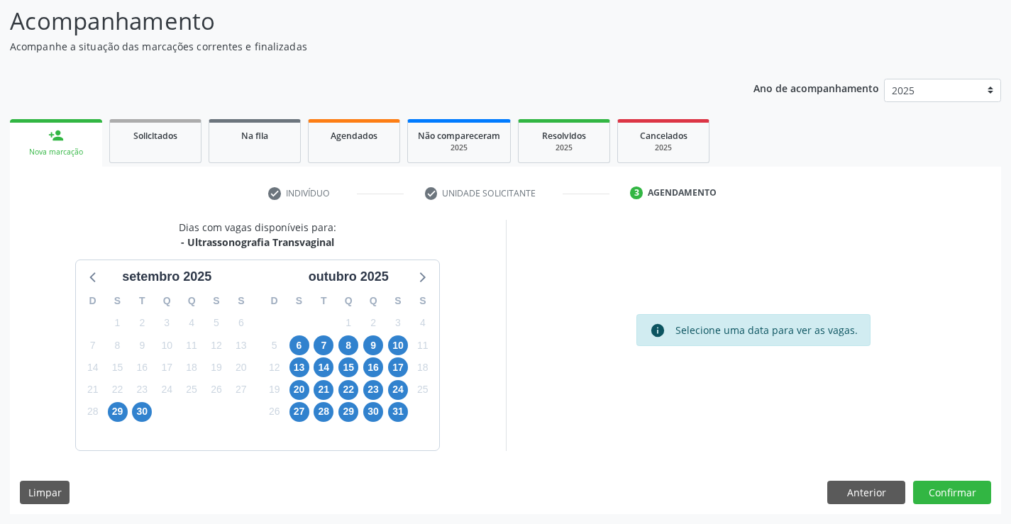
click at [334, 368] on div "14" at bounding box center [324, 368] width 20 height 22
click at [353, 369] on span "15" at bounding box center [348, 368] width 20 height 20
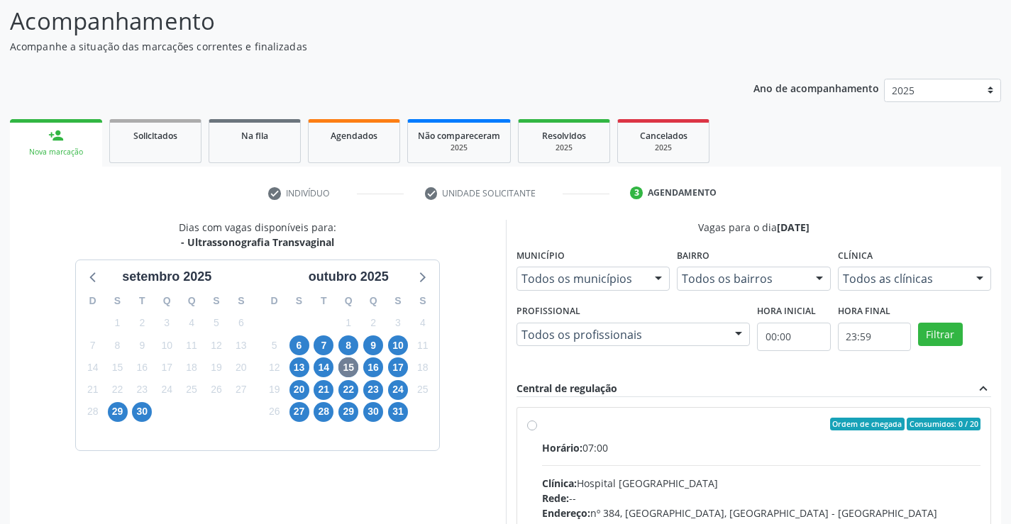
click at [542, 424] on label "Ordem de chegada Consumidos: 0 / 20 Horário: 07:00 Clínica: Hospital [GEOGRAPHI…" at bounding box center [761, 527] width 439 height 218
click at [533, 424] on input "Ordem de chegada Consumidos: 0 / 20 Horário: 07:00 Clínica: Hospital [GEOGRAPHI…" at bounding box center [532, 424] width 10 height 13
radio input "true"
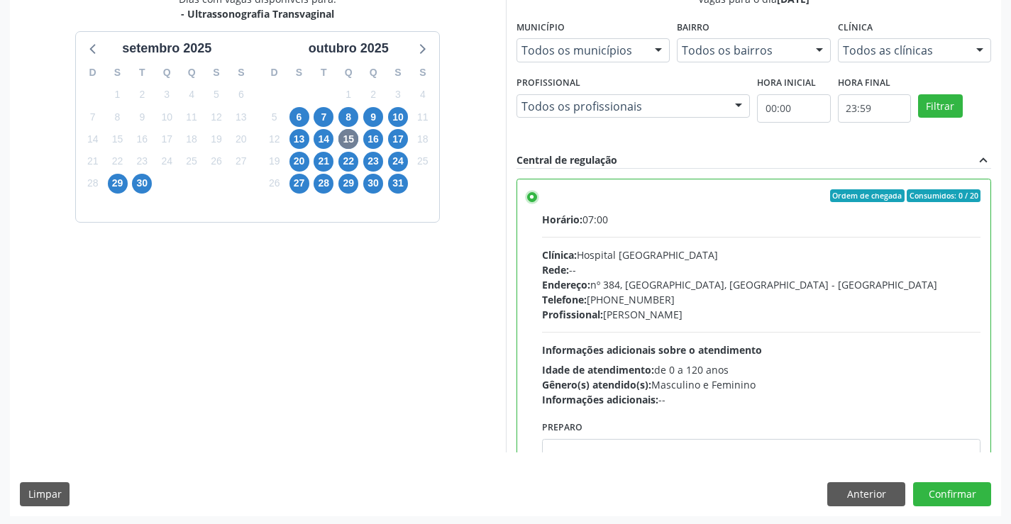
scroll to position [324, 0]
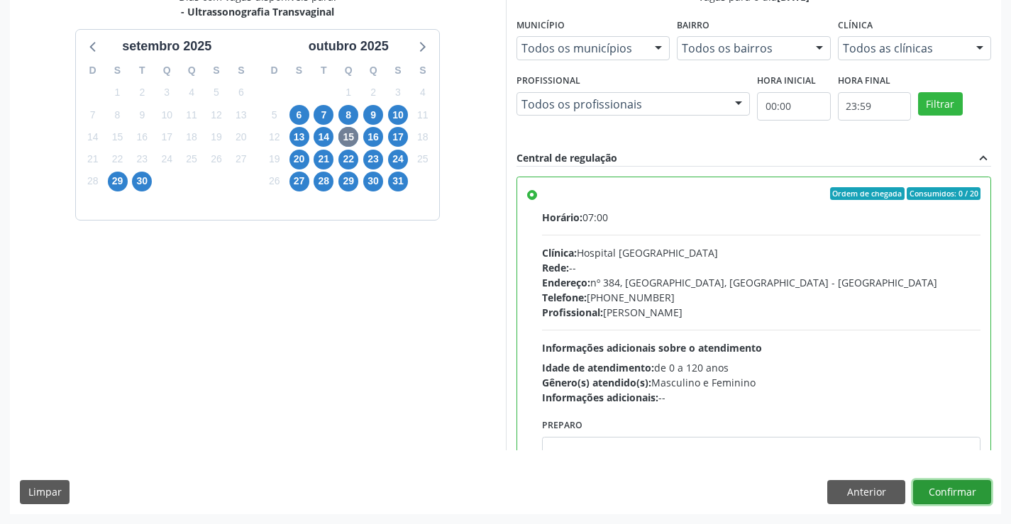
click at [953, 482] on button "Confirmar" at bounding box center [952, 492] width 78 height 24
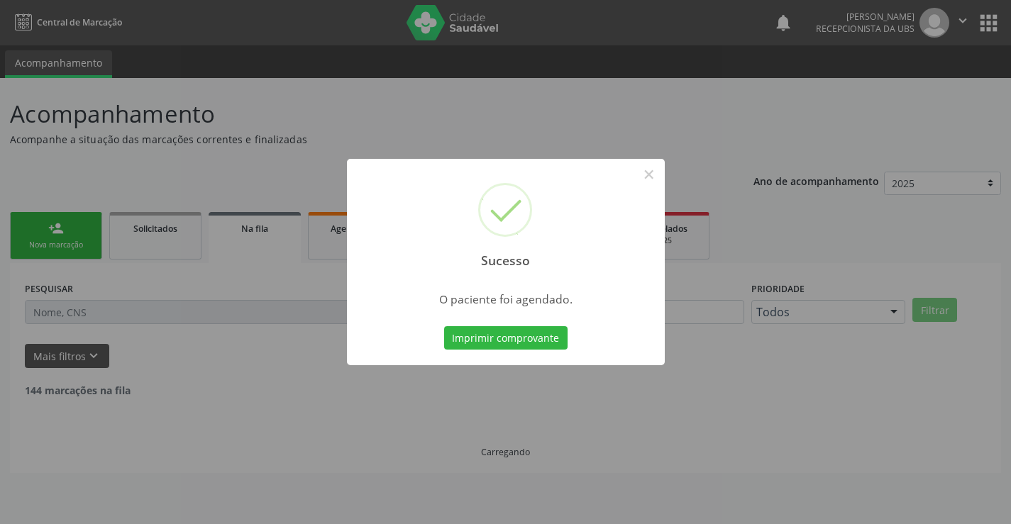
scroll to position [0, 0]
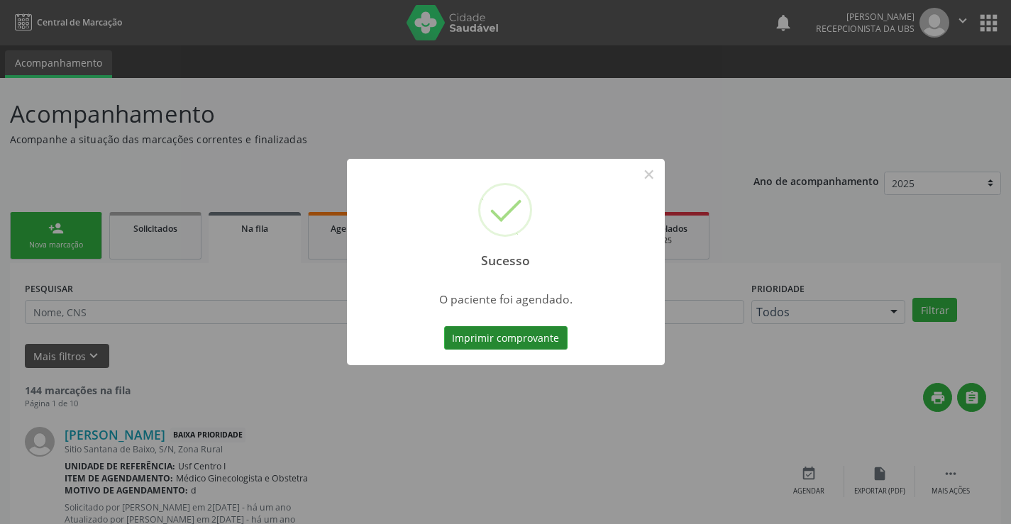
click at [485, 340] on button "Imprimir comprovante" at bounding box center [505, 338] width 123 height 24
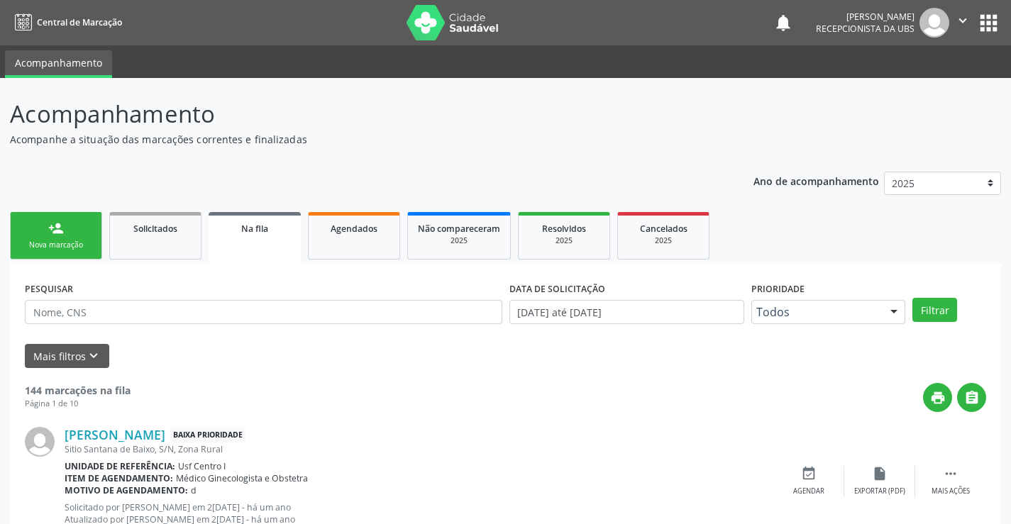
click at [61, 243] on div "Nova marcação" at bounding box center [56, 245] width 71 height 11
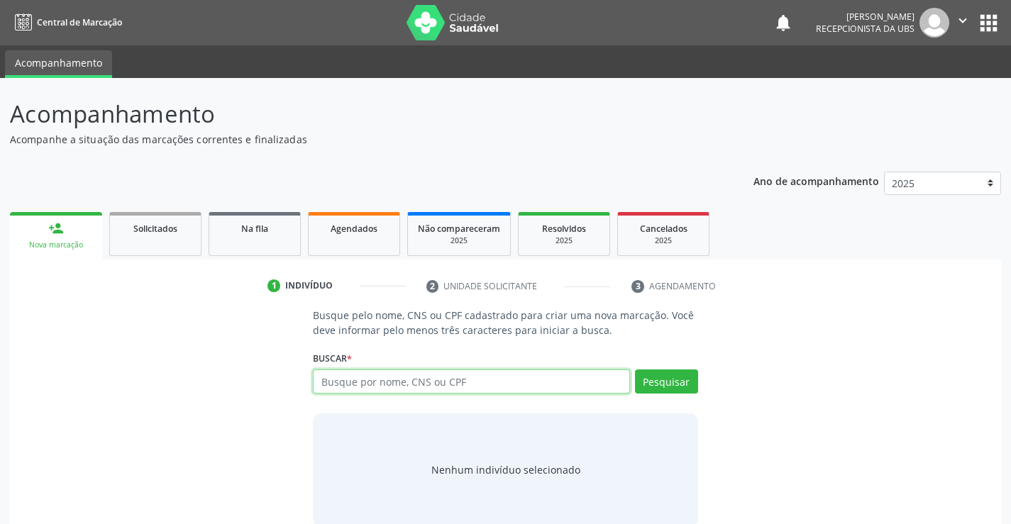
click at [369, 384] on input "text" at bounding box center [471, 382] width 316 height 24
type input "705000459193959"
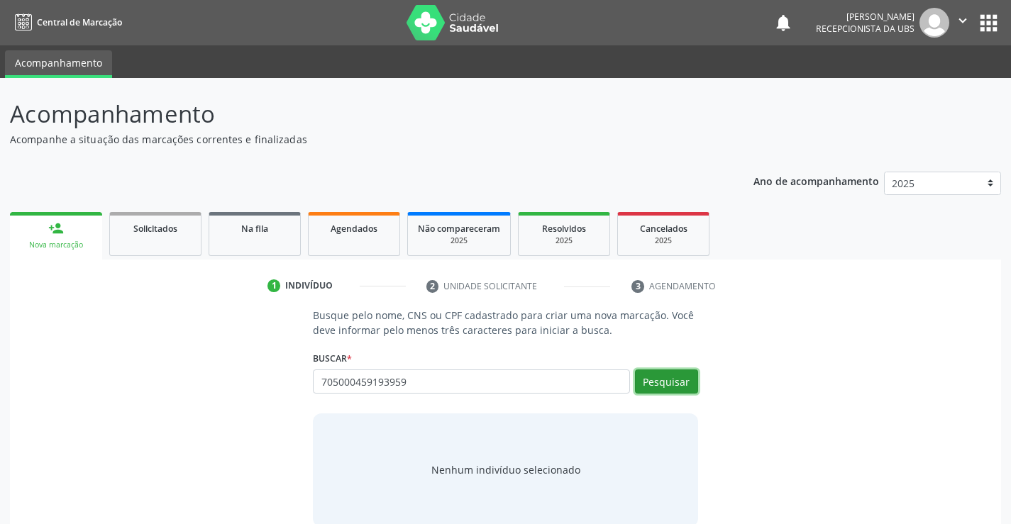
click at [677, 375] on button "Pesquisar" at bounding box center [666, 382] width 63 height 24
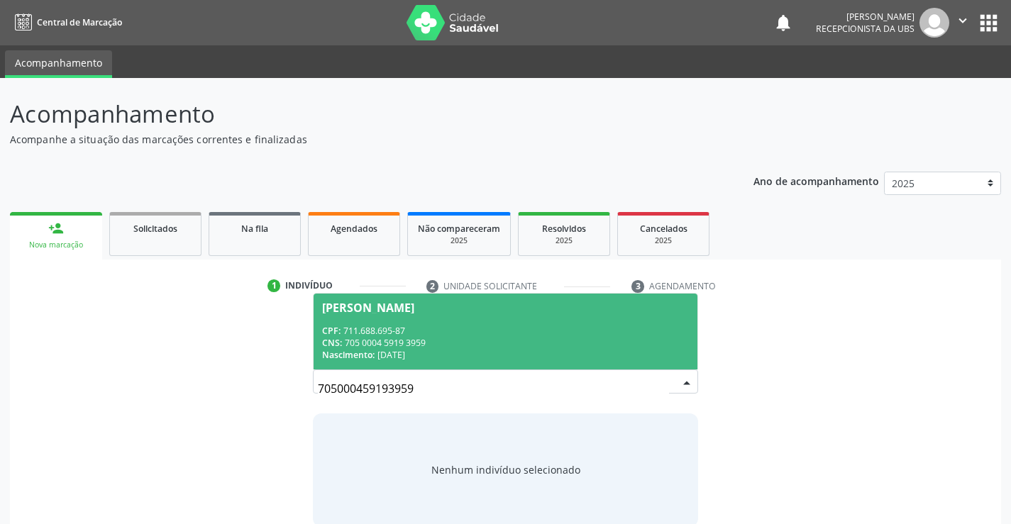
click at [355, 315] on span "[PERSON_NAME] CPF: 711.688.695-87 CNS: 705 0004 5919 3959 Nascimento: 2[DATE]" at bounding box center [505, 332] width 383 height 76
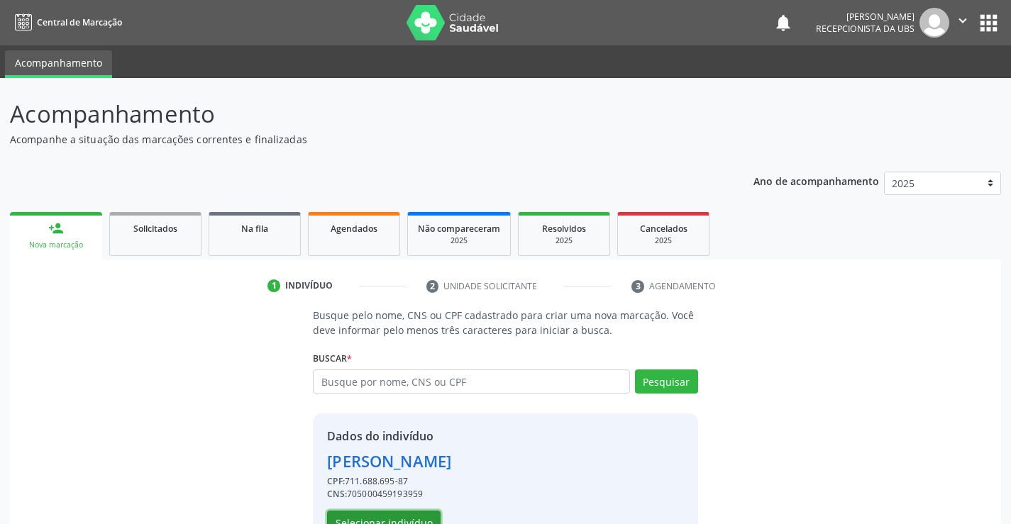
click at [416, 518] on button "Selecionar indivíduo" at bounding box center [384, 523] width 114 height 24
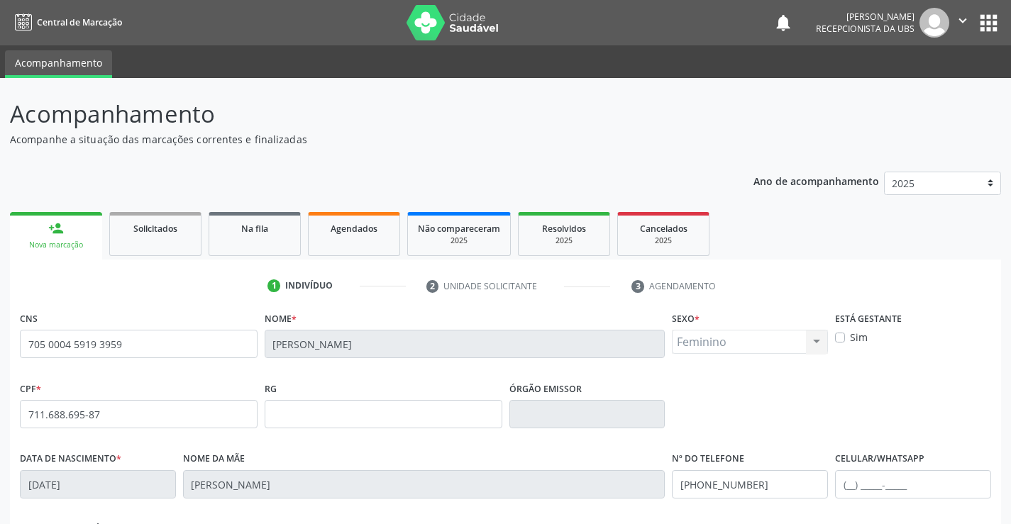
click at [1008, 511] on div "Acompanhamento Acompanhe a situação das marcações correntes e finalizadas Relat…" at bounding box center [505, 423] width 1011 height 691
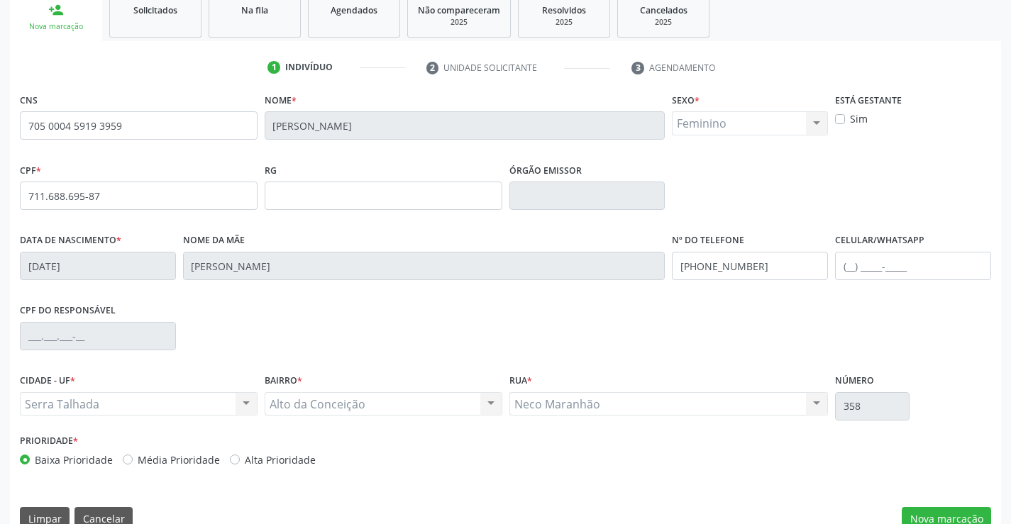
scroll to position [245, 0]
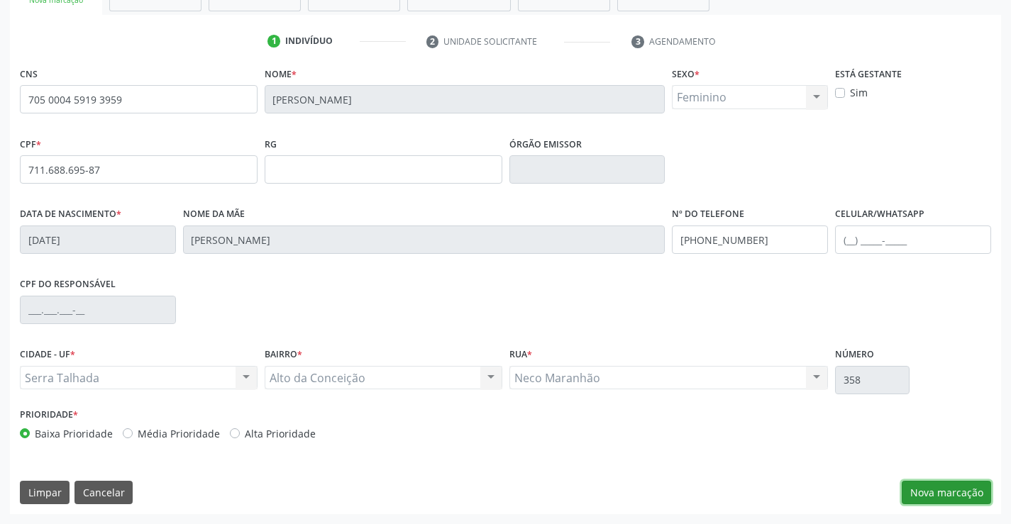
click at [971, 492] on button "Nova marcação" at bounding box center [946, 493] width 89 height 24
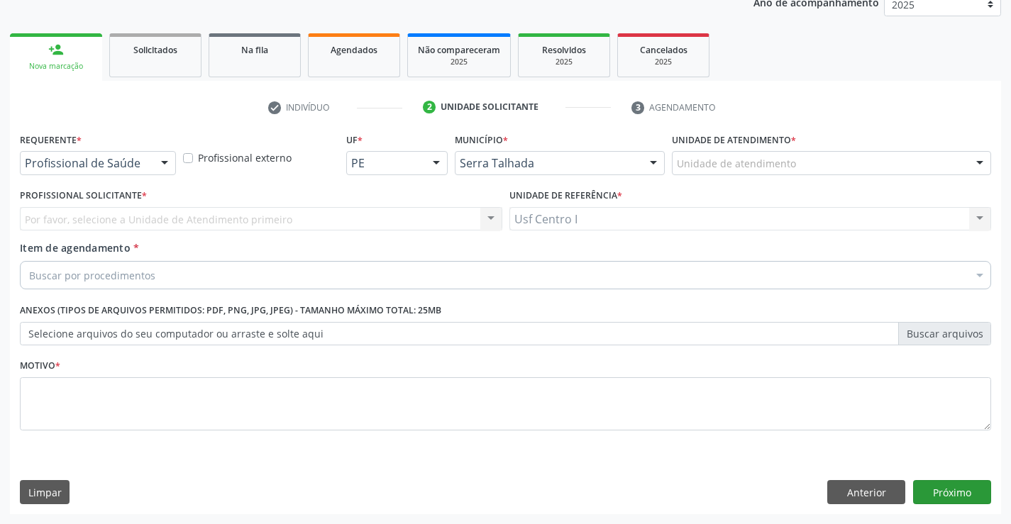
scroll to position [179, 0]
click at [160, 159] on div at bounding box center [164, 164] width 21 height 24
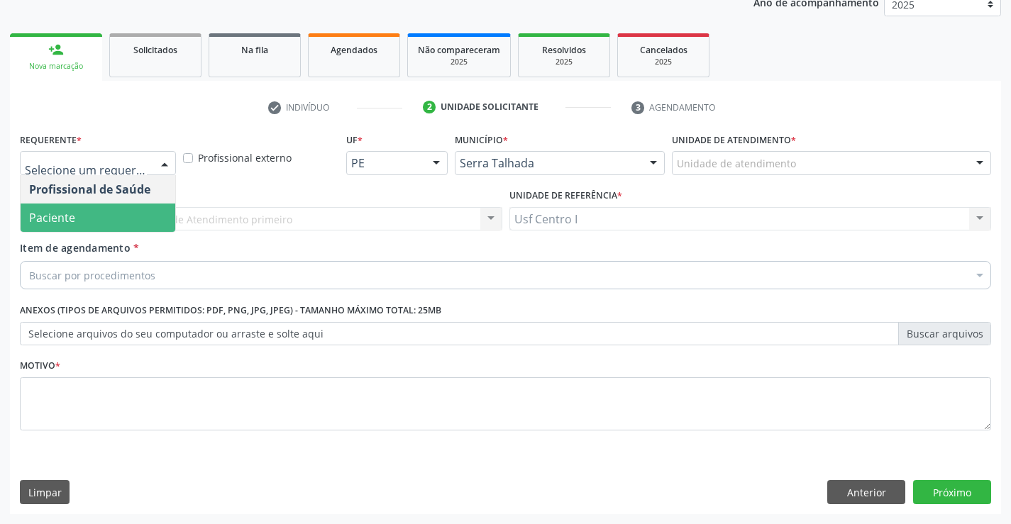
click at [55, 216] on span "Paciente" at bounding box center [52, 218] width 46 height 16
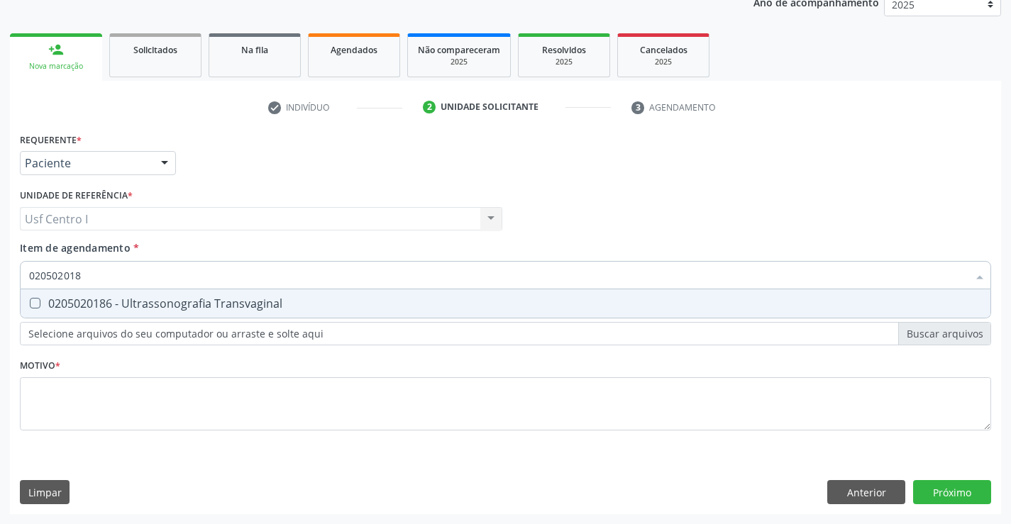
type input "0205020186"
click at [35, 307] on Transvaginal at bounding box center [35, 303] width 11 height 11
click at [30, 307] on Transvaginal "checkbox" at bounding box center [25, 303] width 9 height 9
checkbox Transvaginal "true"
click at [63, 400] on div "Requerente * Paciente Profissional de Saúde Paciente Nenhum resultado encontrad…" at bounding box center [505, 289] width 971 height 321
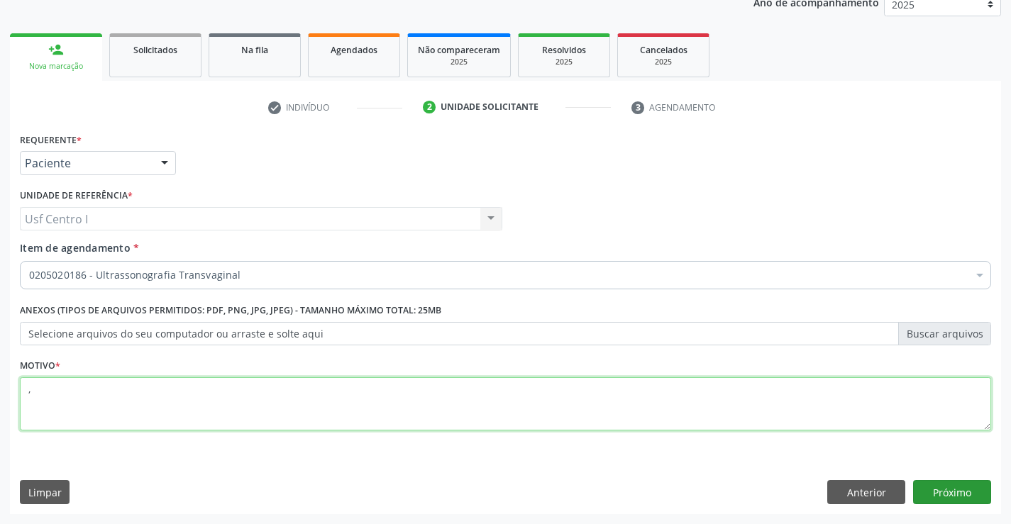
type textarea ","
click at [968, 483] on button "Próximo" at bounding box center [952, 492] width 78 height 24
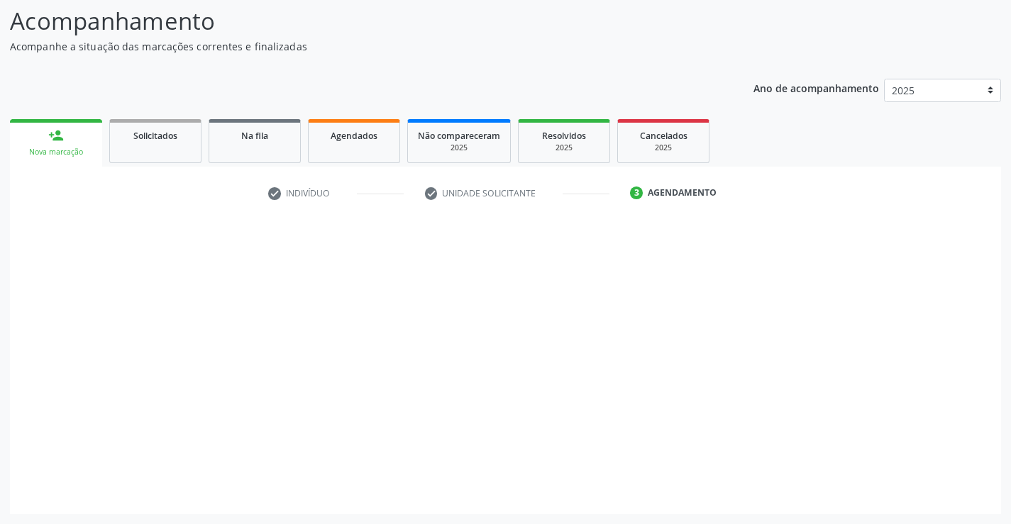
scroll to position [93, 0]
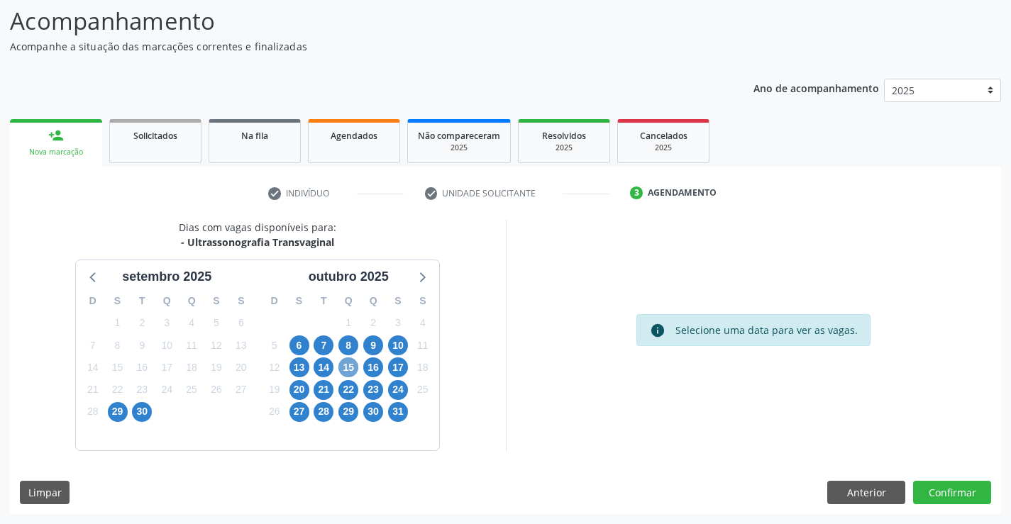
click at [347, 365] on span "15" at bounding box center [348, 368] width 20 height 20
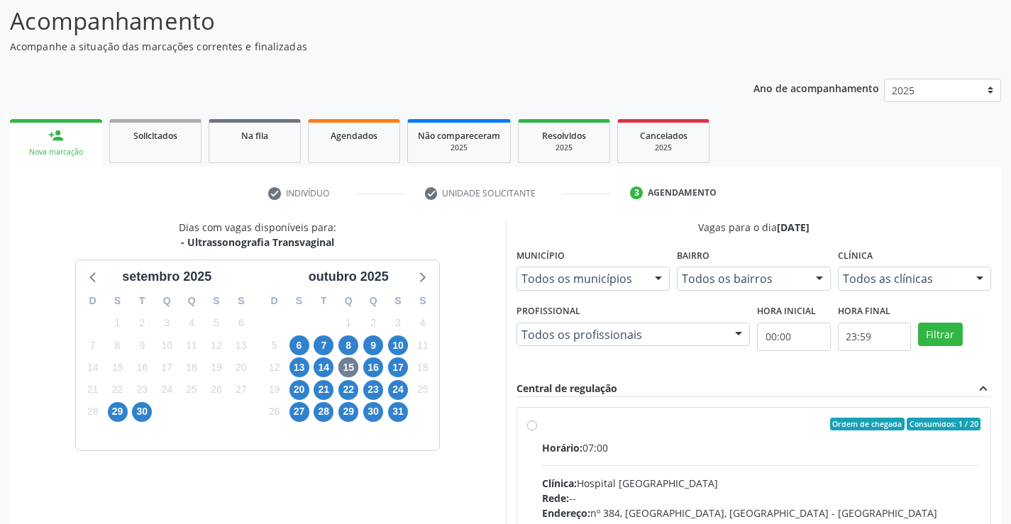
click at [542, 428] on label "Ordem de chegada Consumidos: 1 / 20 Horário: 07:00 Clínica: Hospital [GEOGRAPHI…" at bounding box center [761, 527] width 439 height 218
click at [532, 428] on input "Ordem de chegada Consumidos: 1 / 20 Horário: 07:00 Clínica: Hospital [GEOGRAPHI…" at bounding box center [532, 424] width 10 height 13
radio input "true"
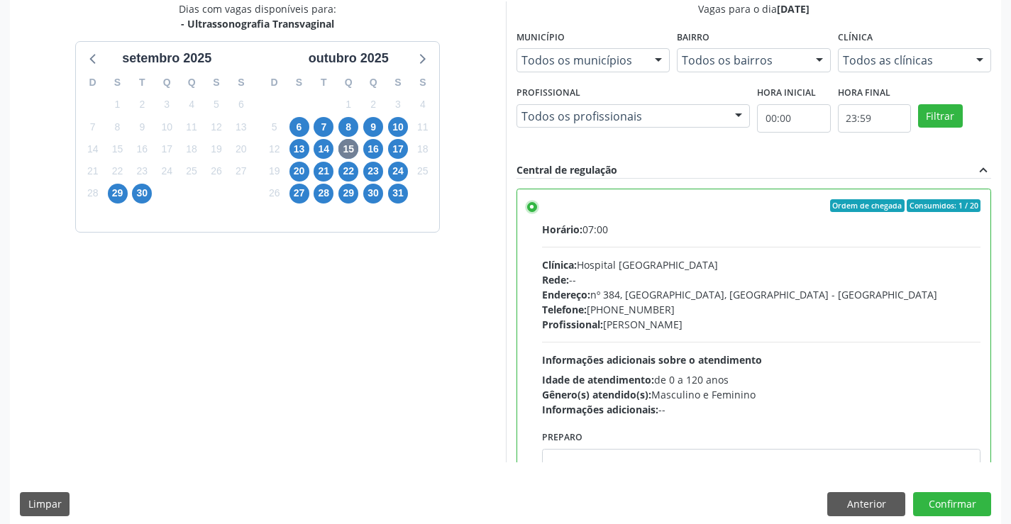
scroll to position [324, 0]
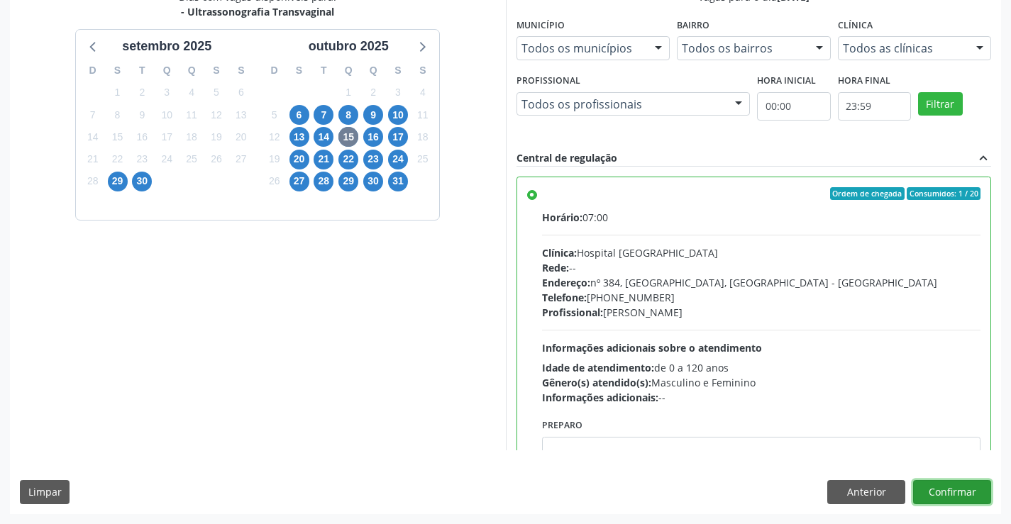
click at [957, 492] on button "Confirmar" at bounding box center [952, 492] width 78 height 24
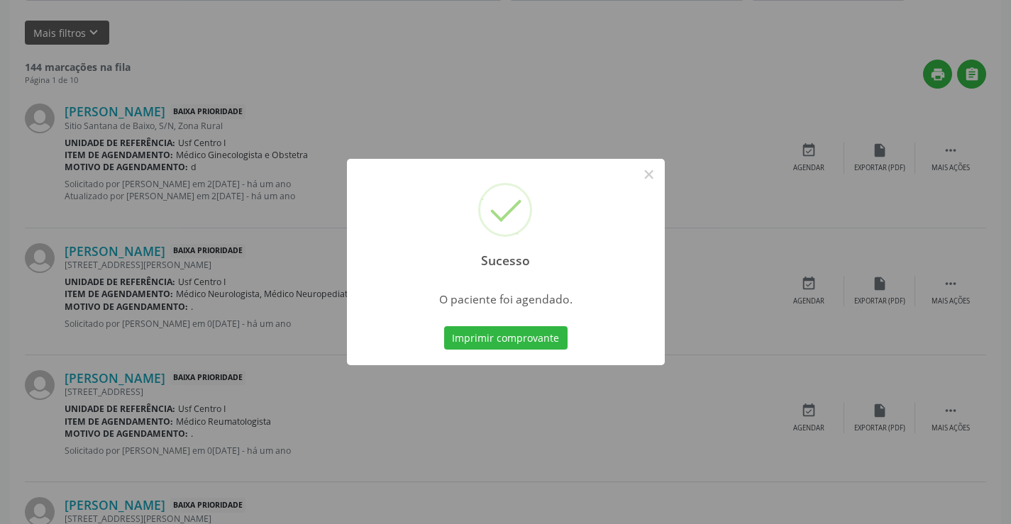
scroll to position [0, 0]
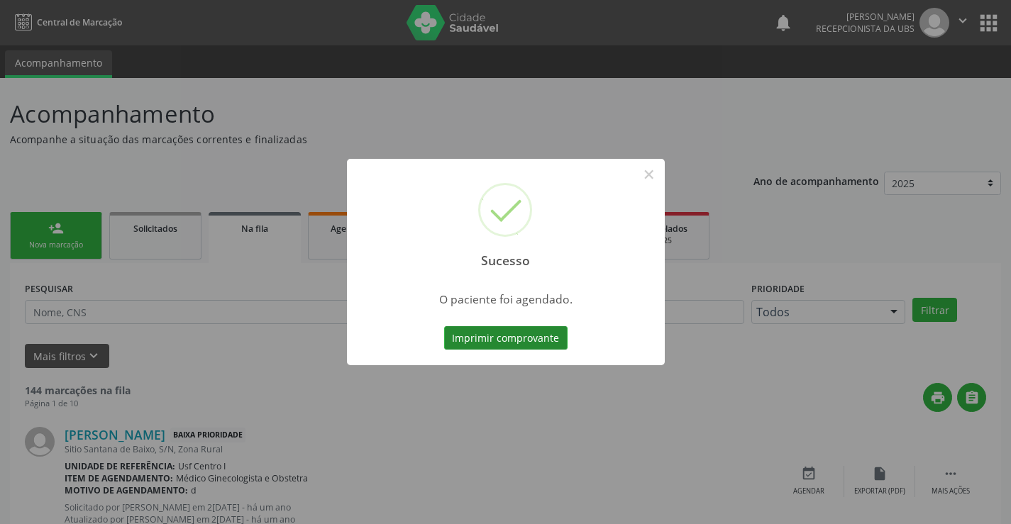
click at [521, 337] on button "Imprimir comprovante" at bounding box center [505, 338] width 123 height 24
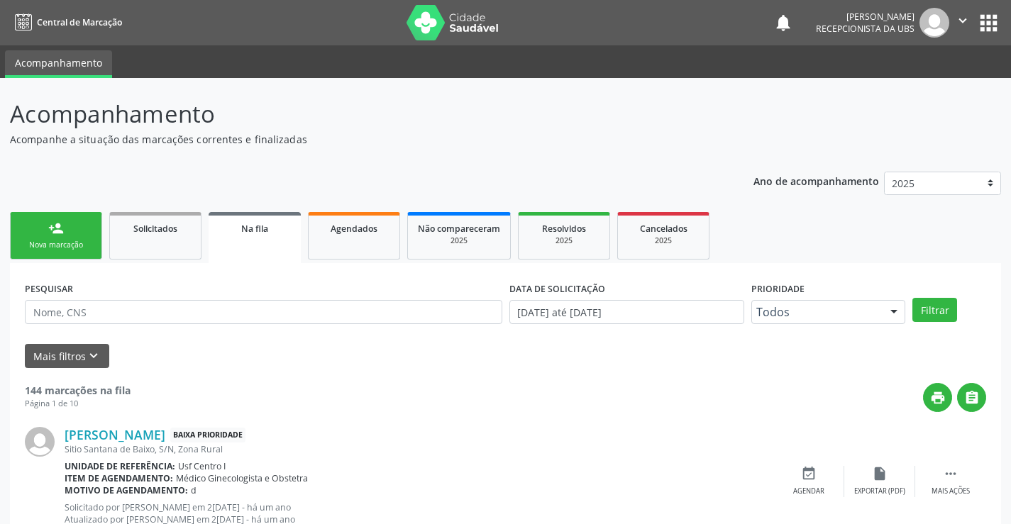
click at [62, 226] on div "person_add" at bounding box center [56, 229] width 16 height 16
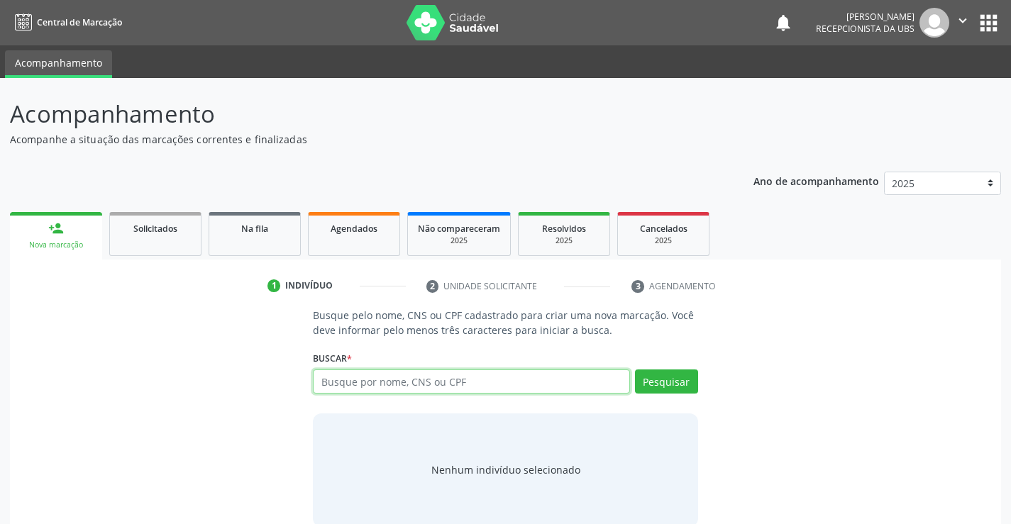
click at [335, 377] on input "text" at bounding box center [471, 382] width 316 height 24
type input "703601095153831"
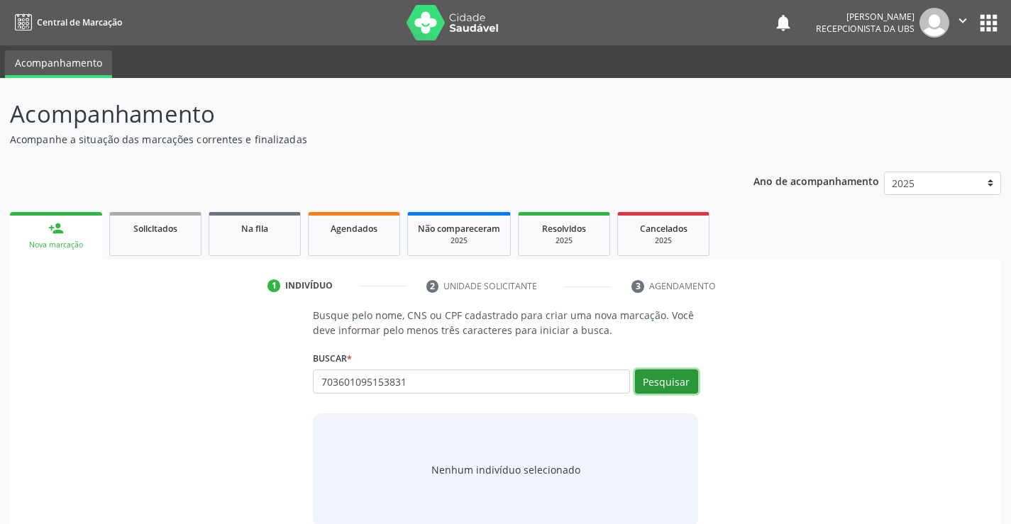
click at [661, 387] on button "Pesquisar" at bounding box center [666, 382] width 63 height 24
type input "703601095153831"
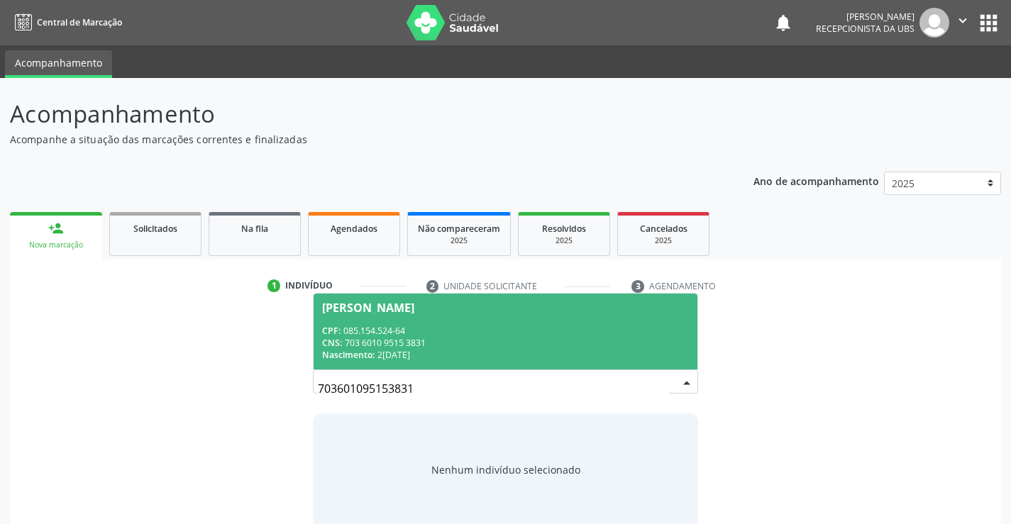
click at [417, 343] on div "CNS: 703 6010 9515 3831" at bounding box center [505, 343] width 366 height 12
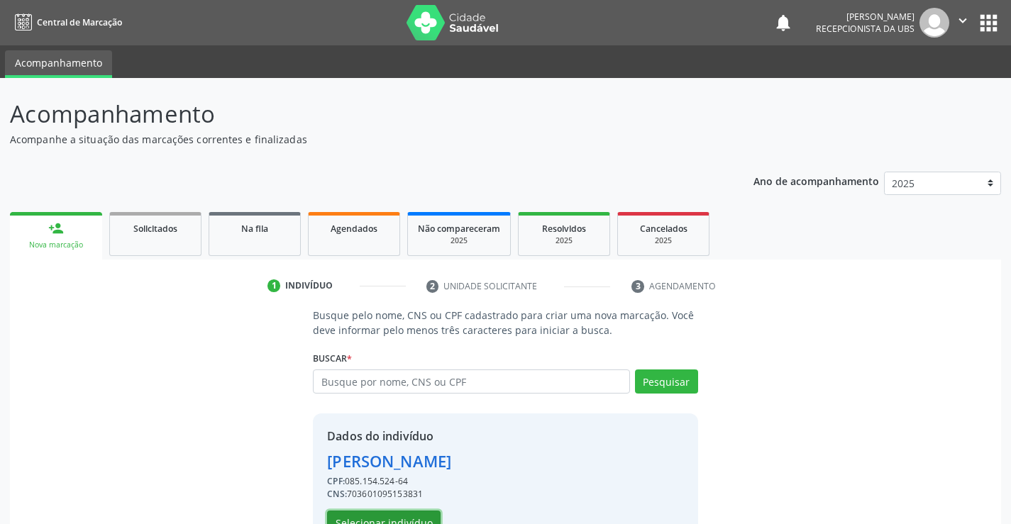
click at [421, 518] on button "Selecionar indivíduo" at bounding box center [384, 523] width 114 height 24
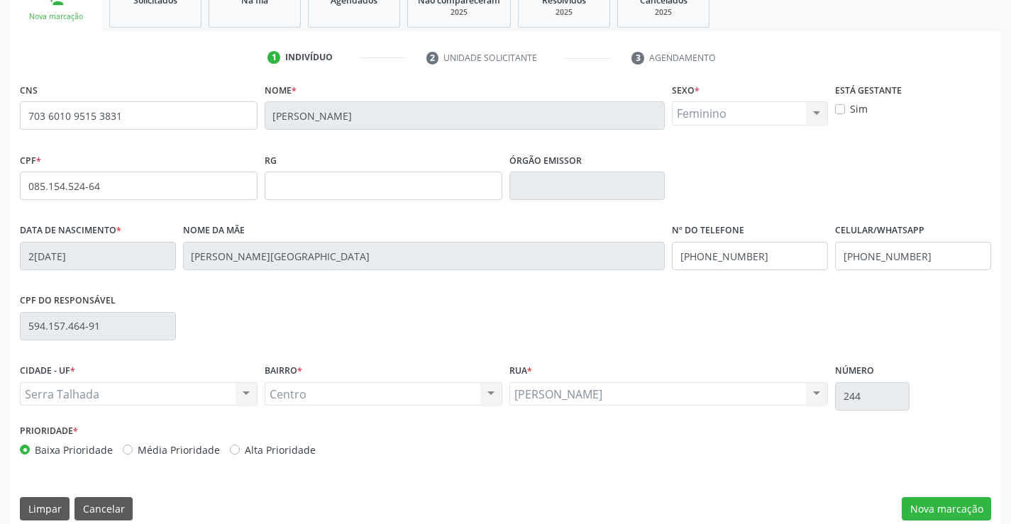
scroll to position [245, 0]
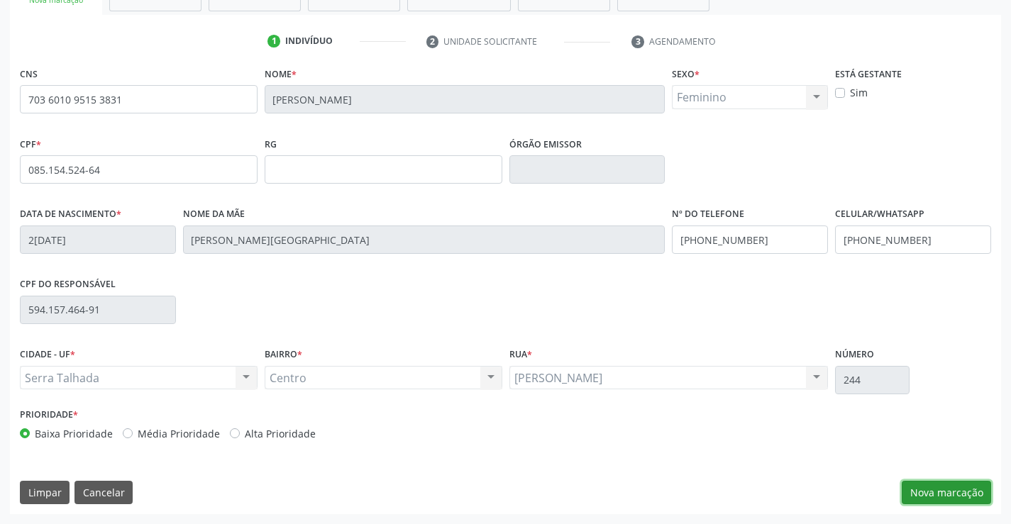
click at [947, 492] on button "Nova marcação" at bounding box center [946, 493] width 89 height 24
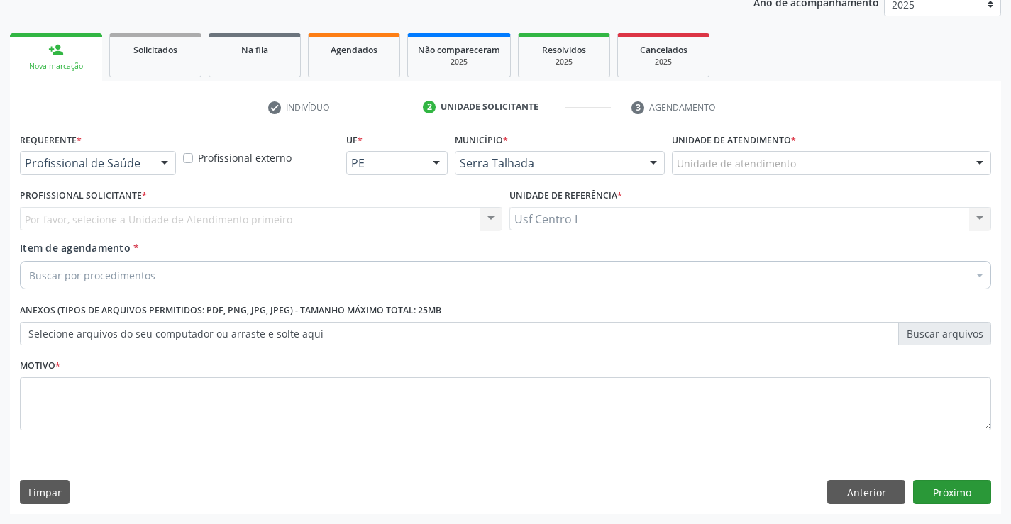
scroll to position [179, 0]
click at [157, 162] on div at bounding box center [164, 164] width 21 height 24
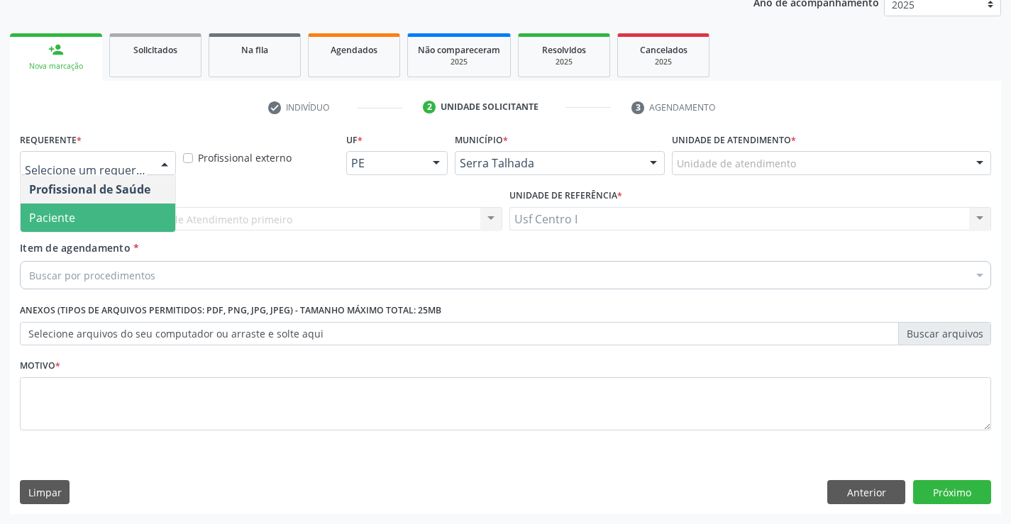
click at [119, 207] on span "Paciente" at bounding box center [98, 218] width 155 height 28
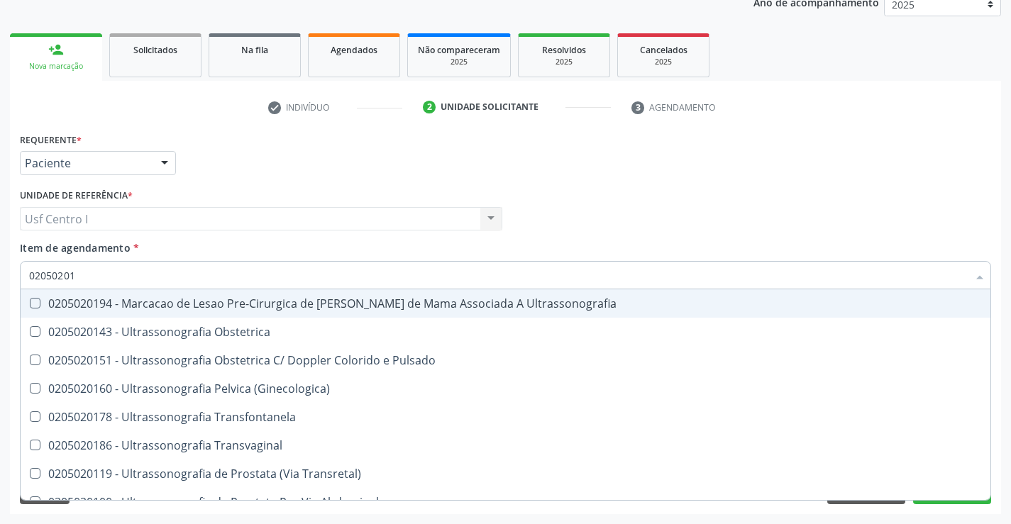
type input "020502018"
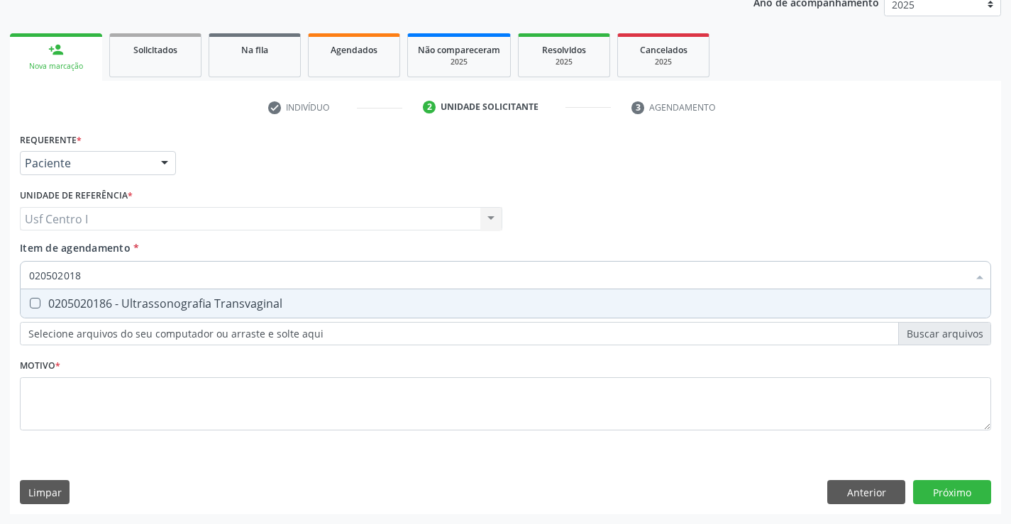
click at [31, 304] on Transvaginal at bounding box center [35, 303] width 11 height 11
click at [30, 304] on Transvaginal "checkbox" at bounding box center [25, 303] width 9 height 9
checkbox Transvaginal "true"
click at [41, 390] on div "Requerente * Paciente Profissional de Saúde Paciente Nenhum resultado encontrad…" at bounding box center [505, 289] width 971 height 321
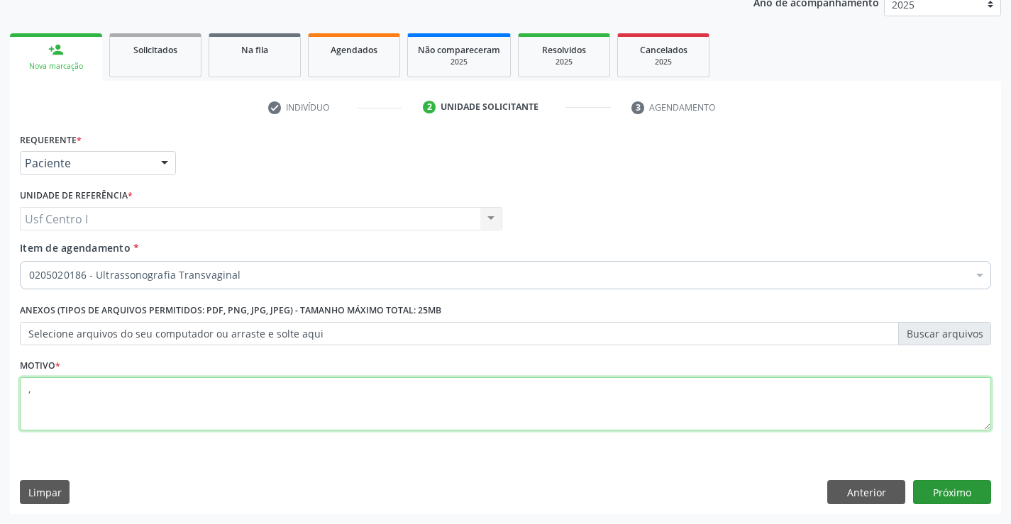
type textarea ","
click at [966, 489] on button "Próximo" at bounding box center [952, 492] width 78 height 24
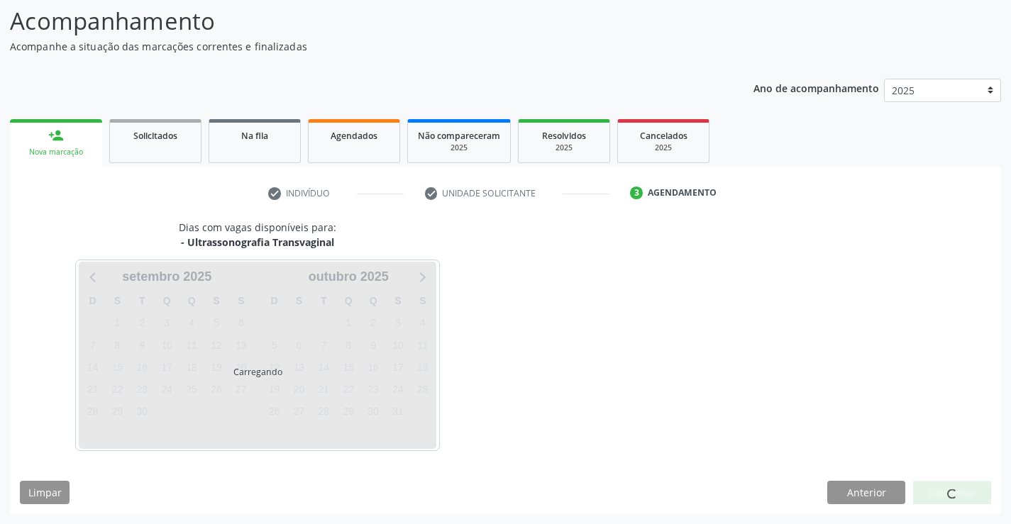
scroll to position [93, 0]
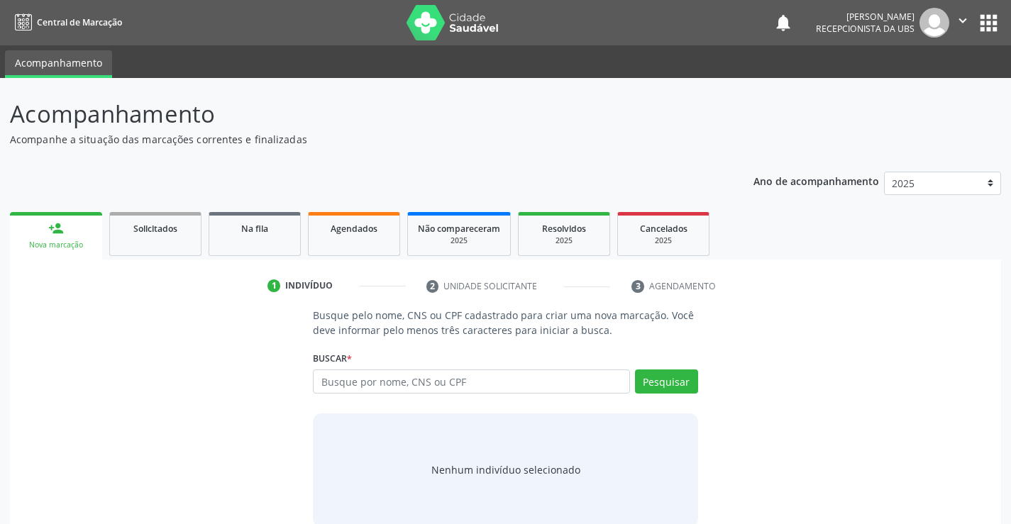
click at [496, 382] on input "text" at bounding box center [471, 382] width 316 height 24
type input "703601095153831"
click at [678, 380] on button "Pesquisar" at bounding box center [666, 382] width 63 height 24
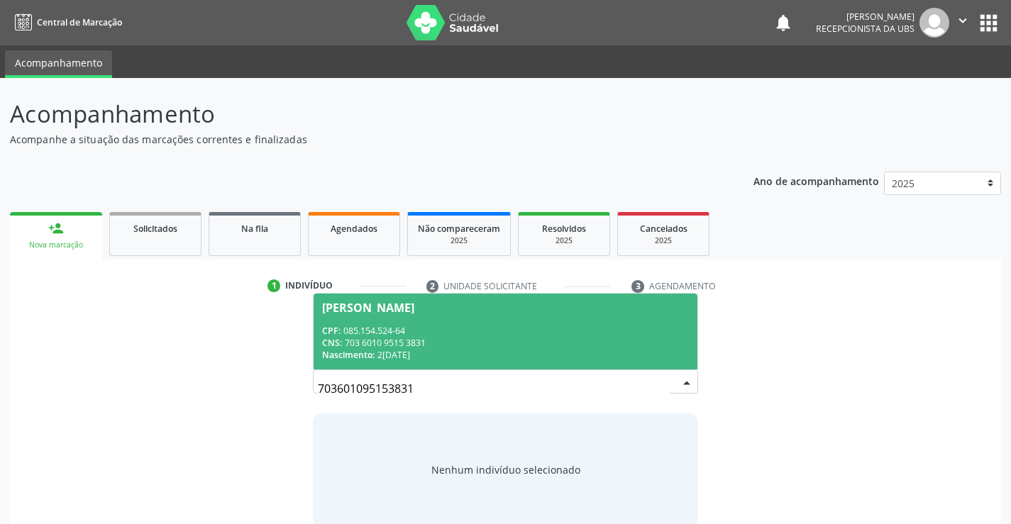
click at [414, 311] on div "[PERSON_NAME]" at bounding box center [368, 307] width 92 height 11
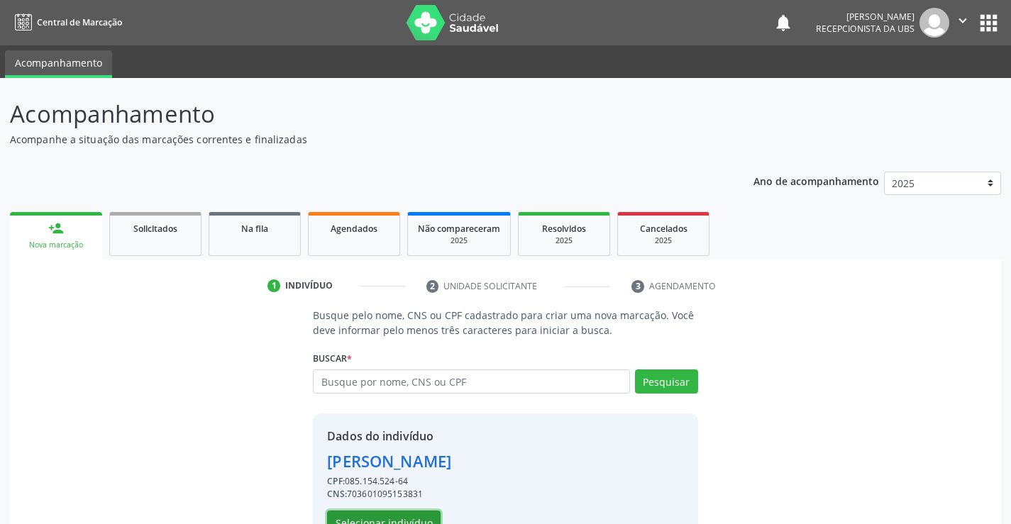
click at [380, 517] on button "Selecionar indivíduo" at bounding box center [384, 523] width 114 height 24
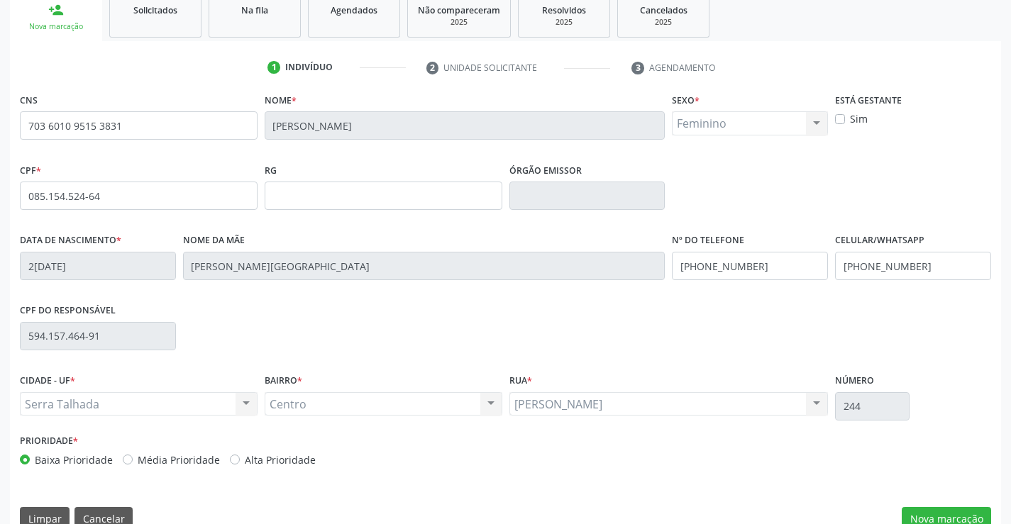
scroll to position [245, 0]
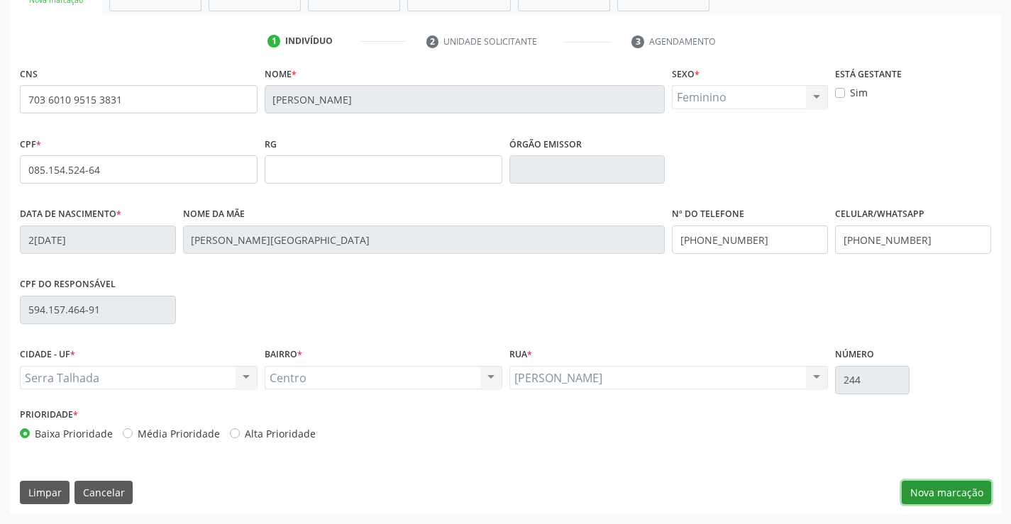
click at [974, 489] on button "Nova marcação" at bounding box center [946, 493] width 89 height 24
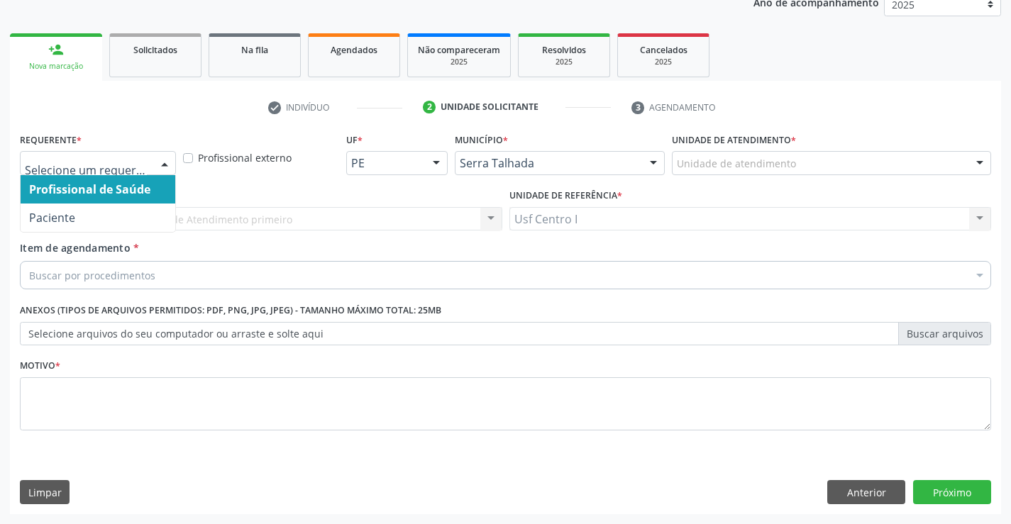
click at [155, 169] on div at bounding box center [164, 164] width 21 height 24
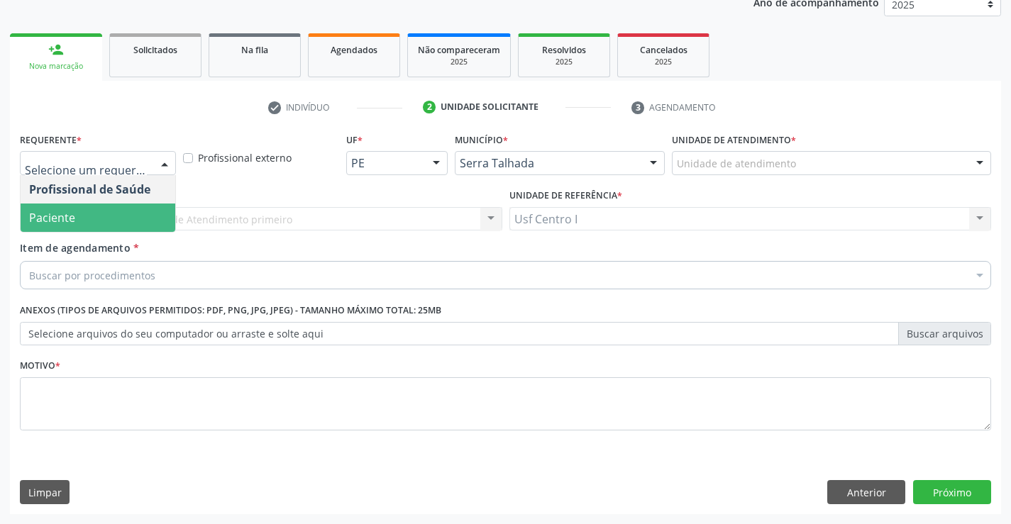
click at [114, 215] on span "Paciente" at bounding box center [98, 218] width 155 height 28
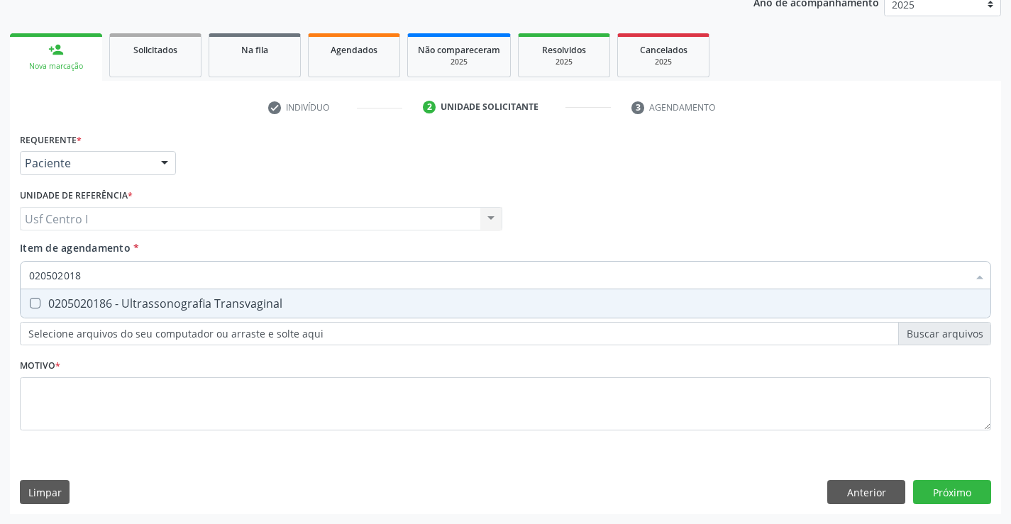
type input "0205020186"
click at [38, 304] on Transvaginal at bounding box center [35, 303] width 11 height 11
click at [30, 304] on Transvaginal "checkbox" at bounding box center [25, 303] width 9 height 9
checkbox Transvaginal "true"
click at [41, 392] on div "Requerente * Paciente Profissional de Saúde Paciente Nenhum resultado encontrad…" at bounding box center [505, 289] width 971 height 321
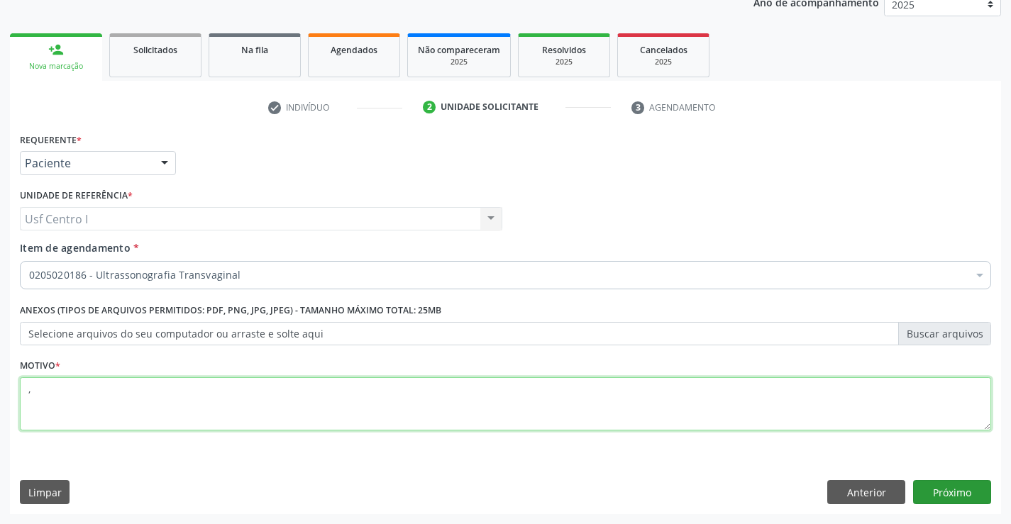
type textarea ","
click at [969, 496] on button "Próximo" at bounding box center [952, 492] width 78 height 24
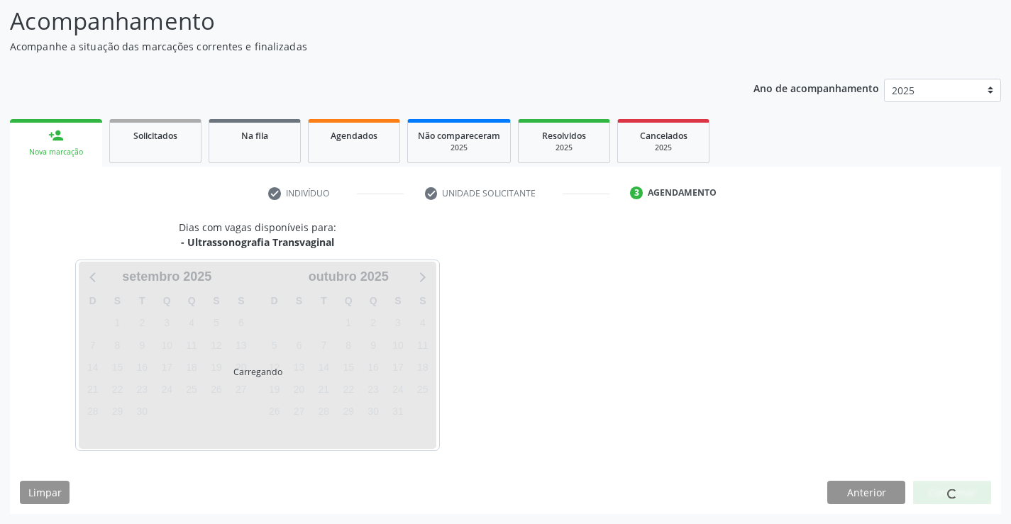
scroll to position [93, 0]
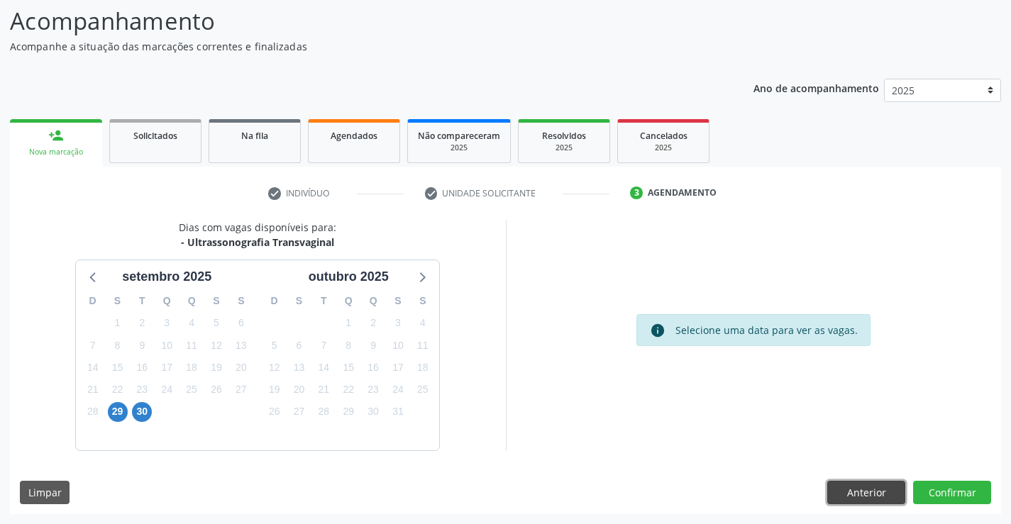
click at [858, 492] on button "Anterior" at bounding box center [866, 493] width 78 height 24
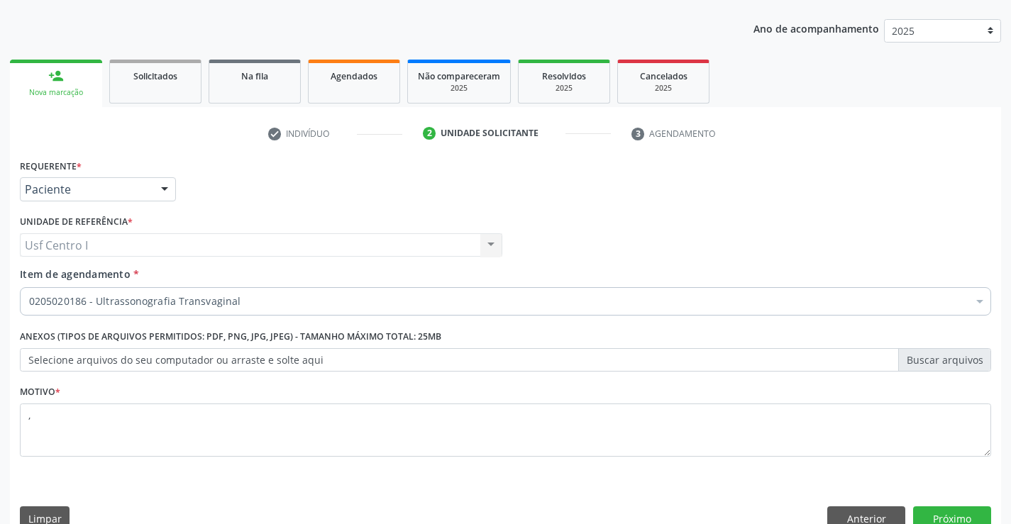
scroll to position [179, 0]
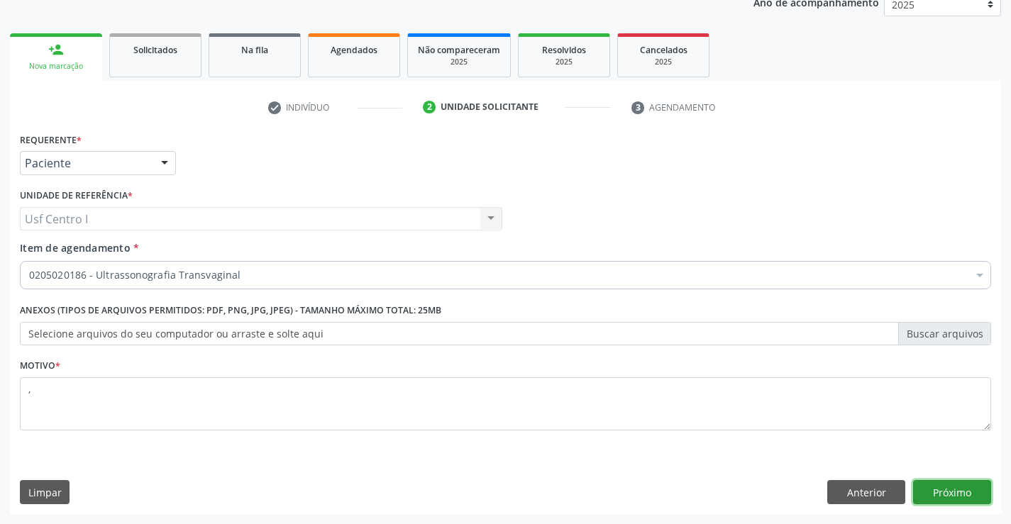
click at [976, 498] on button "Próximo" at bounding box center [952, 492] width 78 height 24
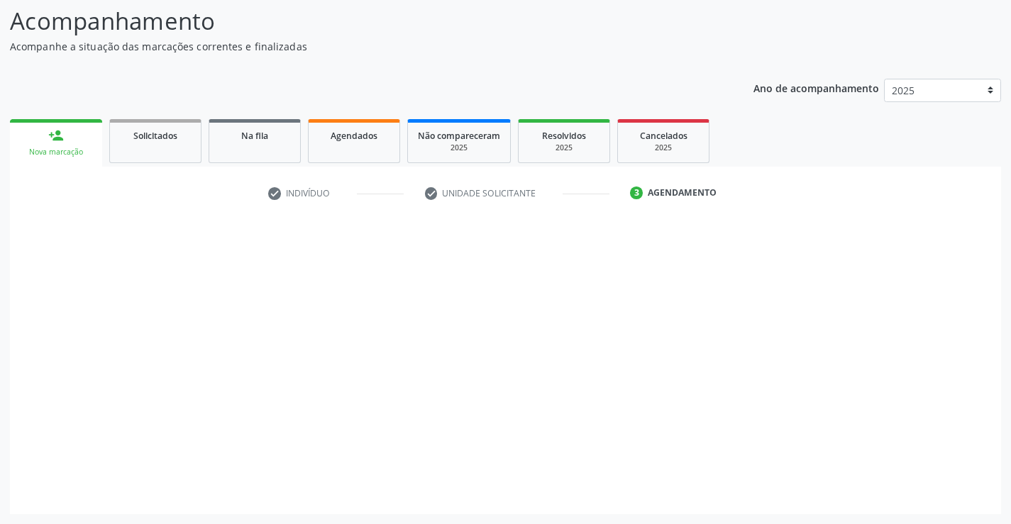
scroll to position [93, 0]
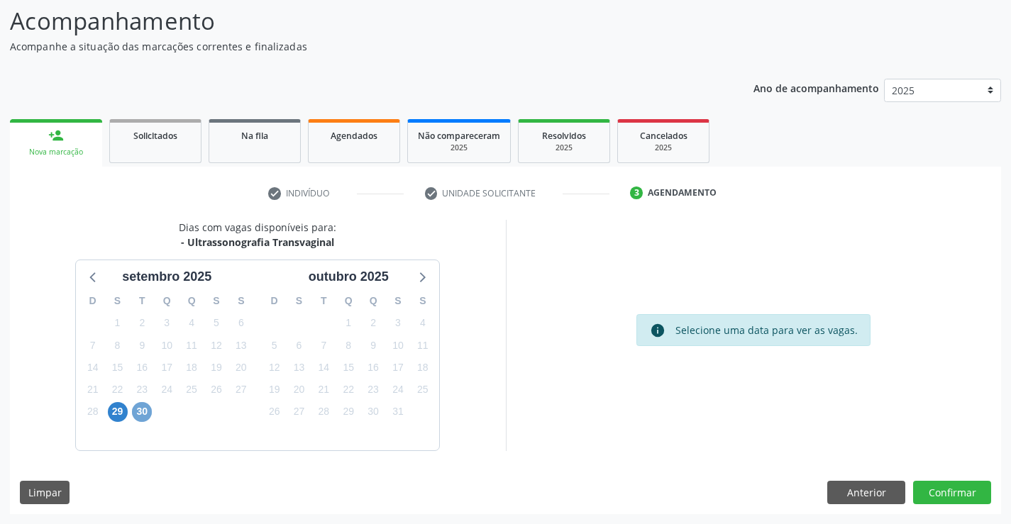
click at [138, 414] on span "30" at bounding box center [142, 412] width 20 height 20
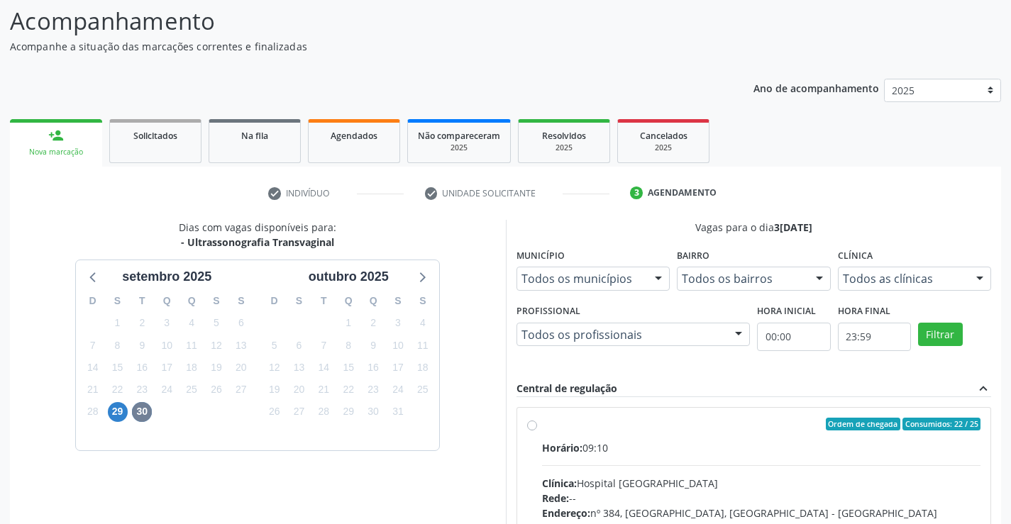
click at [542, 422] on label "Ordem de chegada Consumidos: 22 / 25 Horário: 09:10 Clínica: Hospital Sao Franc…" at bounding box center [761, 527] width 439 height 218
click at [530, 422] on input "Ordem de chegada Consumidos: 22 / 25 Horário: 09:10 Clínica: Hospital Sao Franc…" at bounding box center [532, 424] width 10 height 13
radio input "true"
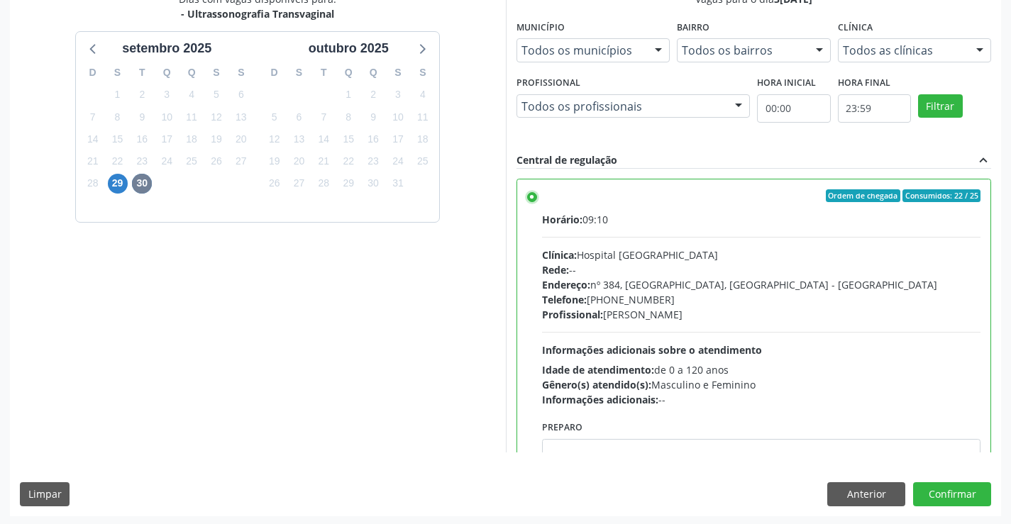
scroll to position [324, 0]
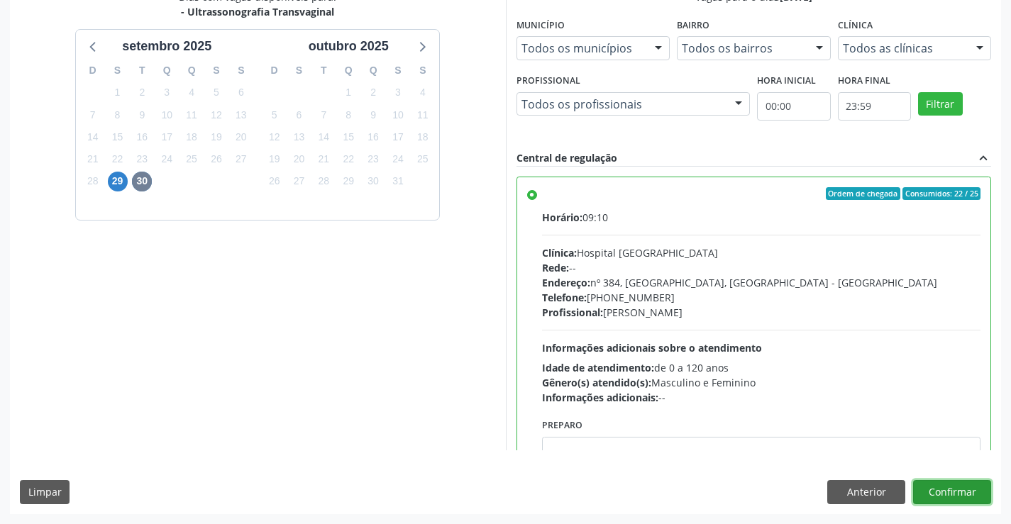
click at [936, 493] on button "Confirmar" at bounding box center [952, 492] width 78 height 24
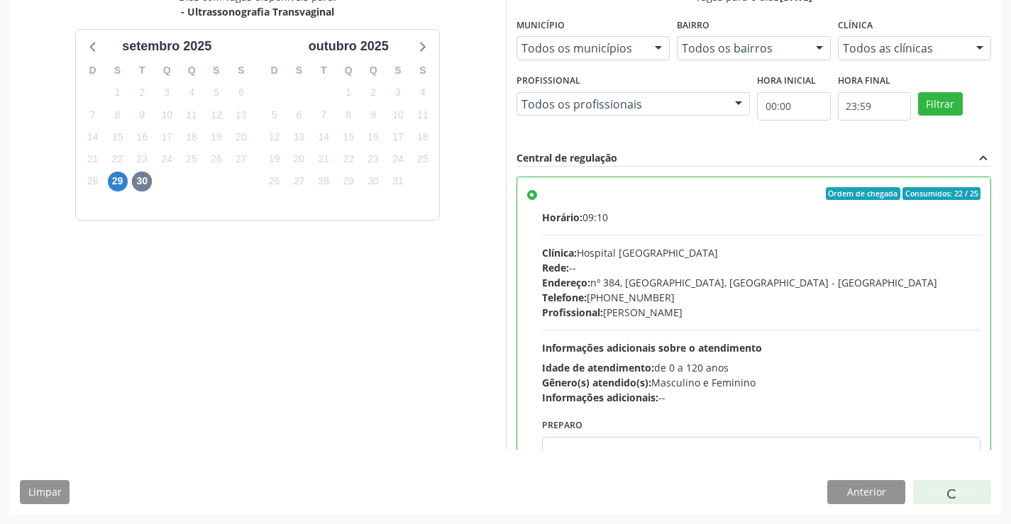
scroll to position [0, 0]
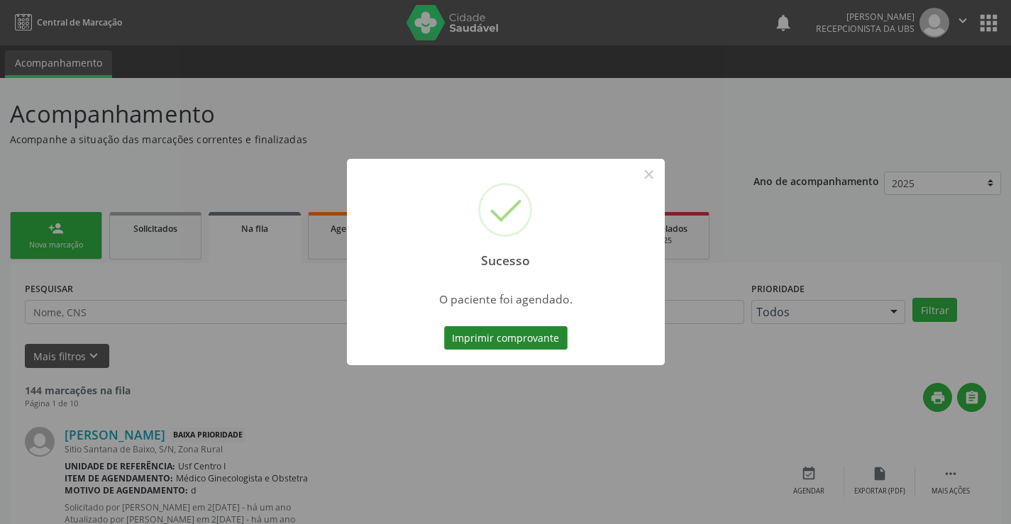
click at [527, 340] on button "Imprimir comprovante" at bounding box center [505, 338] width 123 height 24
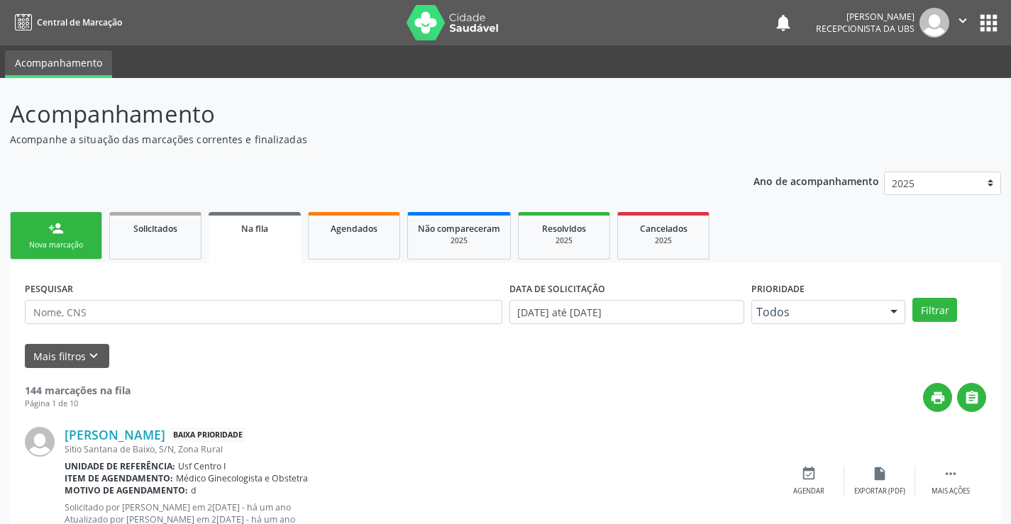
click at [39, 224] on link "person_add Nova marcação" at bounding box center [56, 236] width 92 height 48
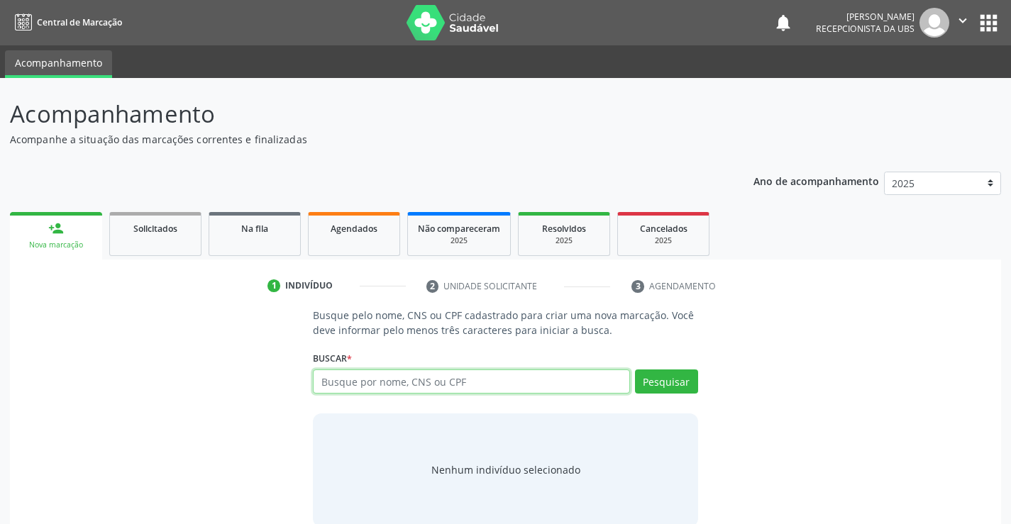
click at [387, 379] on input "text" at bounding box center [471, 382] width 316 height 24
type input "703404334107600"
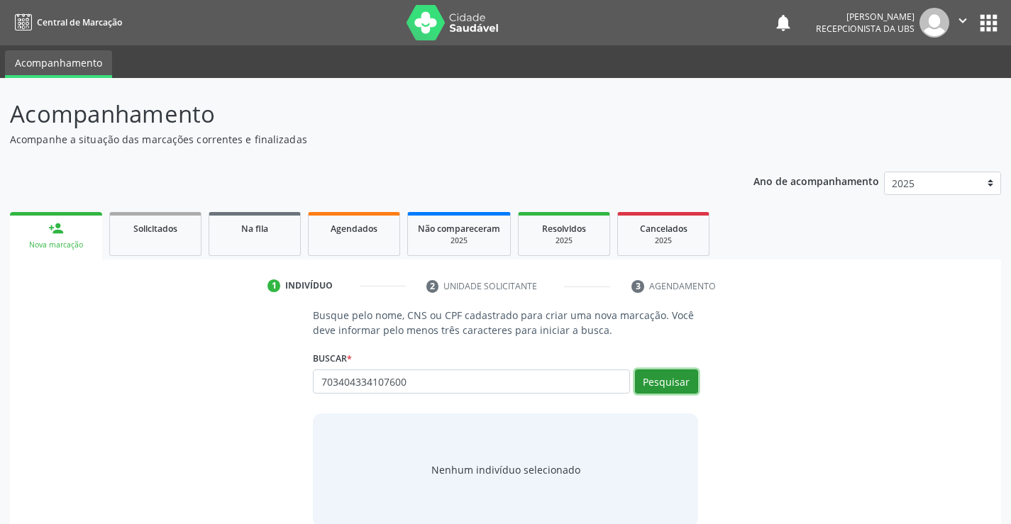
click at [673, 376] on button "Pesquisar" at bounding box center [666, 382] width 63 height 24
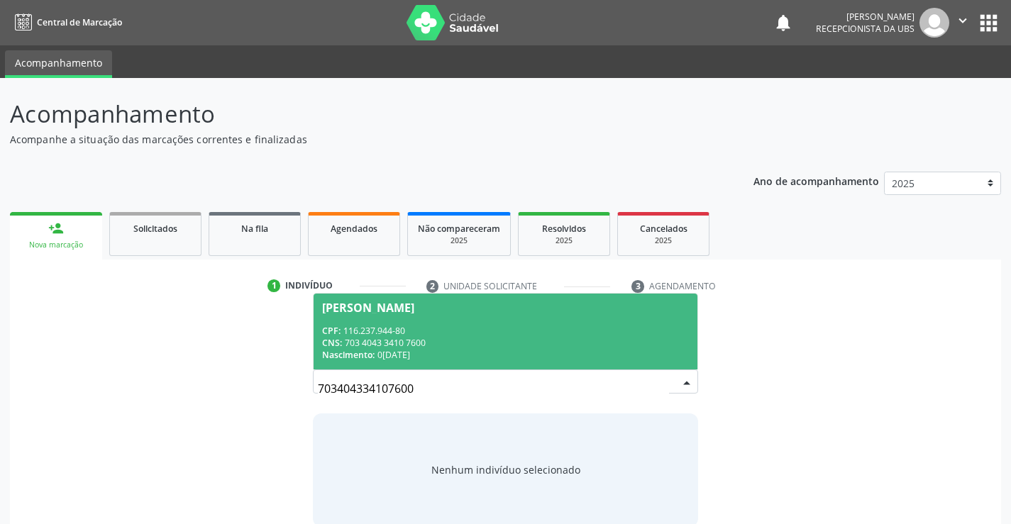
click at [390, 327] on div "CPF: 116.237.944-80" at bounding box center [505, 331] width 366 height 12
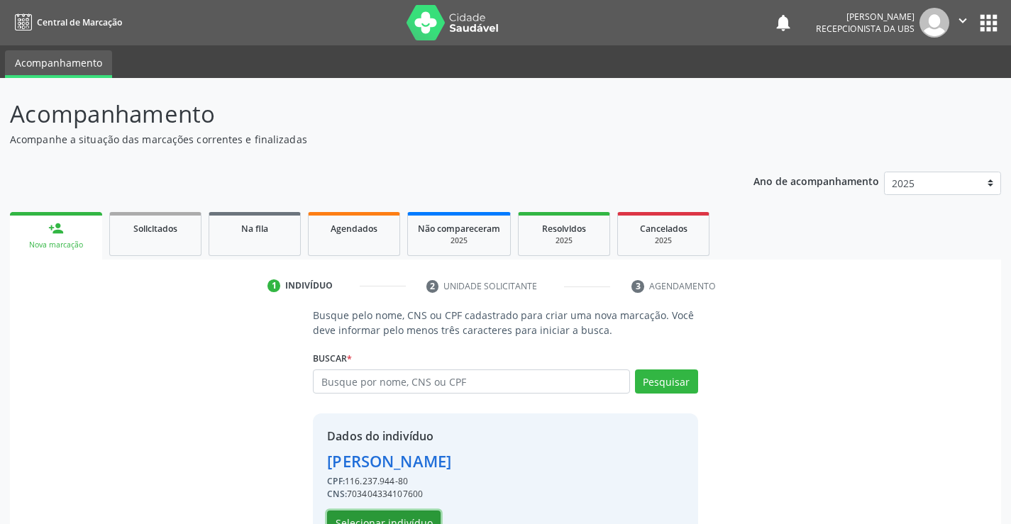
click at [414, 516] on button "Selecionar indivíduo" at bounding box center [384, 523] width 114 height 24
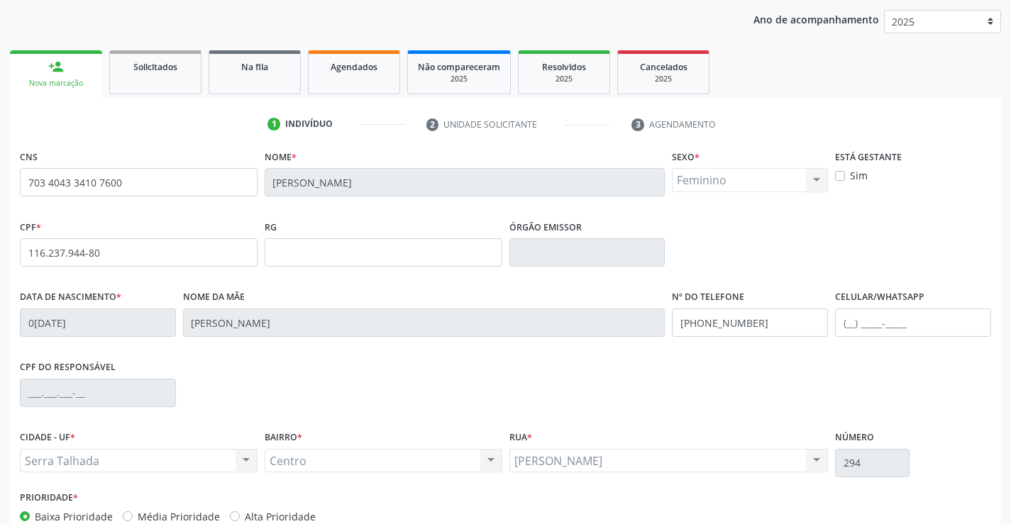
scroll to position [209, 0]
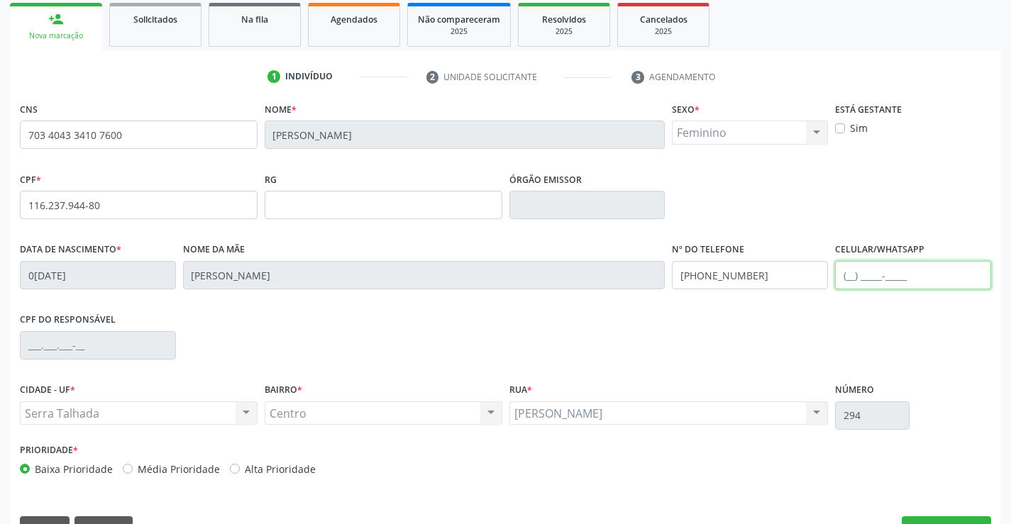
click at [869, 272] on input "text" at bounding box center [913, 275] width 156 height 28
type input "(87) 98821-9193"
click at [957, 519] on button "Nova marcação" at bounding box center [946, 529] width 89 height 24
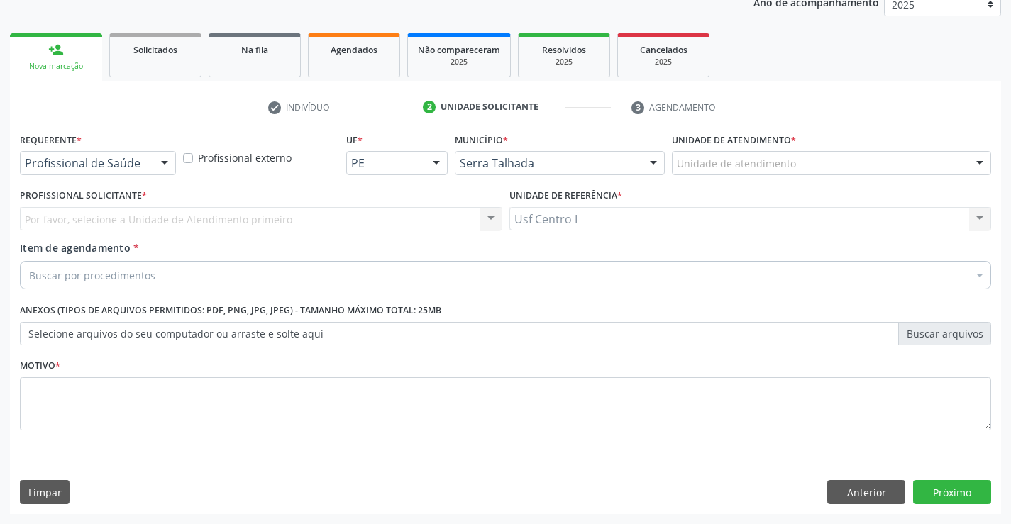
click at [157, 165] on div at bounding box center [164, 164] width 21 height 24
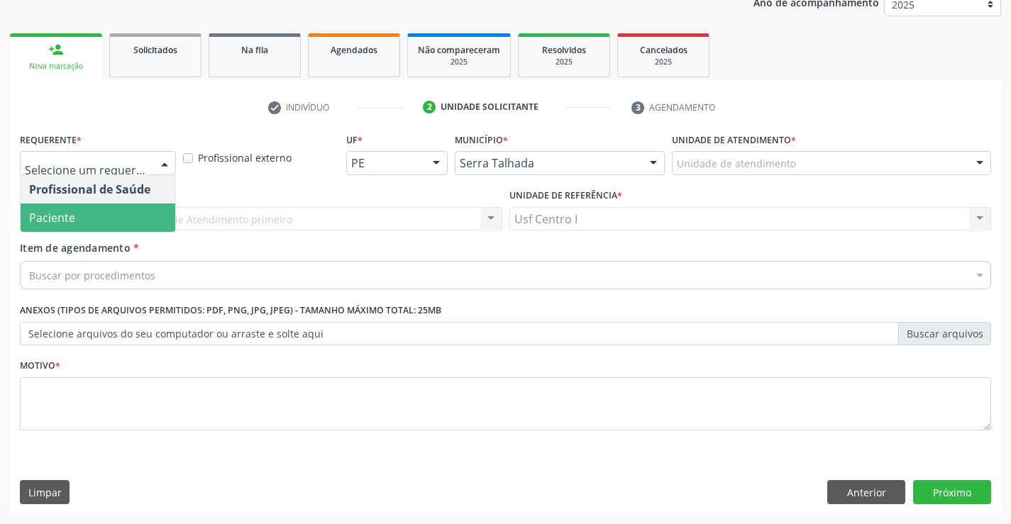
click at [86, 216] on span "Paciente" at bounding box center [98, 218] width 155 height 28
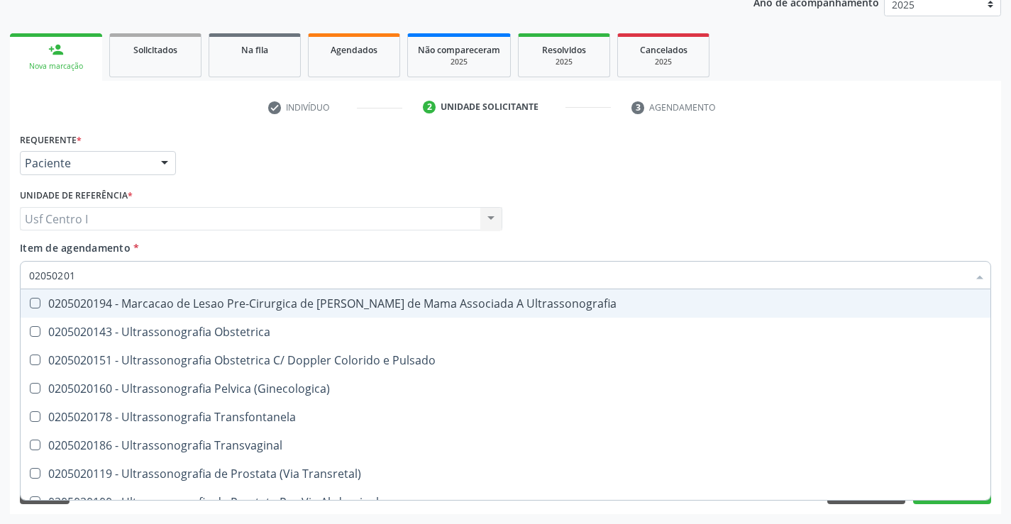
type input "020502018"
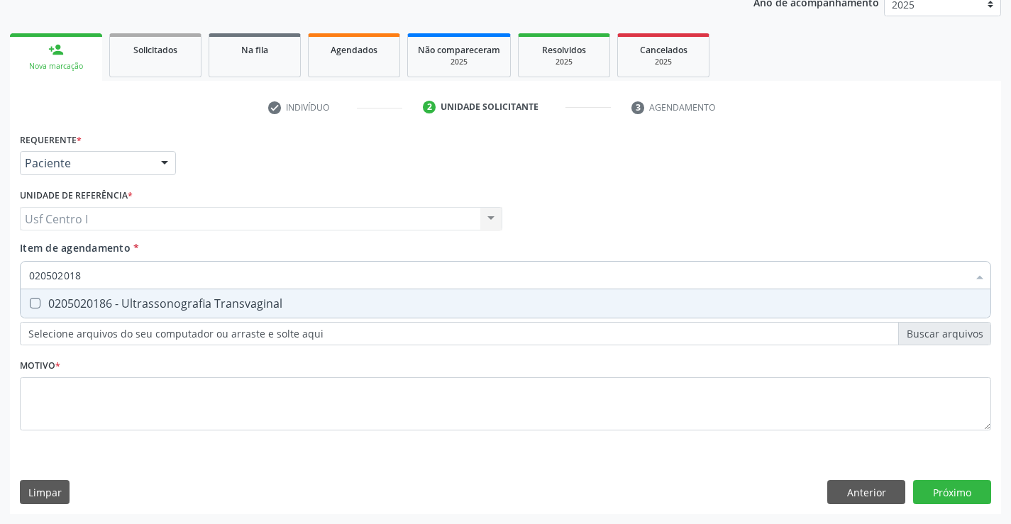
click at [35, 296] on span "0205020186 - Ultrassonografia Transvaginal" at bounding box center [506, 304] width 970 height 28
checkbox Transvaginal "true"
click at [56, 399] on div "Requerente * Paciente Profissional de Saúde Paciente Nenhum resultado encontrad…" at bounding box center [505, 289] width 971 height 321
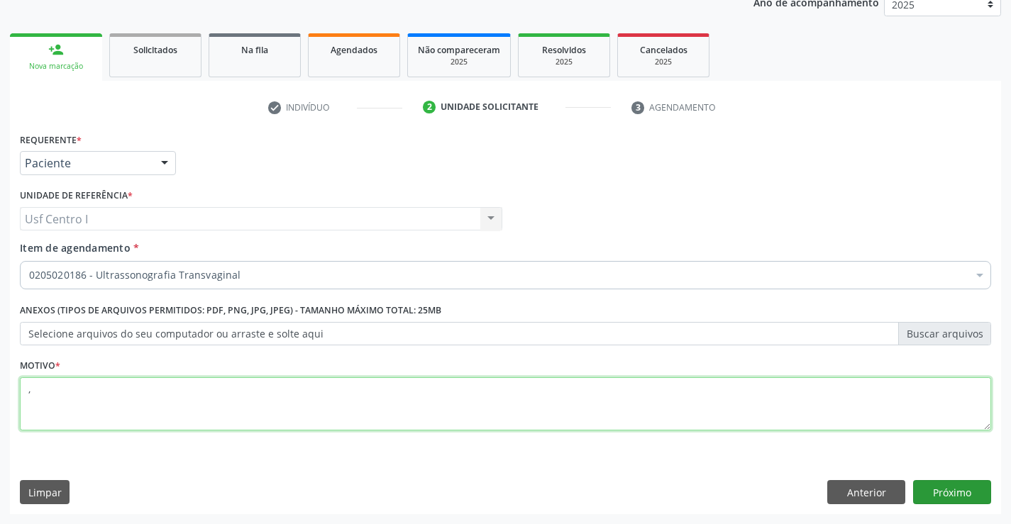
type textarea ","
click at [958, 496] on button "Próximo" at bounding box center [952, 492] width 78 height 24
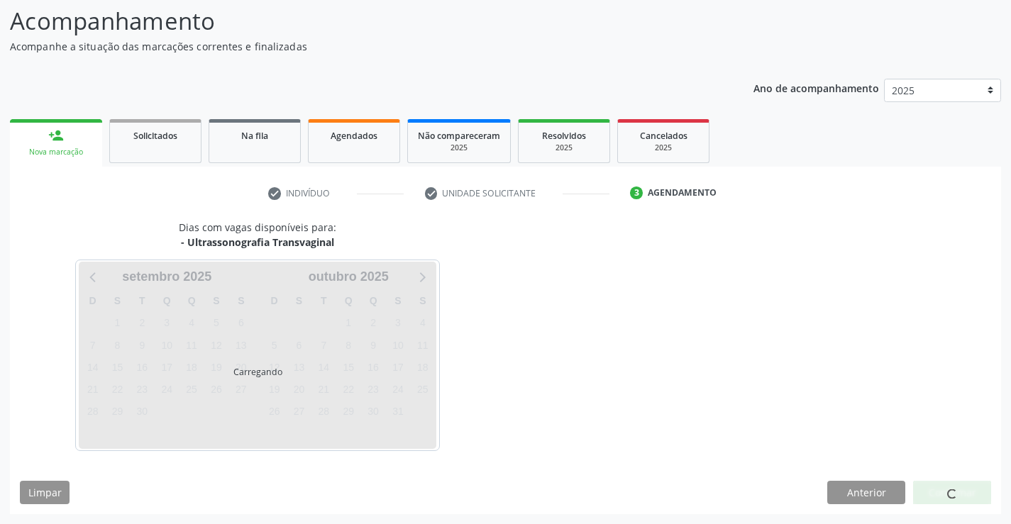
scroll to position [93, 0]
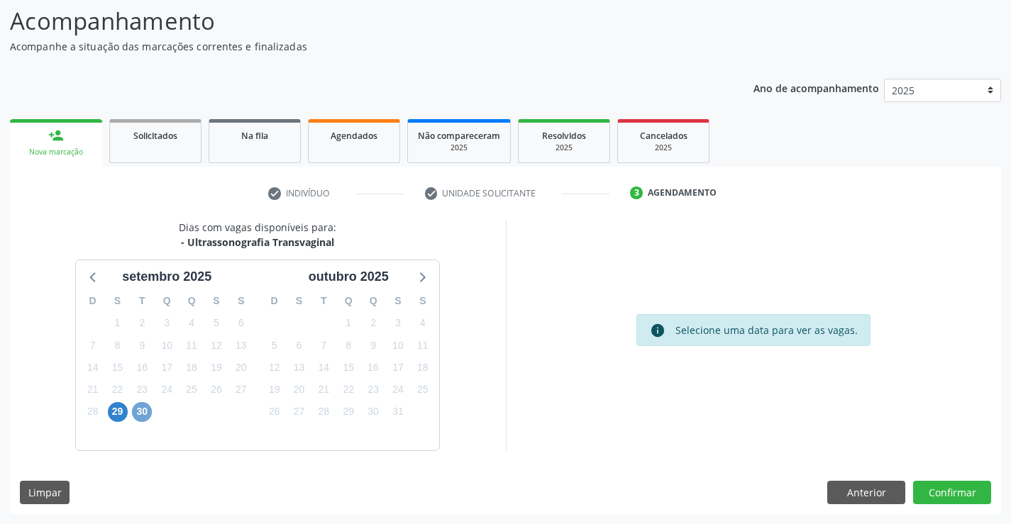
click at [143, 411] on span "30" at bounding box center [142, 412] width 20 height 20
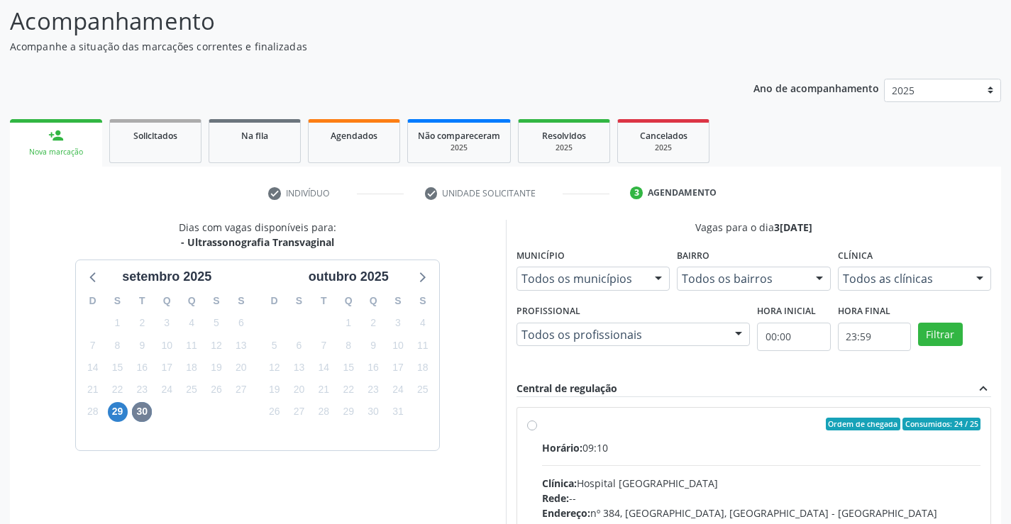
click at [542, 421] on label "Ordem de chegada Consumidos: 24 / 25 Horário: 09:10 Clínica: Hospital Sao Franc…" at bounding box center [761, 527] width 439 height 218
click at [531, 421] on input "Ordem de chegada Consumidos: 24 / 25 Horário: 09:10 Clínica: Hospital Sao Franc…" at bounding box center [532, 424] width 10 height 13
radio input "true"
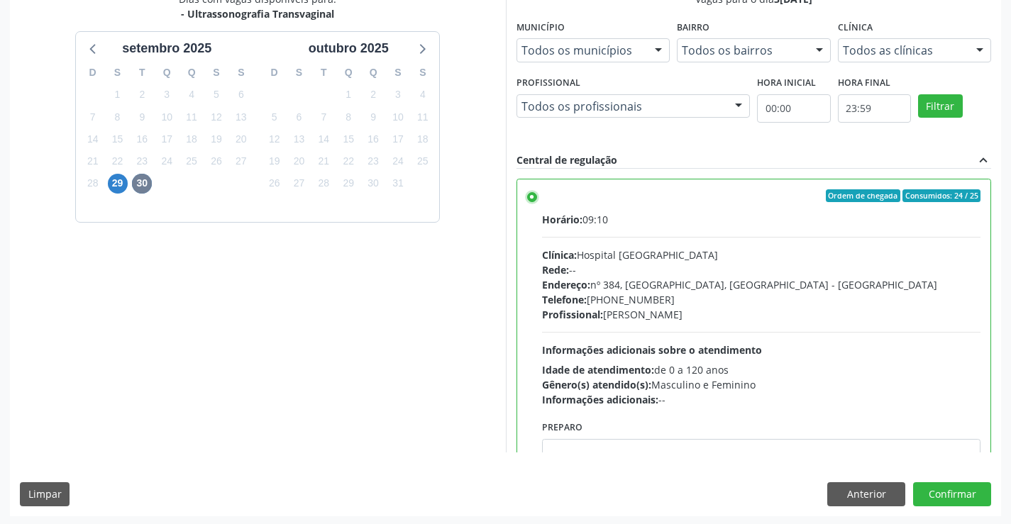
scroll to position [324, 0]
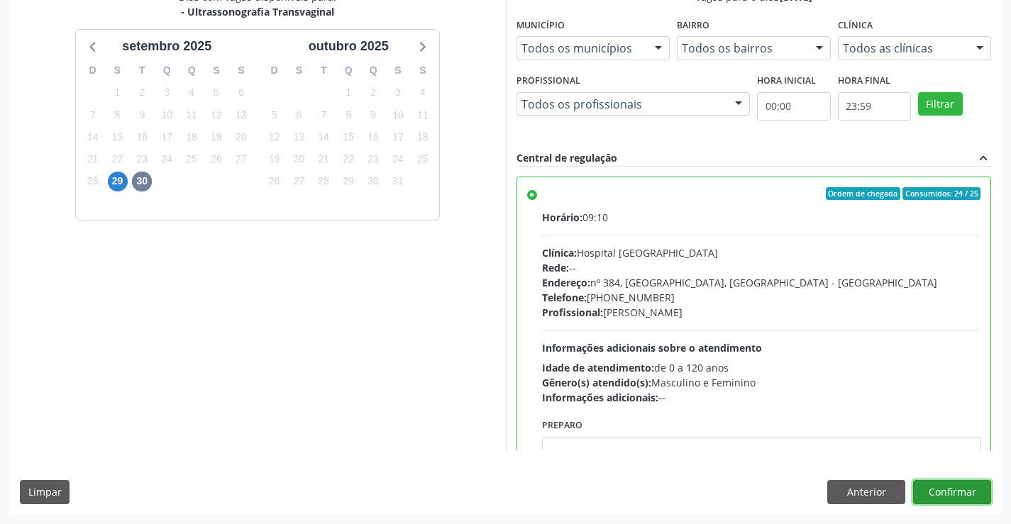
click at [964, 487] on button "Confirmar" at bounding box center [952, 492] width 78 height 24
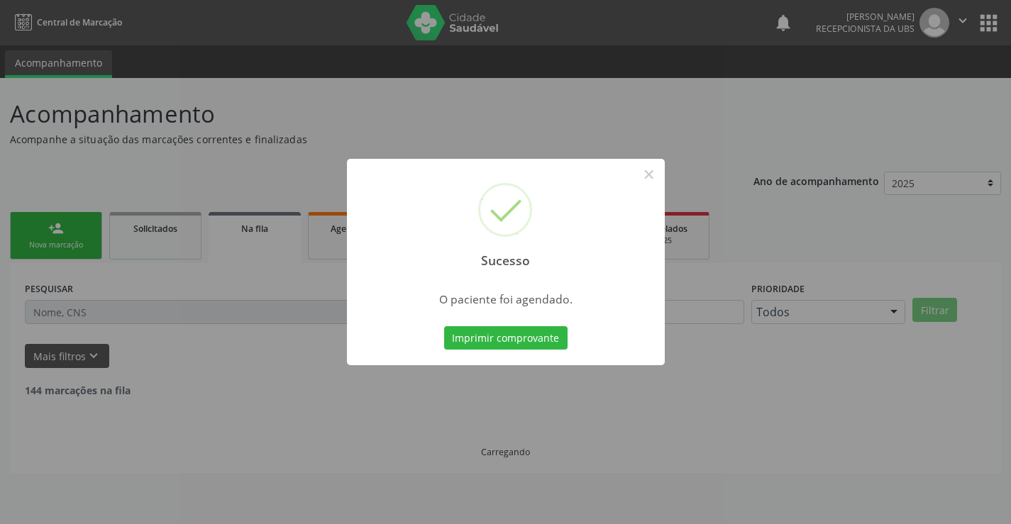
scroll to position [0, 0]
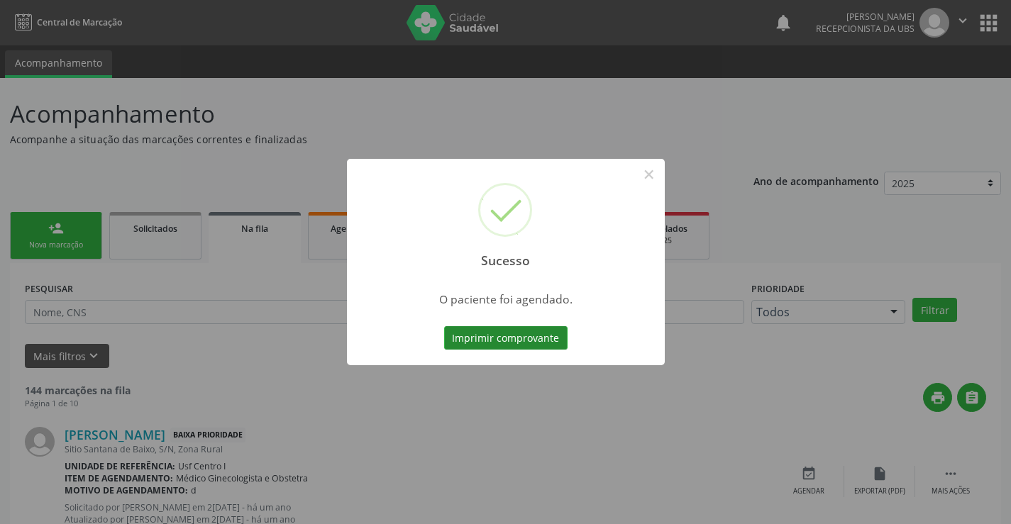
click at [532, 338] on button "Imprimir comprovante" at bounding box center [505, 338] width 123 height 24
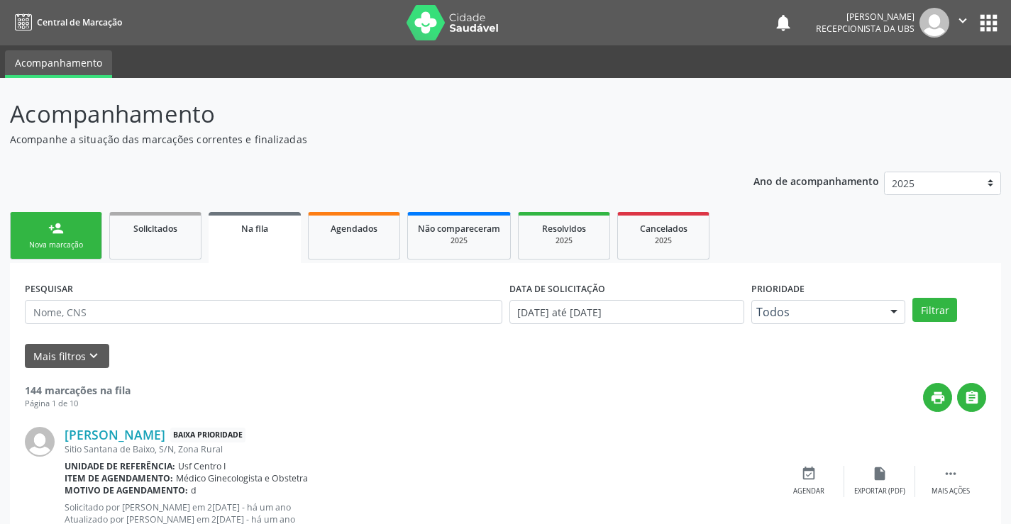
click at [58, 226] on div "person_add" at bounding box center [56, 229] width 16 height 16
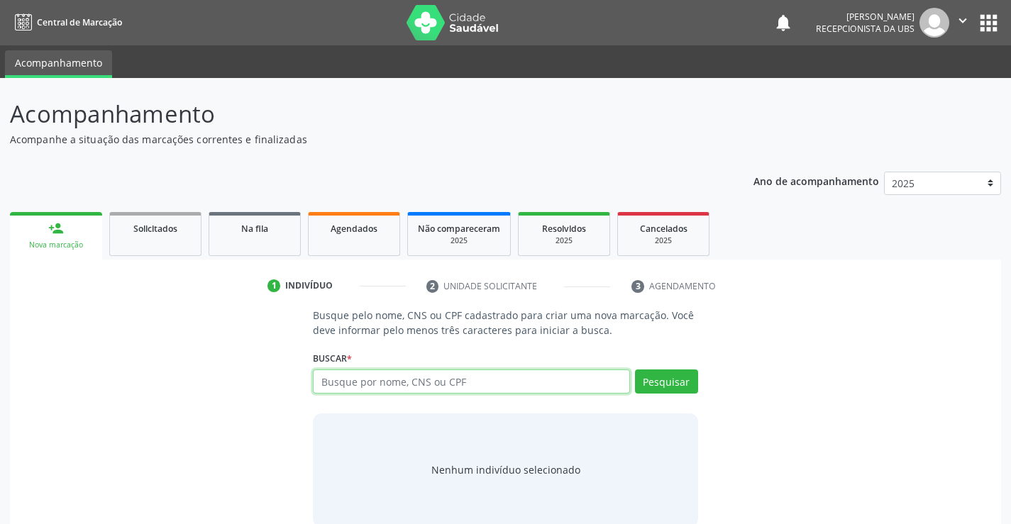
click at [499, 374] on input "text" at bounding box center [471, 382] width 316 height 24
type input "705809409232838"
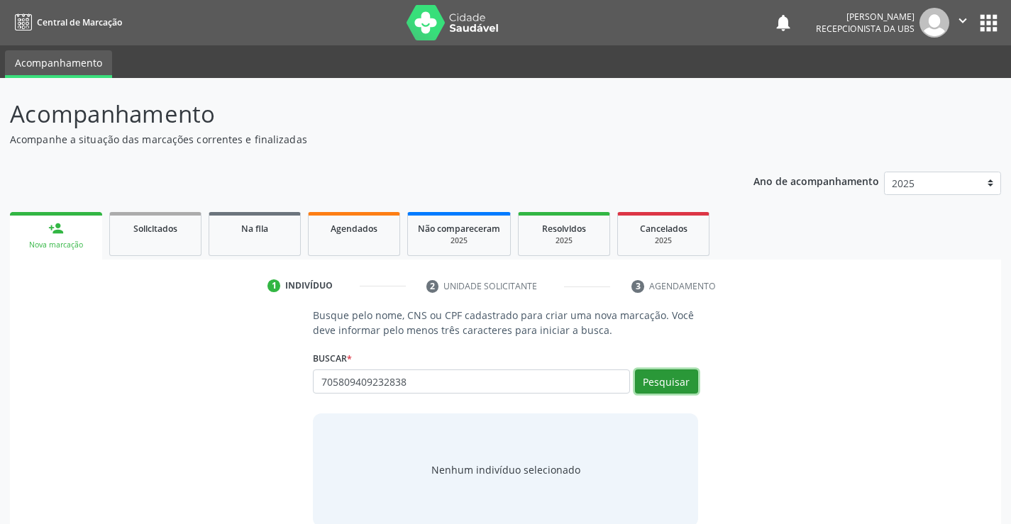
click at [662, 380] on button "Pesquisar" at bounding box center [666, 382] width 63 height 24
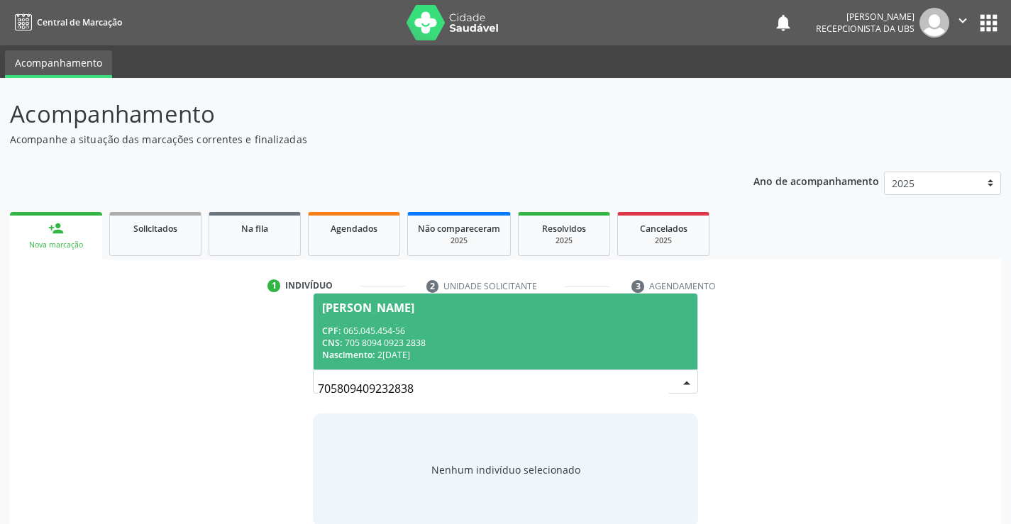
click at [371, 332] on div "CPF: 065.045.454-56" at bounding box center [505, 331] width 366 height 12
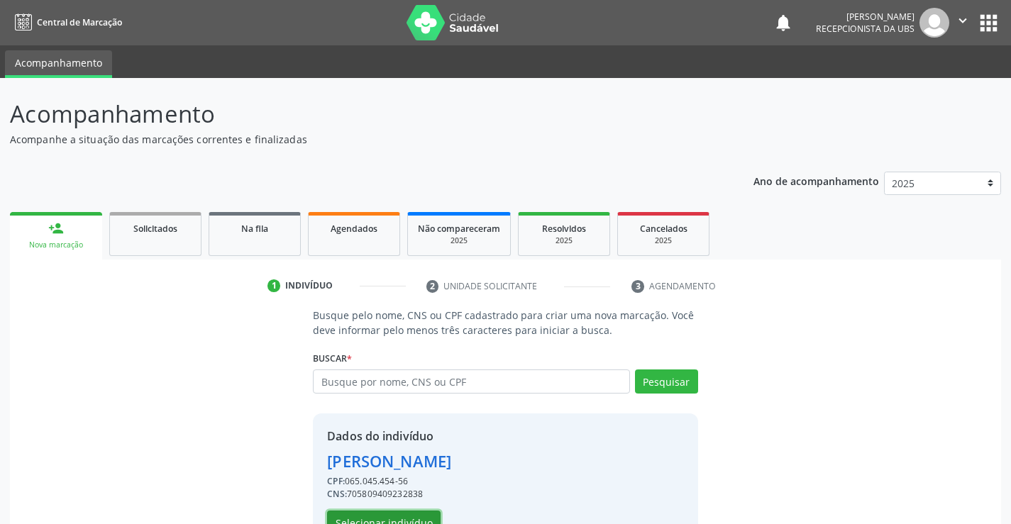
click at [411, 513] on button "Selecionar indivíduo" at bounding box center [384, 523] width 114 height 24
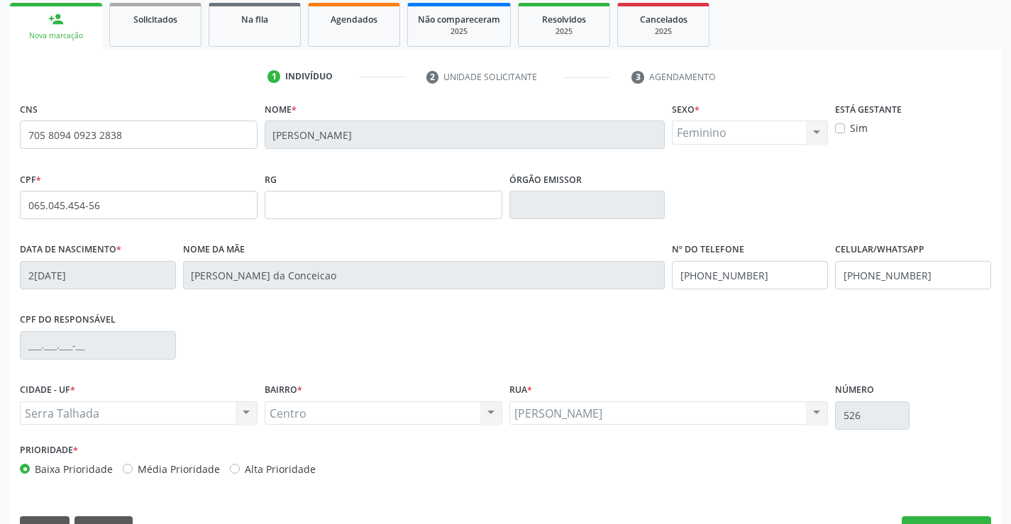
scroll to position [245, 0]
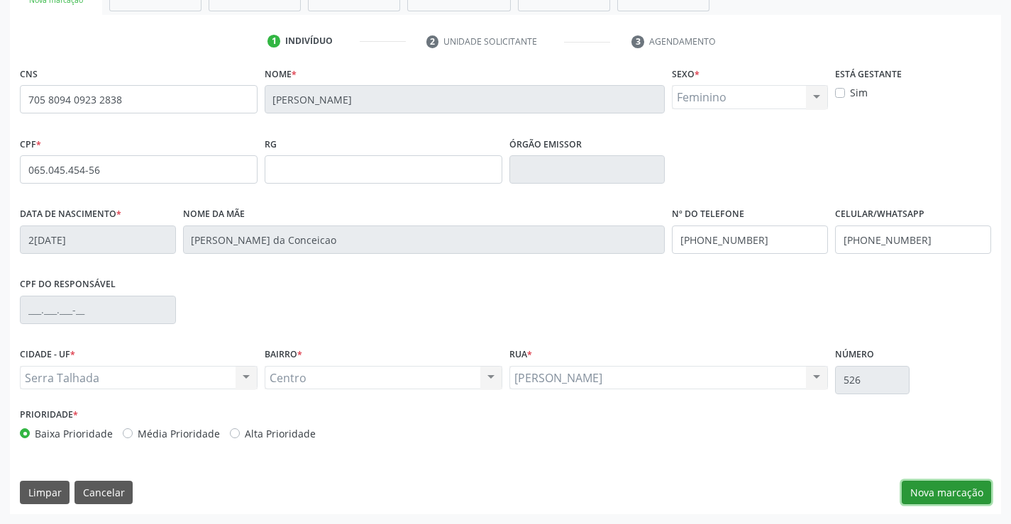
click at [955, 491] on button "Nova marcação" at bounding box center [946, 493] width 89 height 24
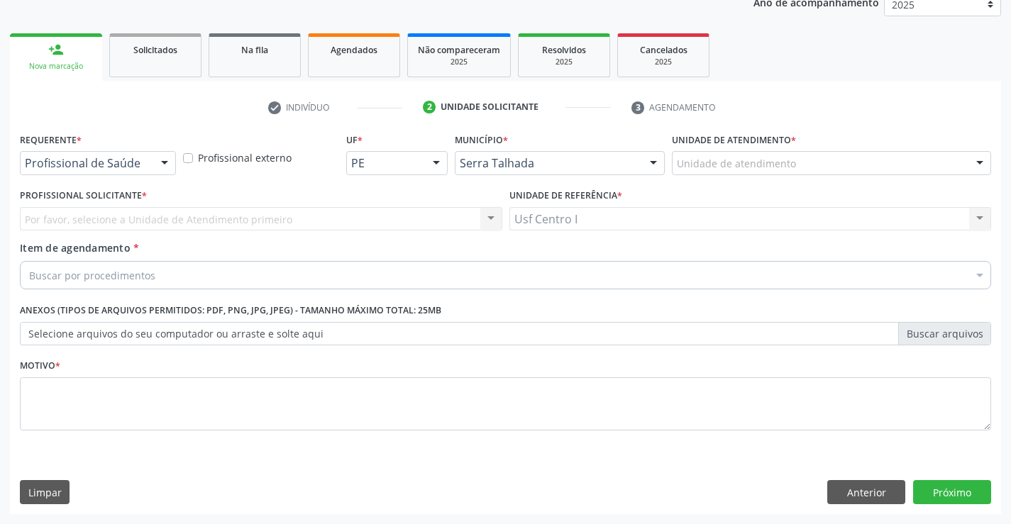
scroll to position [179, 0]
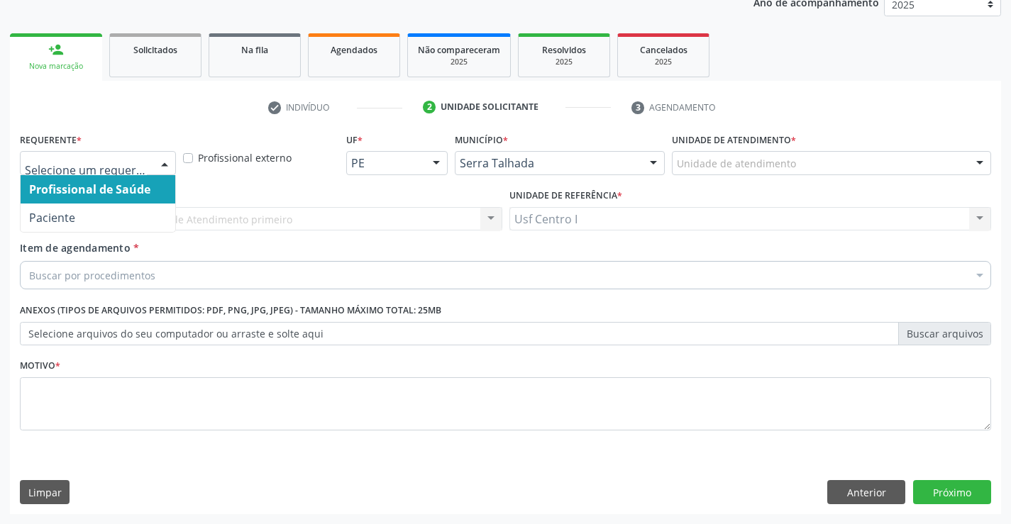
click at [156, 161] on div at bounding box center [164, 164] width 21 height 24
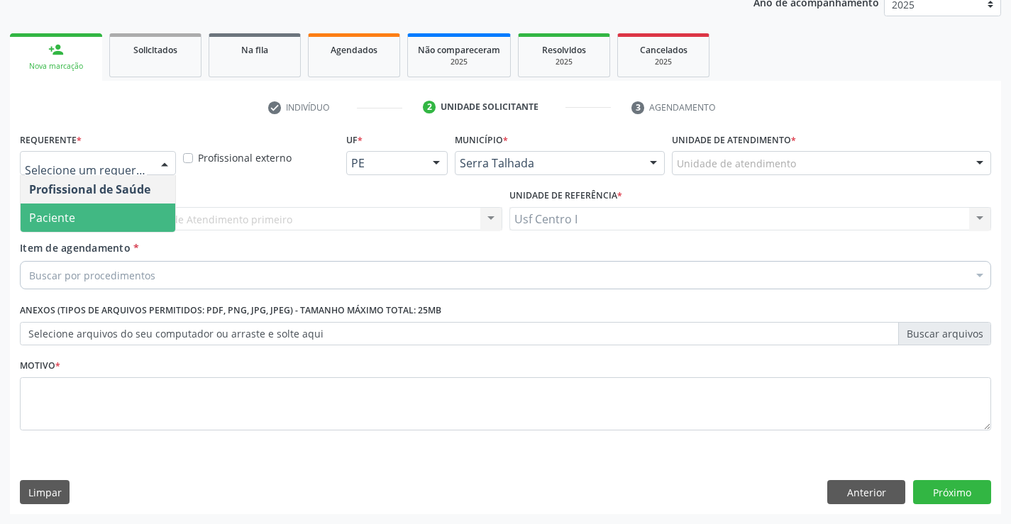
click at [111, 214] on span "Paciente" at bounding box center [98, 218] width 155 height 28
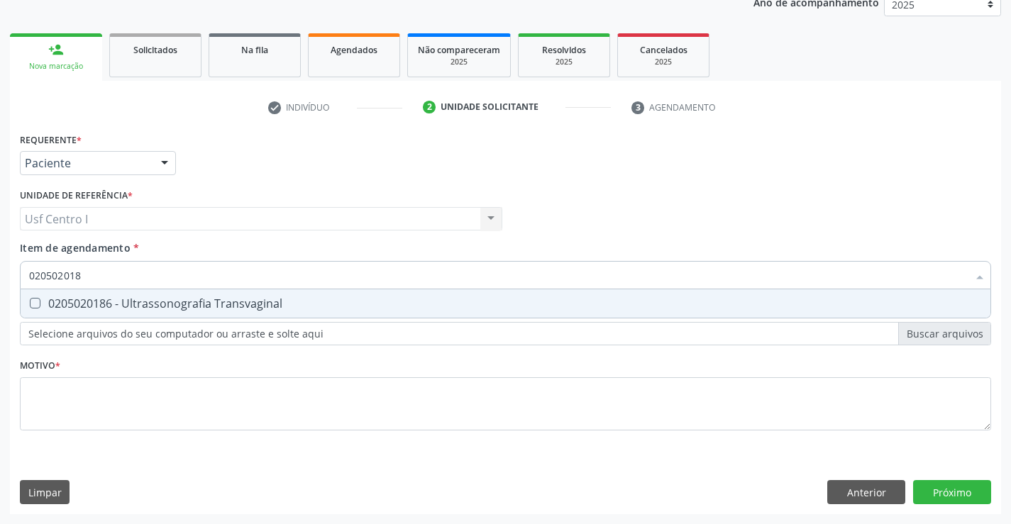
type input "0205020186"
click at [33, 300] on Transvaginal at bounding box center [35, 303] width 11 height 11
click at [30, 300] on Transvaginal "checkbox" at bounding box center [25, 303] width 9 height 9
checkbox Transvaginal "true"
click at [37, 396] on div "Requerente * Paciente Profissional de Saúde Paciente Nenhum resultado encontrad…" at bounding box center [505, 289] width 971 height 321
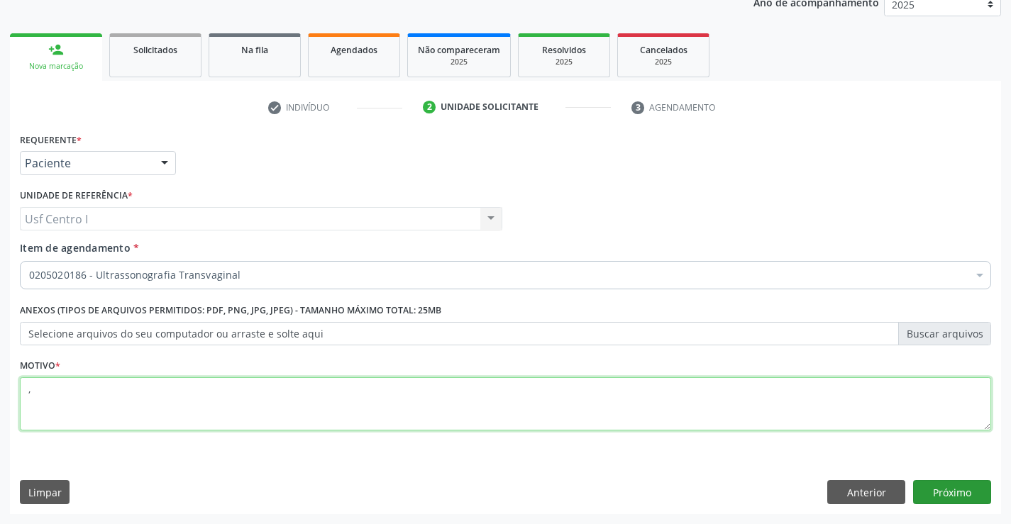
type textarea ","
click at [955, 496] on button "Próximo" at bounding box center [952, 492] width 78 height 24
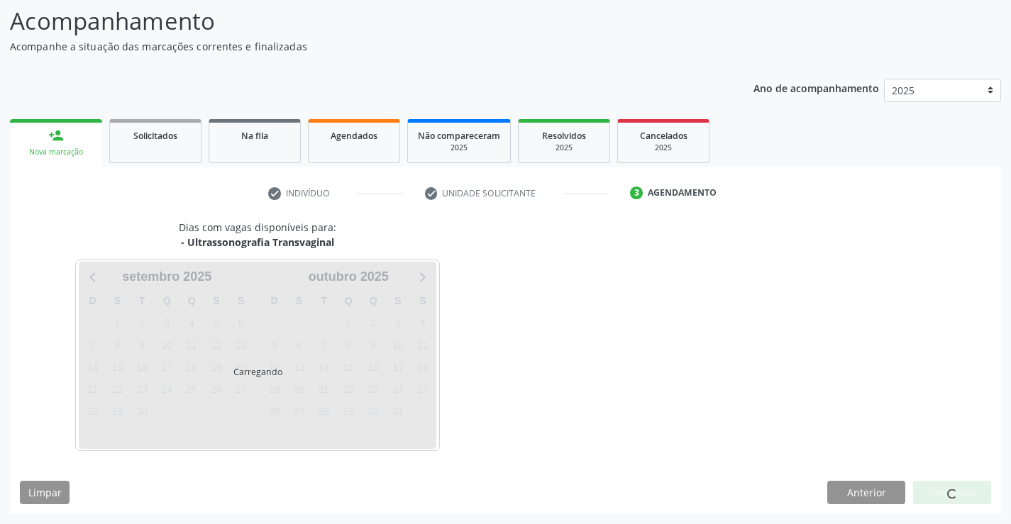
scroll to position [93, 0]
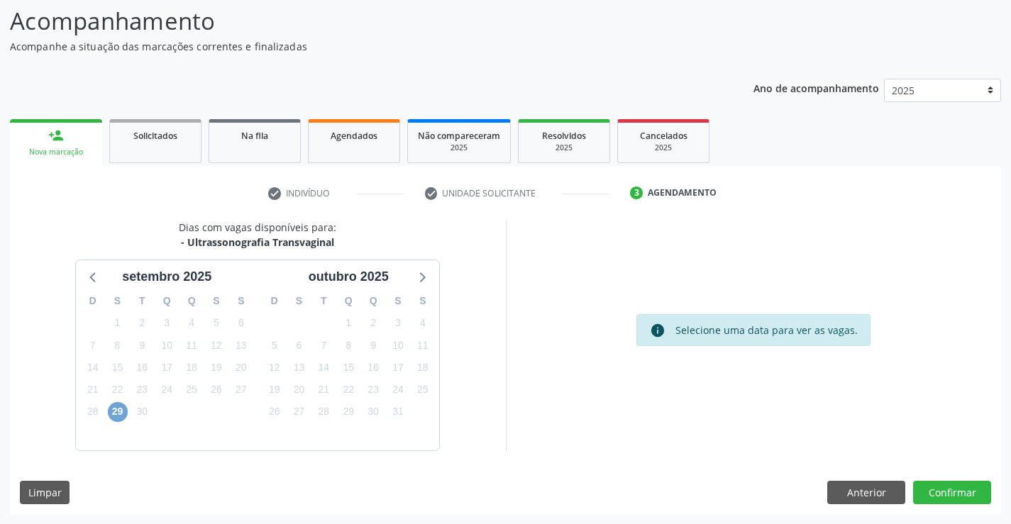
click at [120, 410] on span "29" at bounding box center [118, 412] width 20 height 20
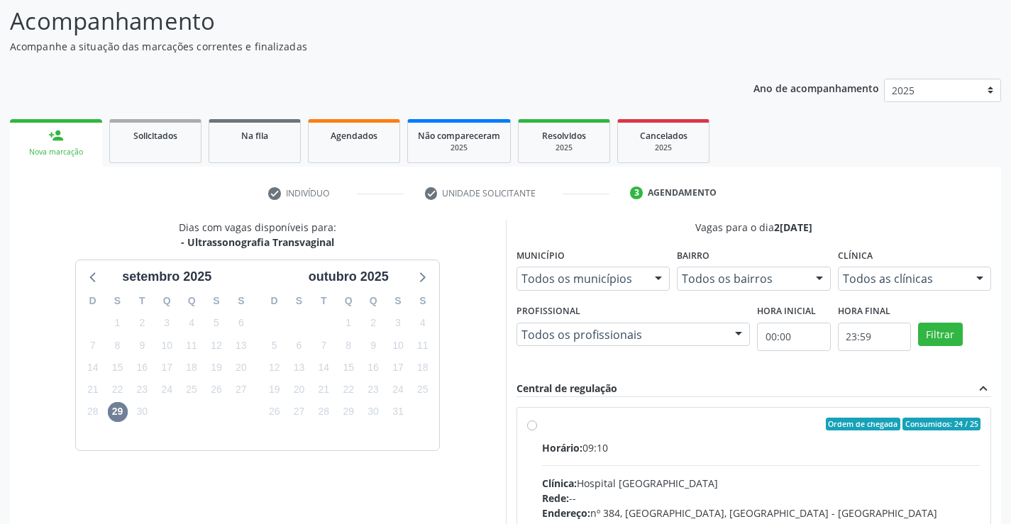
click at [542, 426] on label "Ordem de chegada Consumidos: 24 / 25 Horário: 09:10 Clínica: Hospital Sao Franc…" at bounding box center [761, 527] width 439 height 218
click at [531, 426] on input "Ordem de chegada Consumidos: 24 / 25 Horário: 09:10 Clínica: Hospital Sao Franc…" at bounding box center [532, 424] width 10 height 13
radio input "true"
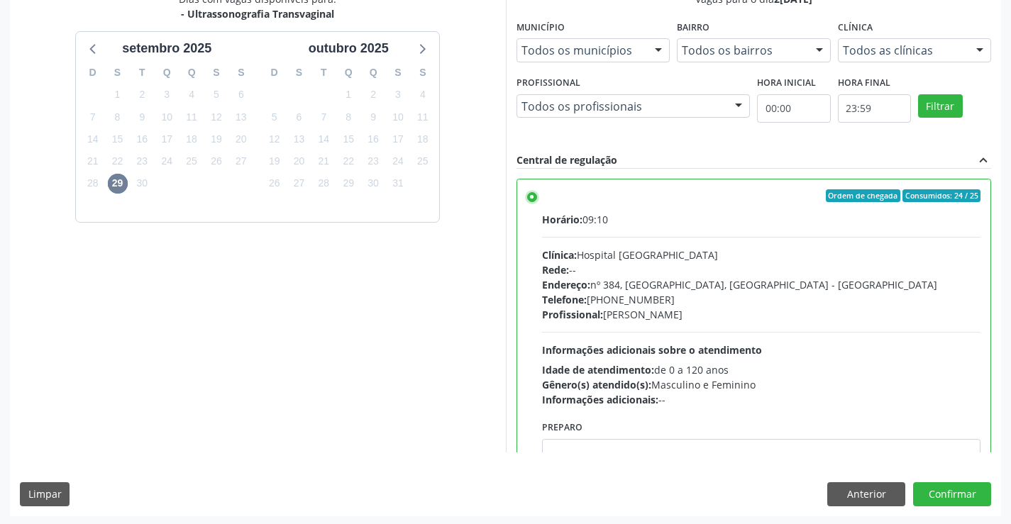
scroll to position [324, 0]
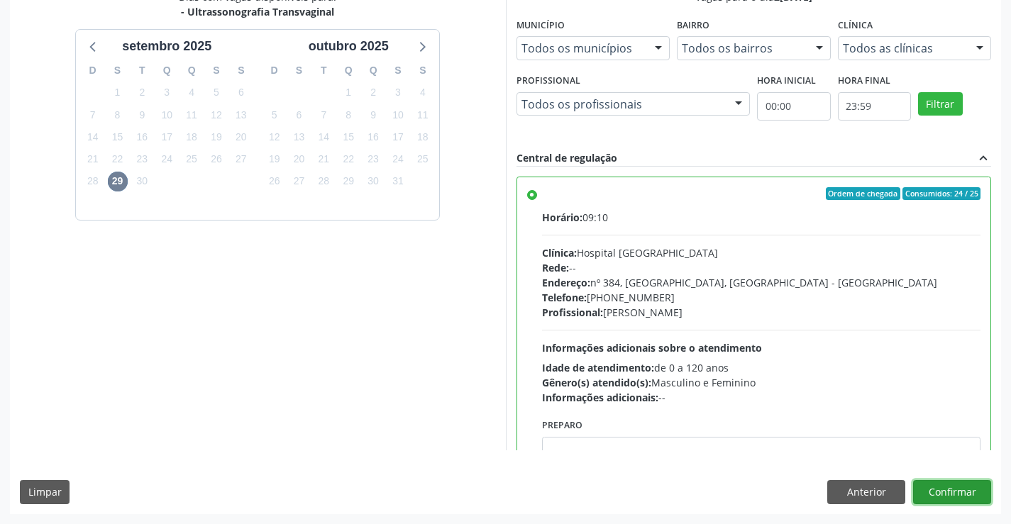
click at [943, 487] on button "Confirmar" at bounding box center [952, 492] width 78 height 24
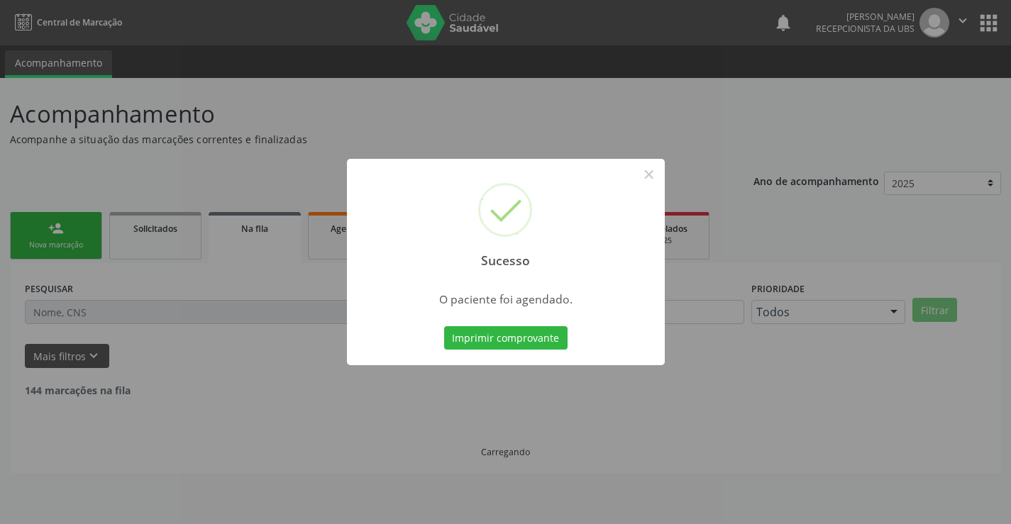
scroll to position [0, 0]
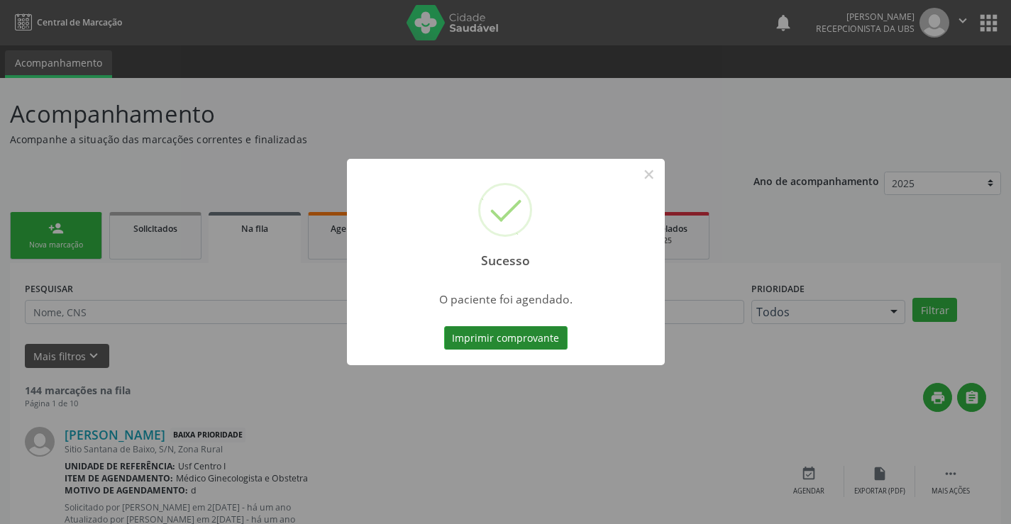
click at [517, 334] on button "Imprimir comprovante" at bounding box center [505, 338] width 123 height 24
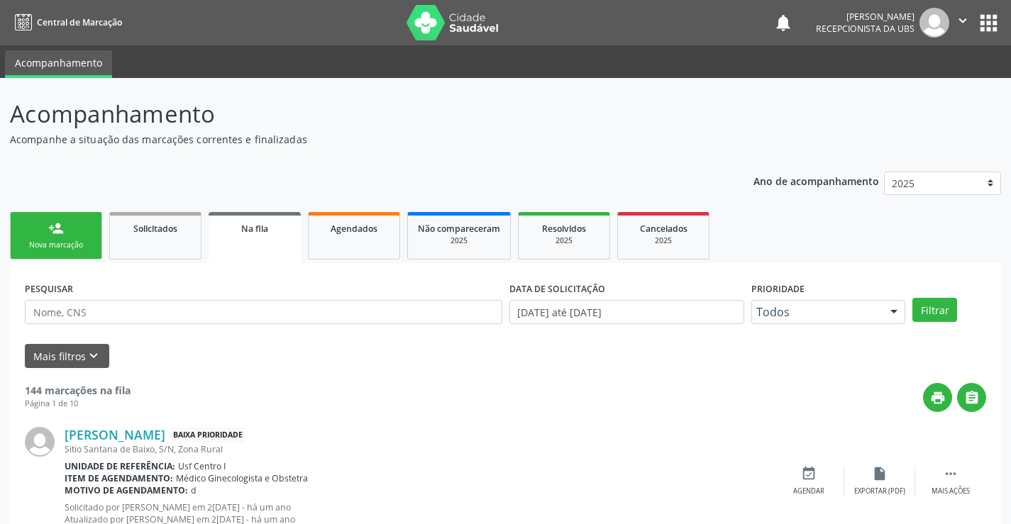
click at [69, 227] on link "person_add Nova marcação" at bounding box center [56, 236] width 92 height 48
click at [72, 229] on link "person_add Nova marcação" at bounding box center [56, 236] width 92 height 48
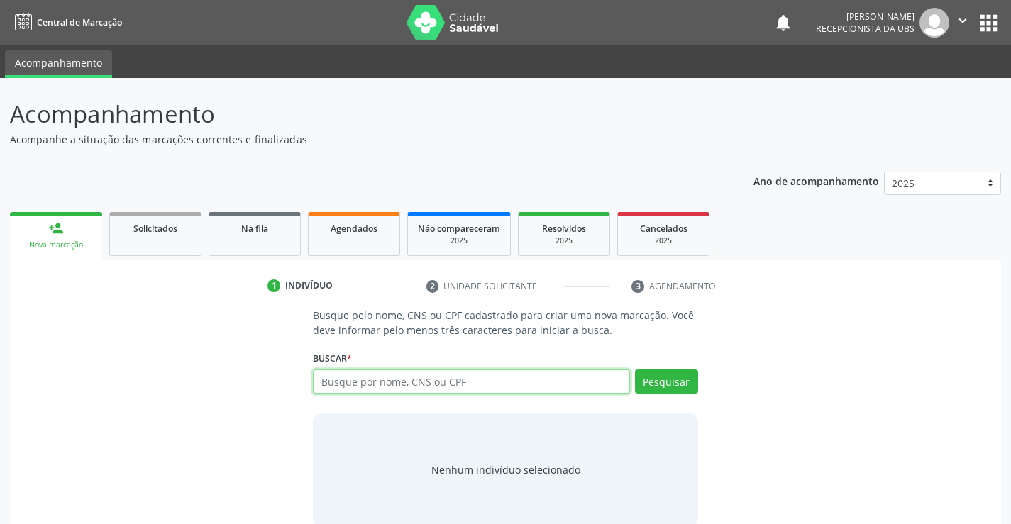
click at [360, 380] on input "text" at bounding box center [471, 382] width 316 height 24
type input "164261642170004"
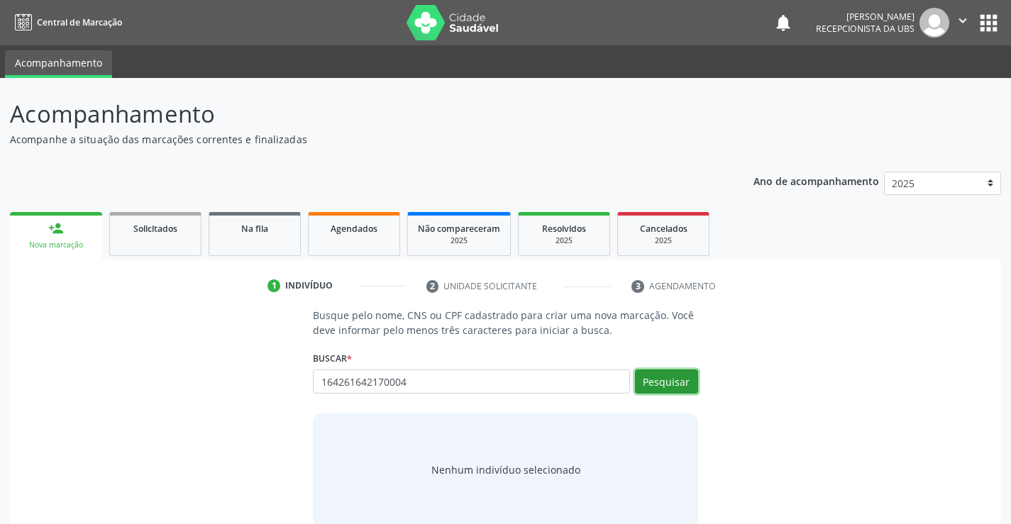
click at [661, 375] on button "Pesquisar" at bounding box center [666, 382] width 63 height 24
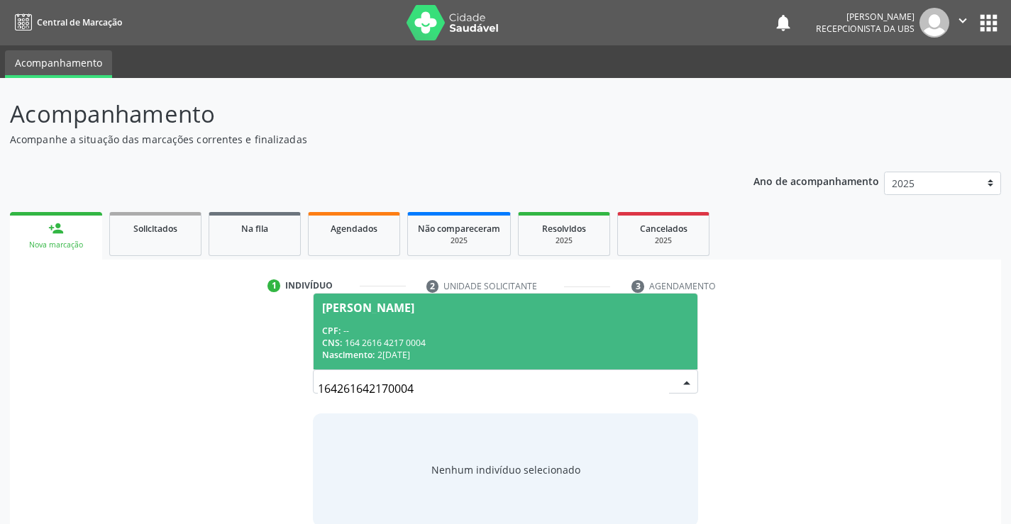
click at [429, 326] on div "CPF: --" at bounding box center [505, 331] width 366 height 12
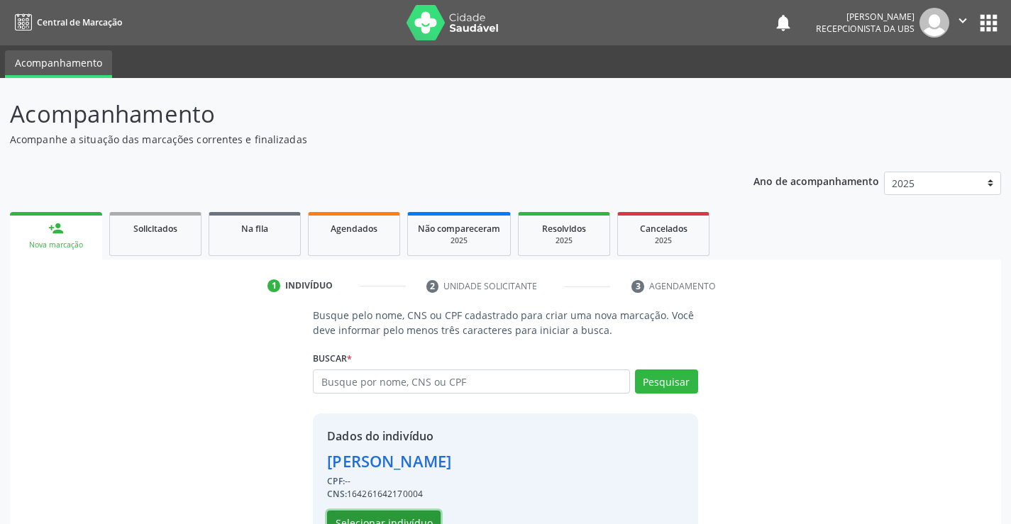
click at [426, 514] on button "Selecionar indivíduo" at bounding box center [384, 523] width 114 height 24
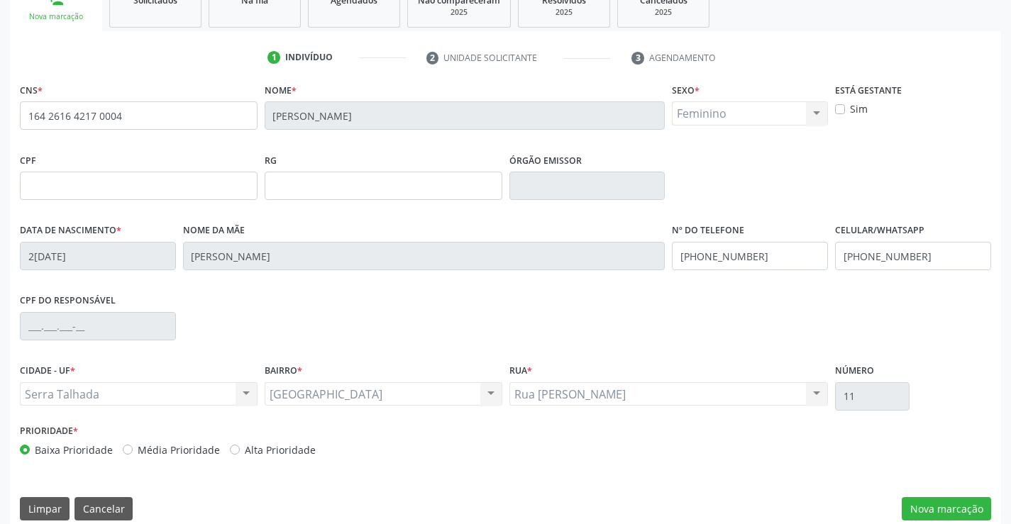
scroll to position [245, 0]
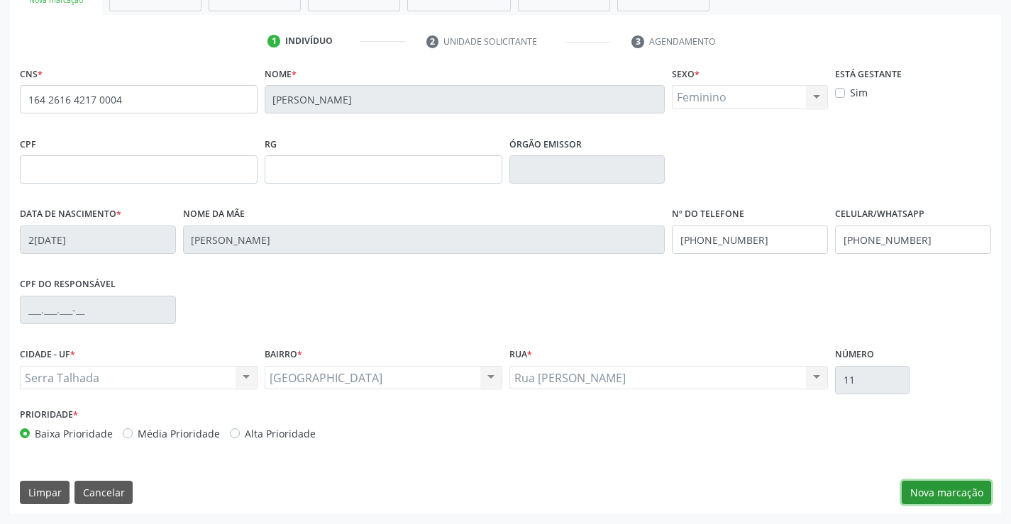
click at [957, 490] on button "Nova marcação" at bounding box center [946, 493] width 89 height 24
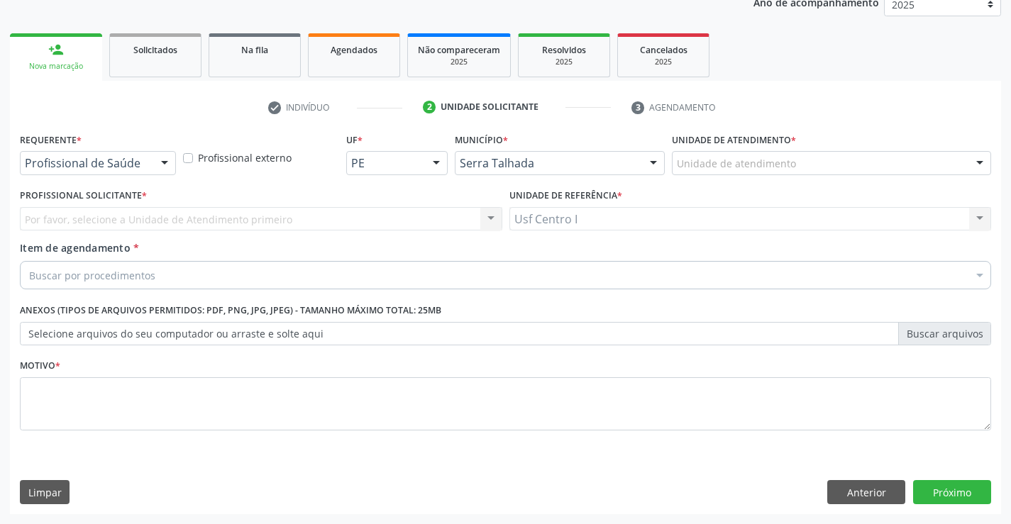
click at [165, 159] on div at bounding box center [164, 164] width 21 height 24
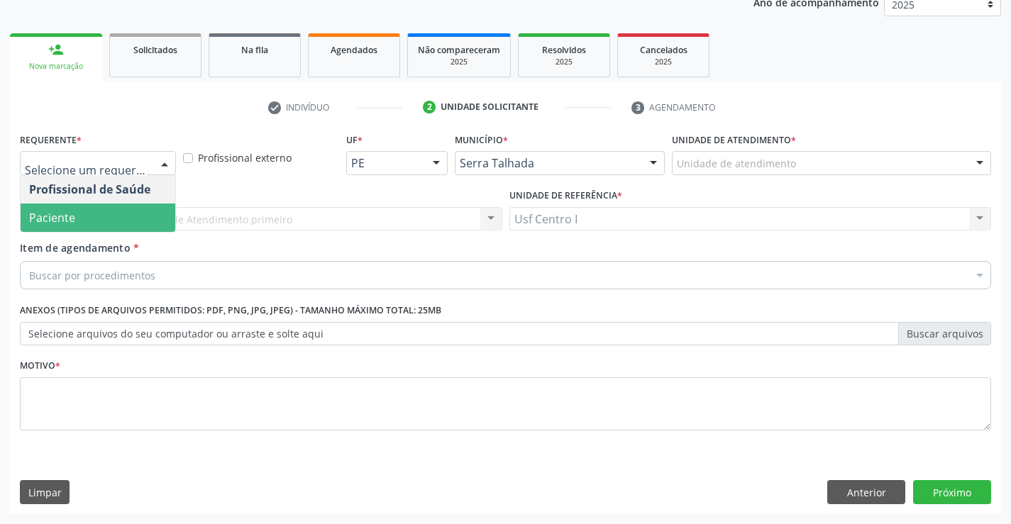
click at [87, 215] on span "Paciente" at bounding box center [98, 218] width 155 height 28
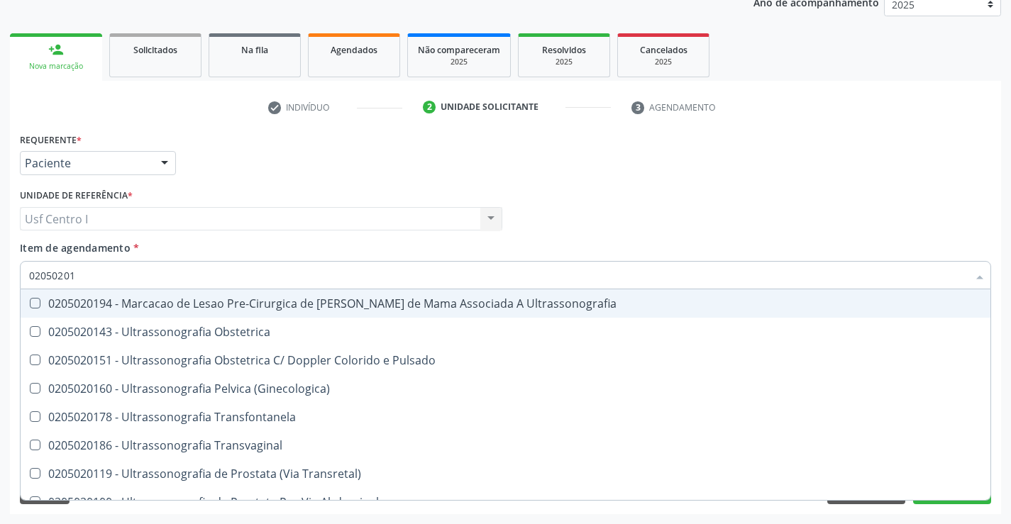
type input "020502018"
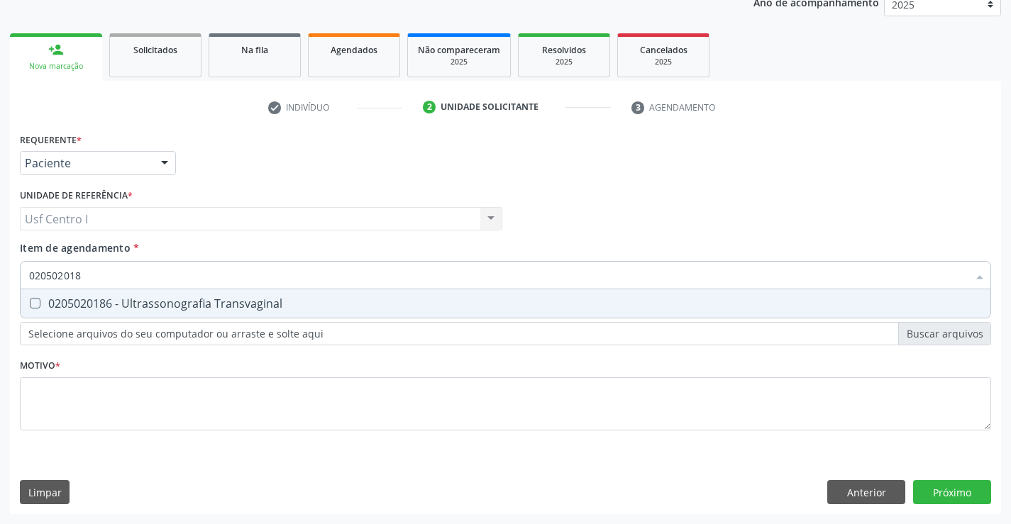
click at [31, 299] on Transvaginal at bounding box center [35, 303] width 11 height 11
click at [30, 299] on Transvaginal "checkbox" at bounding box center [25, 303] width 9 height 9
checkbox Transvaginal "true"
click at [40, 388] on div "Requerente * Paciente Profissional de Saúde Paciente Nenhum resultado encontrad…" at bounding box center [505, 289] width 971 height 321
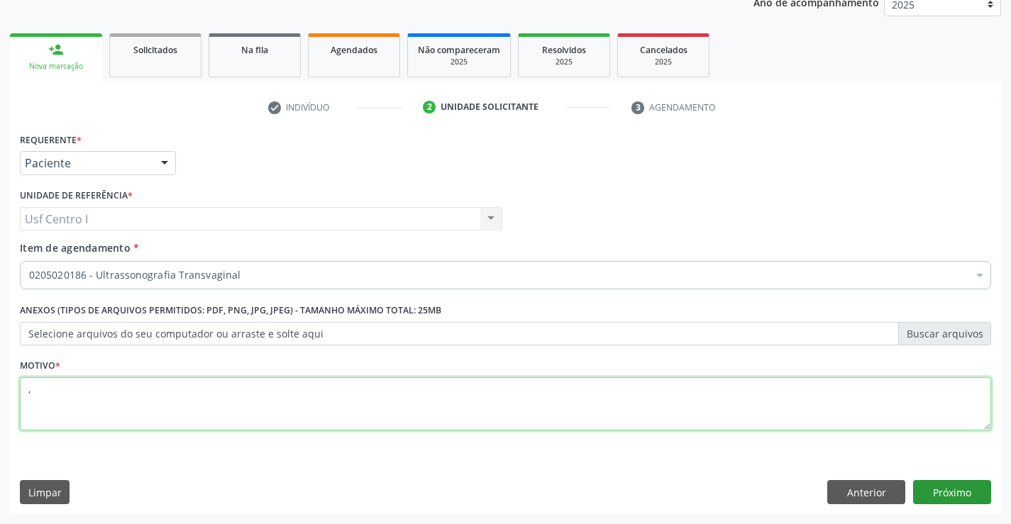
type textarea ","
click at [964, 491] on button "Próximo" at bounding box center [952, 492] width 78 height 24
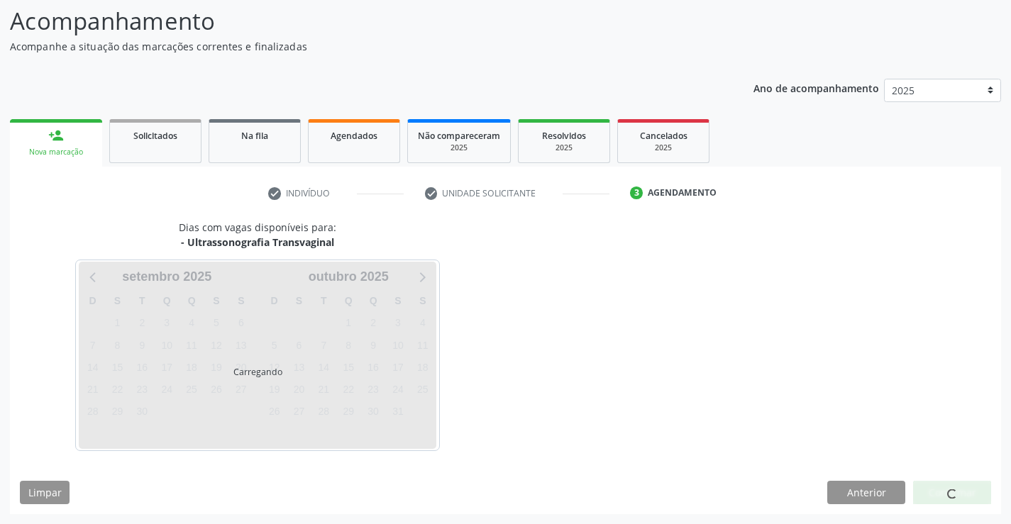
scroll to position [135, 0]
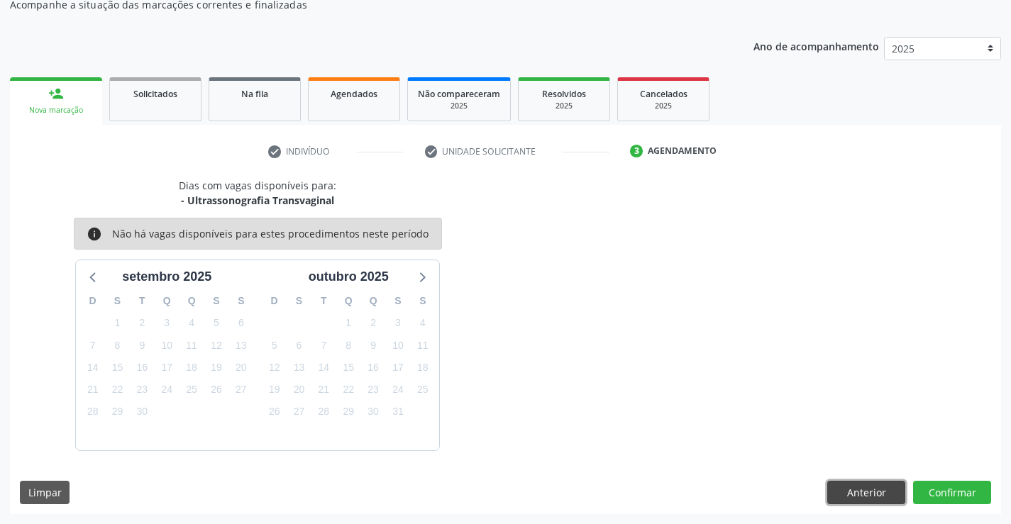
click at [883, 491] on button "Anterior" at bounding box center [866, 493] width 78 height 24
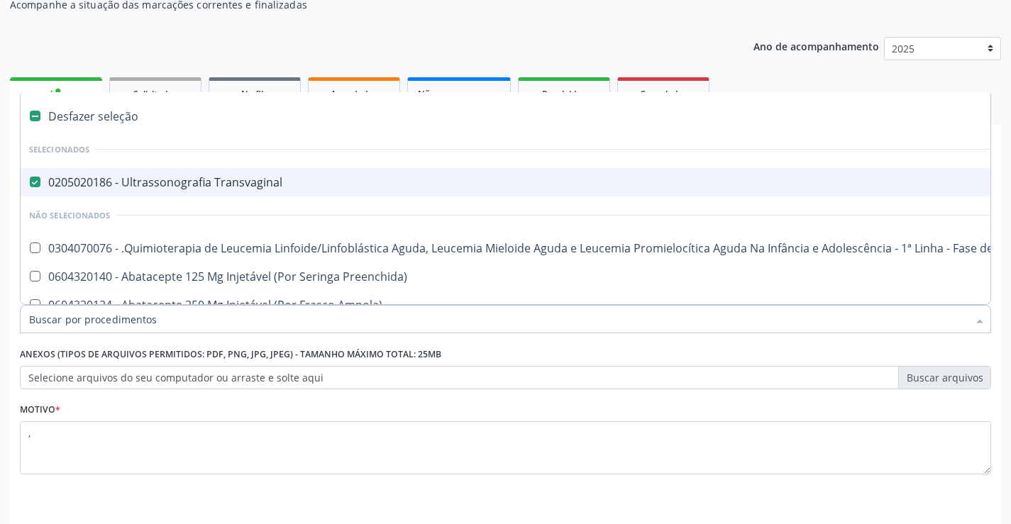
click at [29, 180] on div at bounding box center [26, 182] width 11 height 11
checkbox Transvaginal "false"
click at [0, 380] on div "Acompanhamento Acompanhe a situação das marcações correntes e finalizadas Relat…" at bounding box center [505, 255] width 1011 height 625
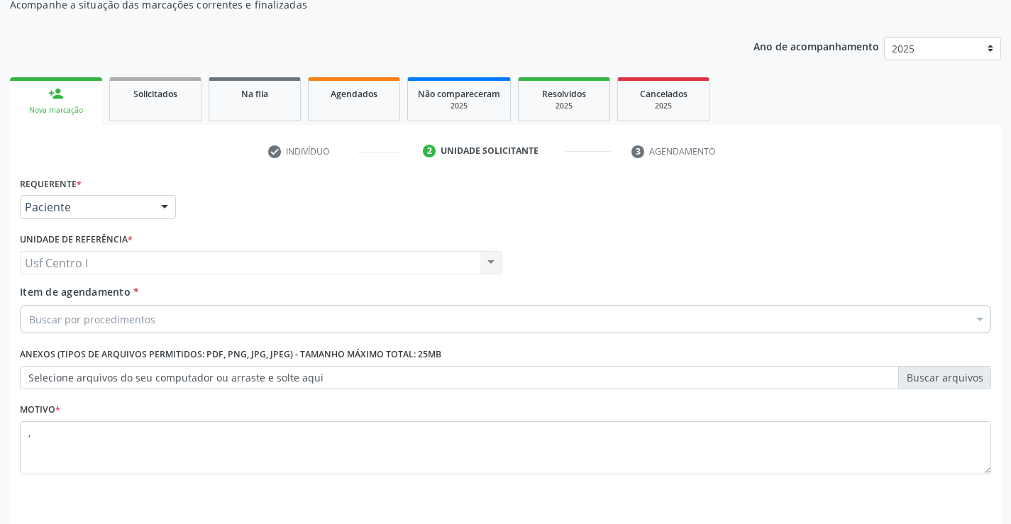
click at [5, 379] on div "Acompanhamento Acompanhe a situação das marcações correntes e finalizadas Relat…" at bounding box center [505, 255] width 1011 height 625
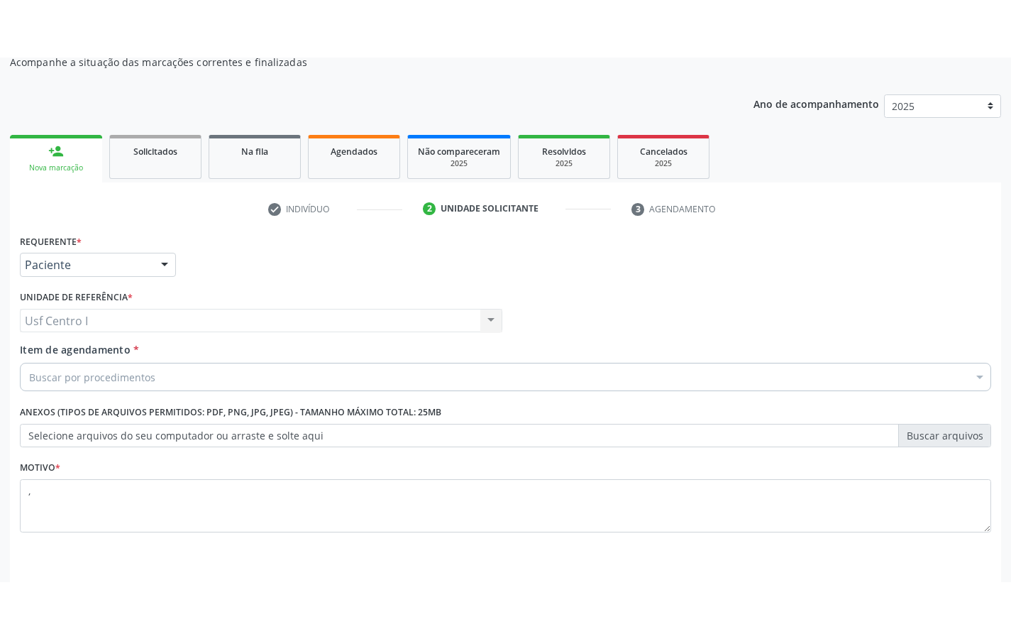
scroll to position [65, 0]
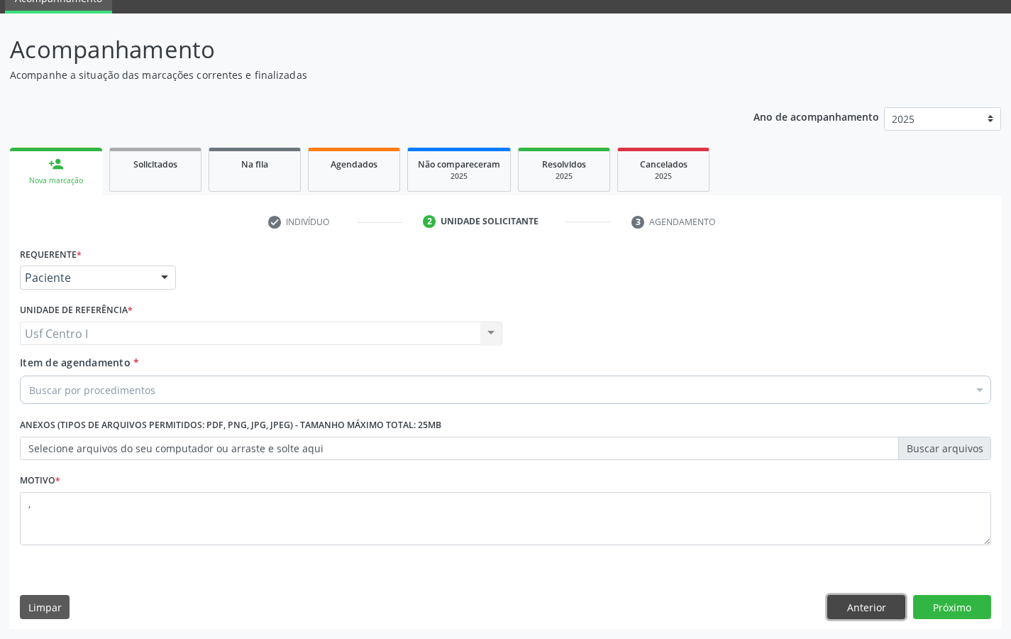
click at [883, 524] on button "Anterior" at bounding box center [866, 607] width 78 height 24
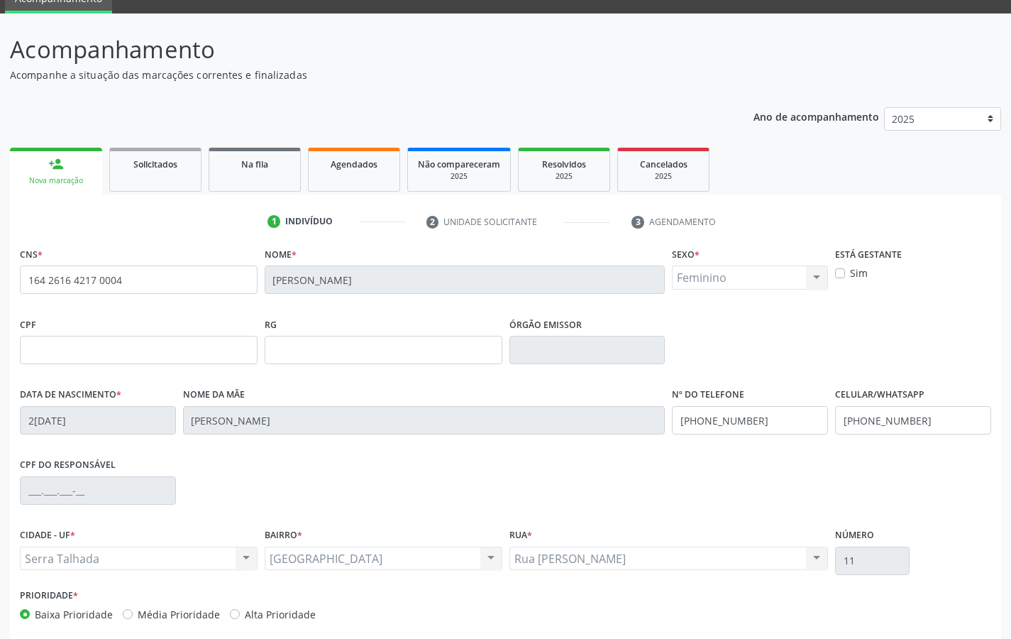
click at [1010, 524] on div "Acompanhamento Acompanhe a situação das marcações correntes e finalizadas Relat…" at bounding box center [505, 358] width 1011 height 691
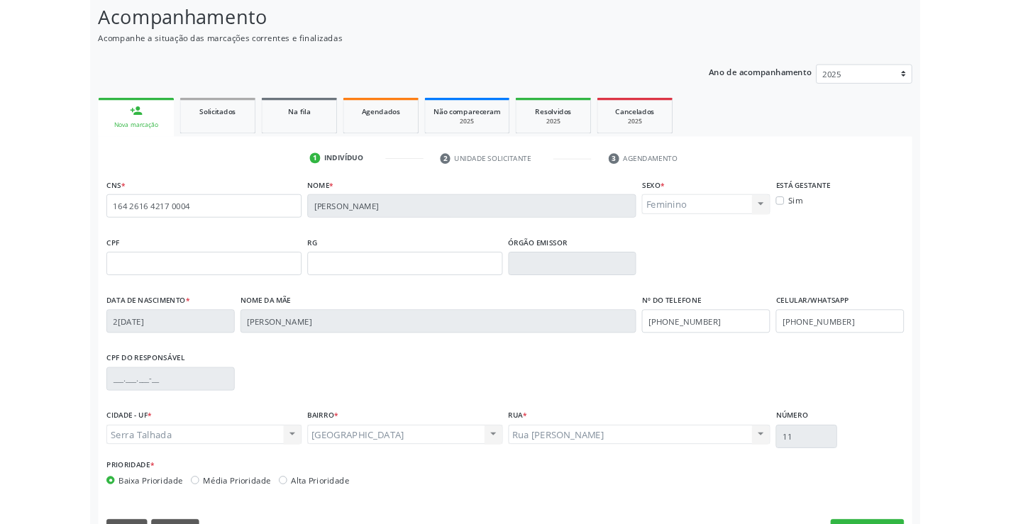
scroll to position [131, 0]
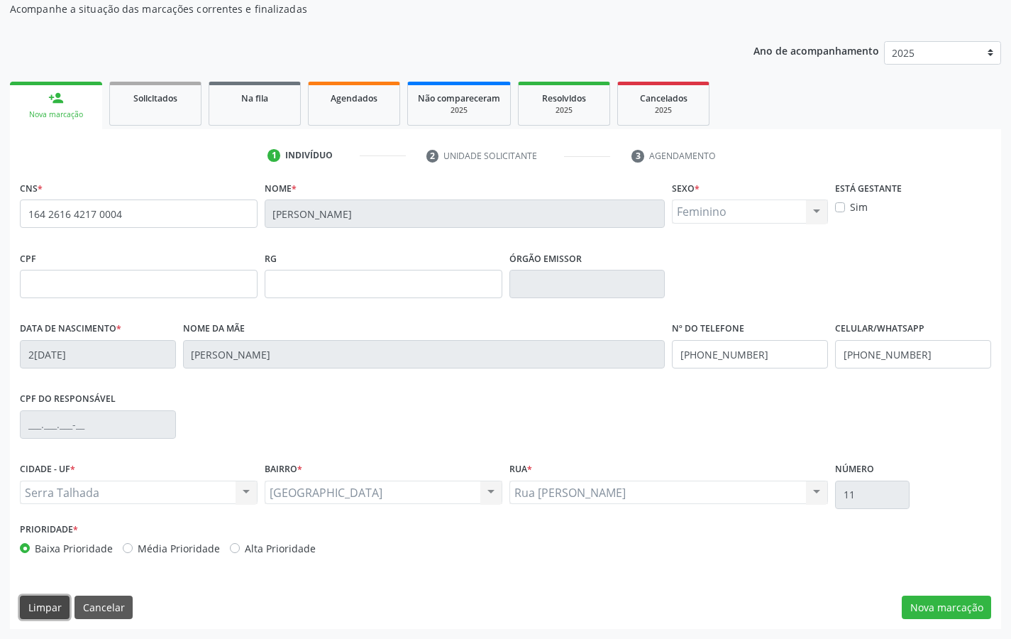
click at [49, 524] on button "Limpar" at bounding box center [45, 607] width 50 height 24
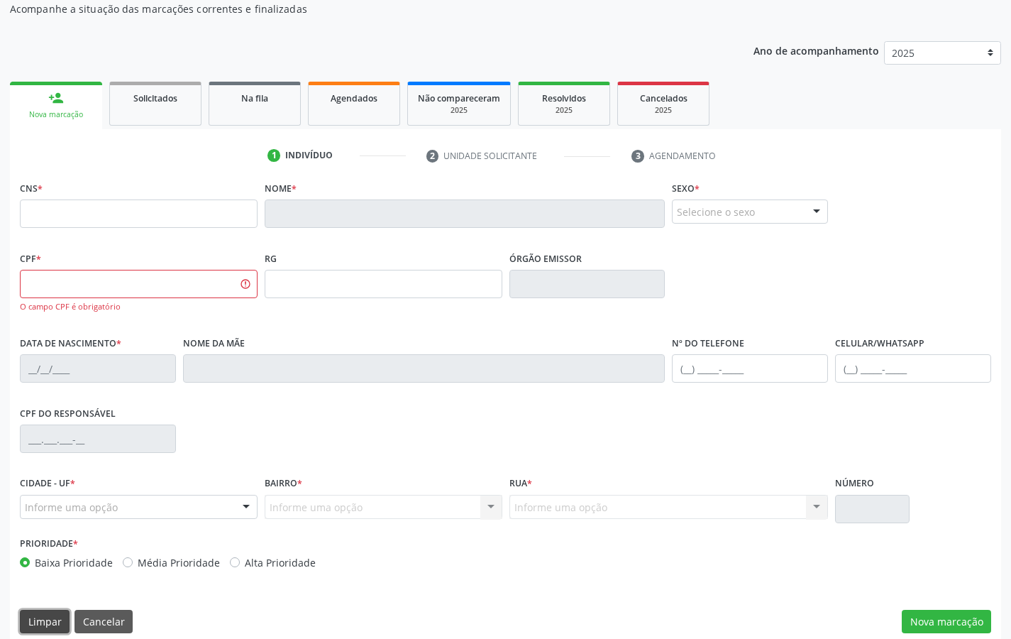
click at [30, 524] on button "Limpar" at bounding box center [45, 622] width 50 height 24
